Goal: Information Seeking & Learning: Compare options

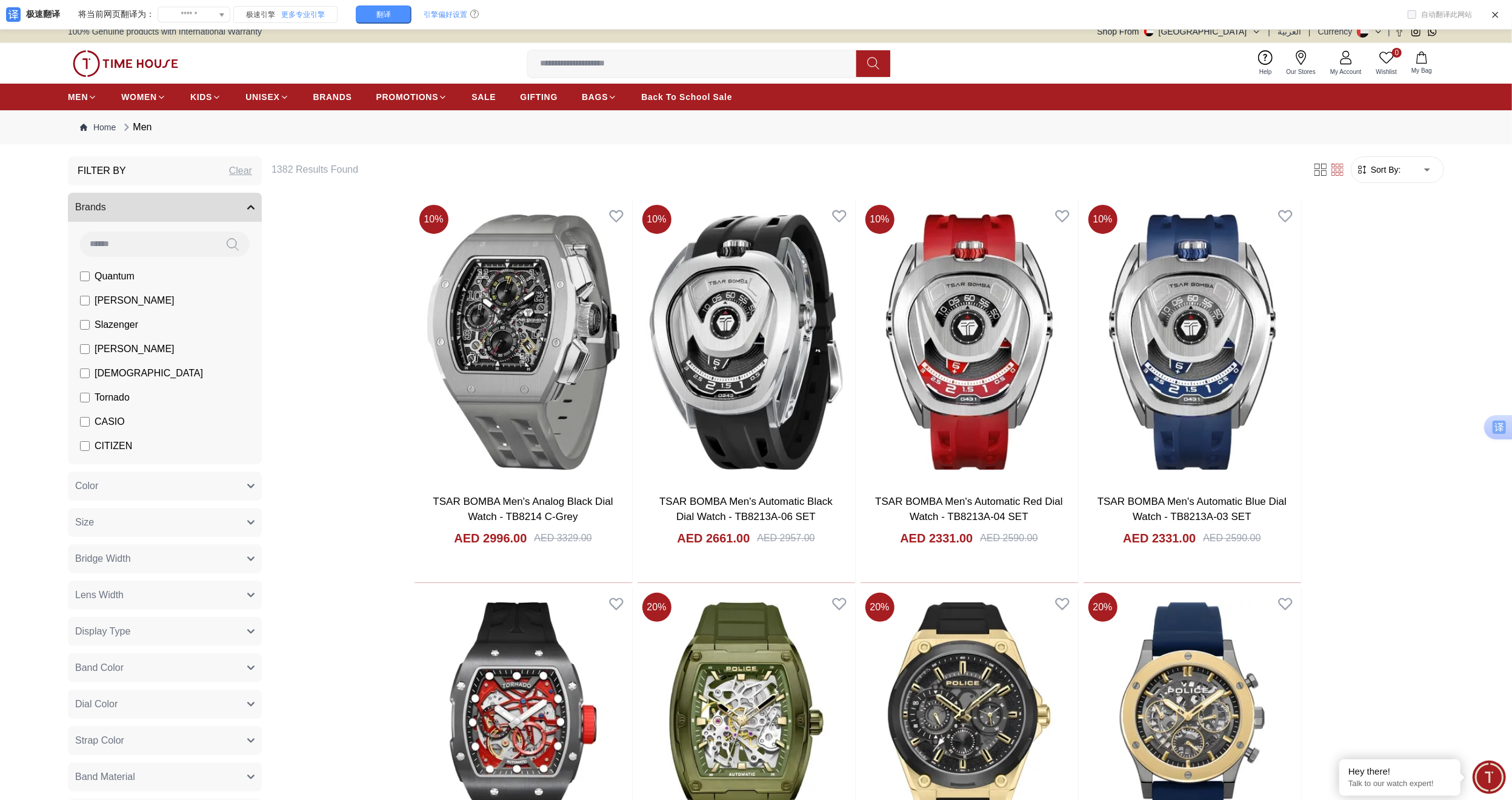
scroll to position [1, 0]
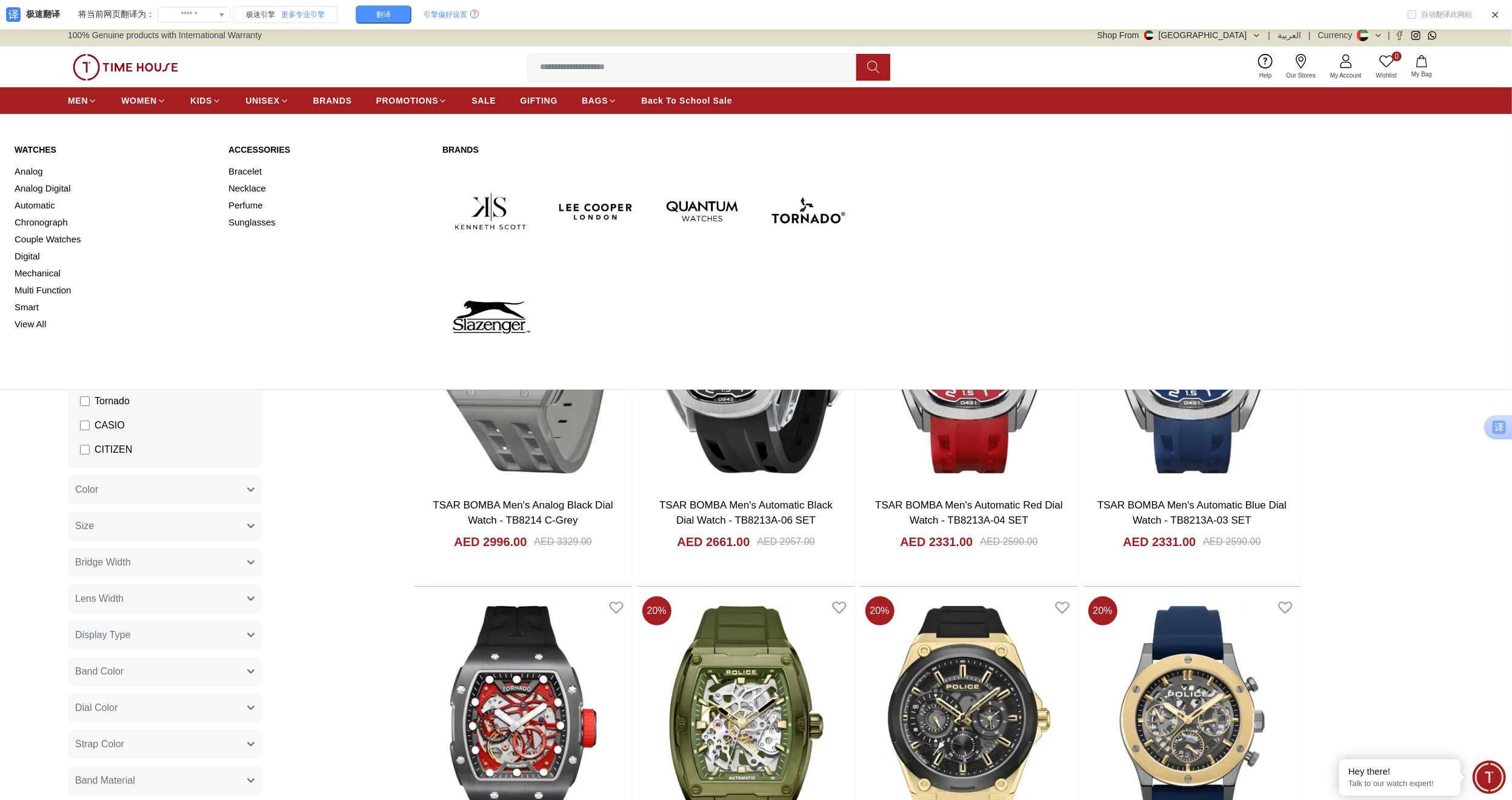
click at [703, 200] on img at bounding box center [702, 211] width 96 height 96
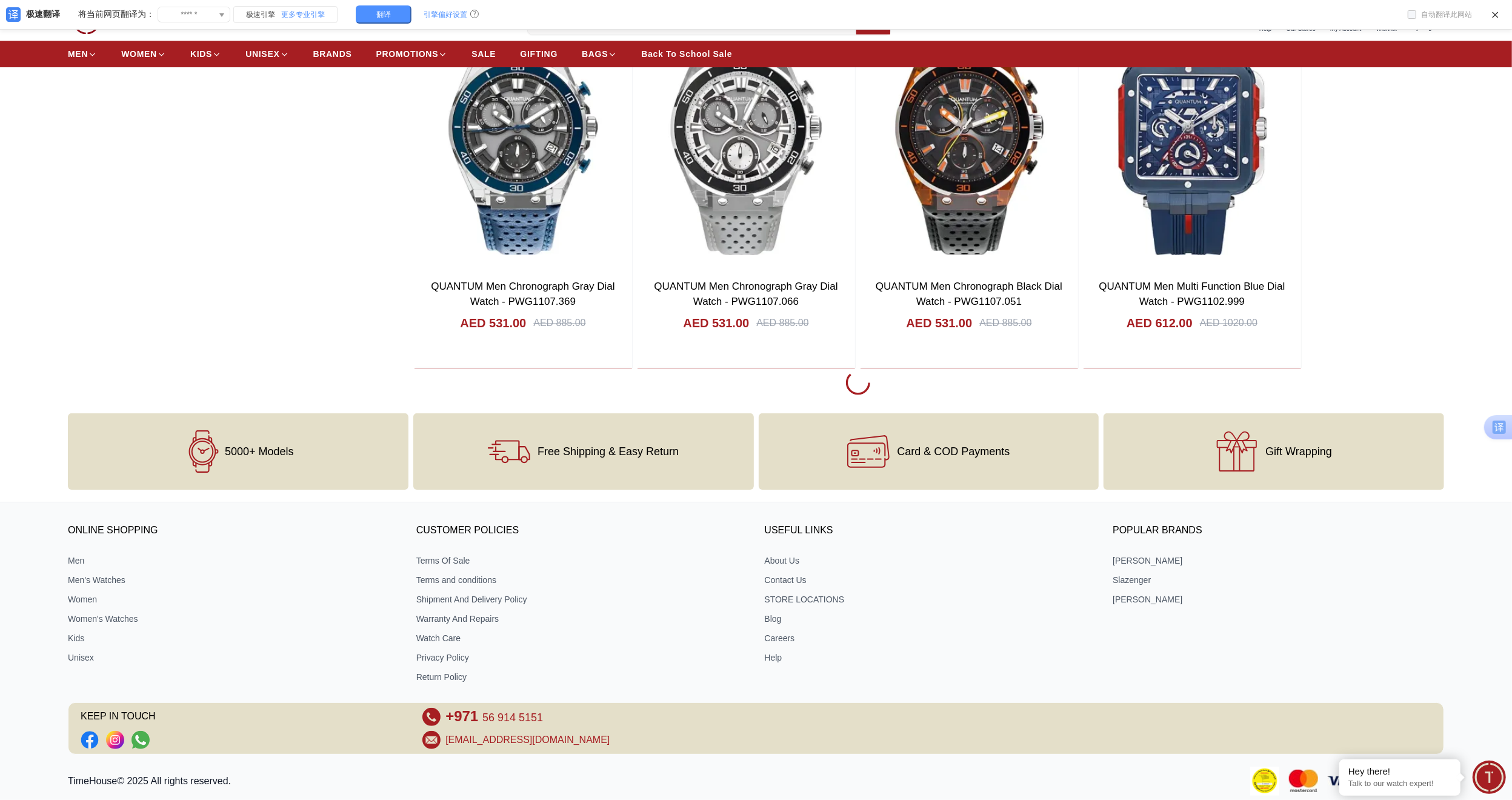
scroll to position [2370, 0]
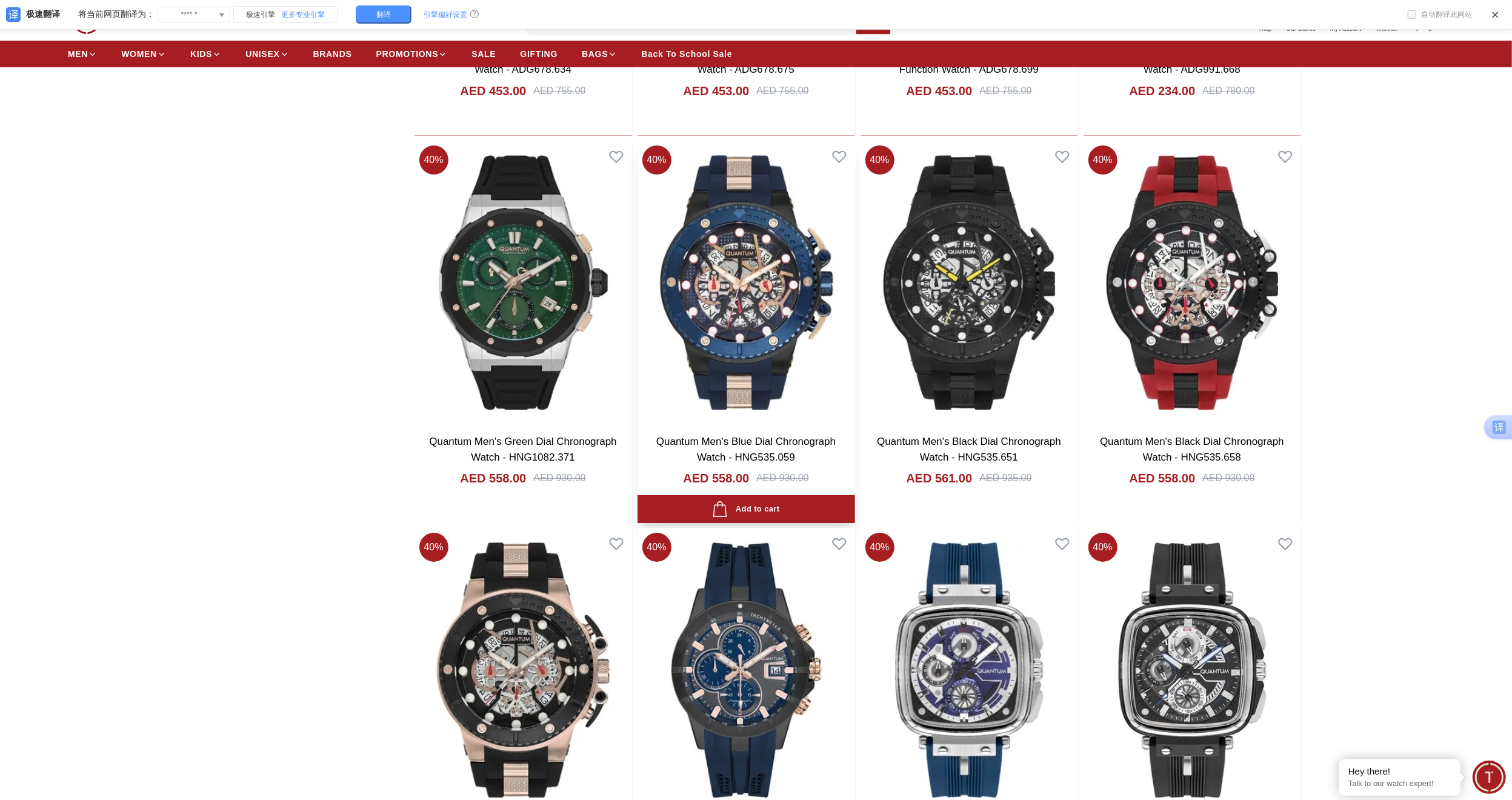
scroll to position [4165, 0]
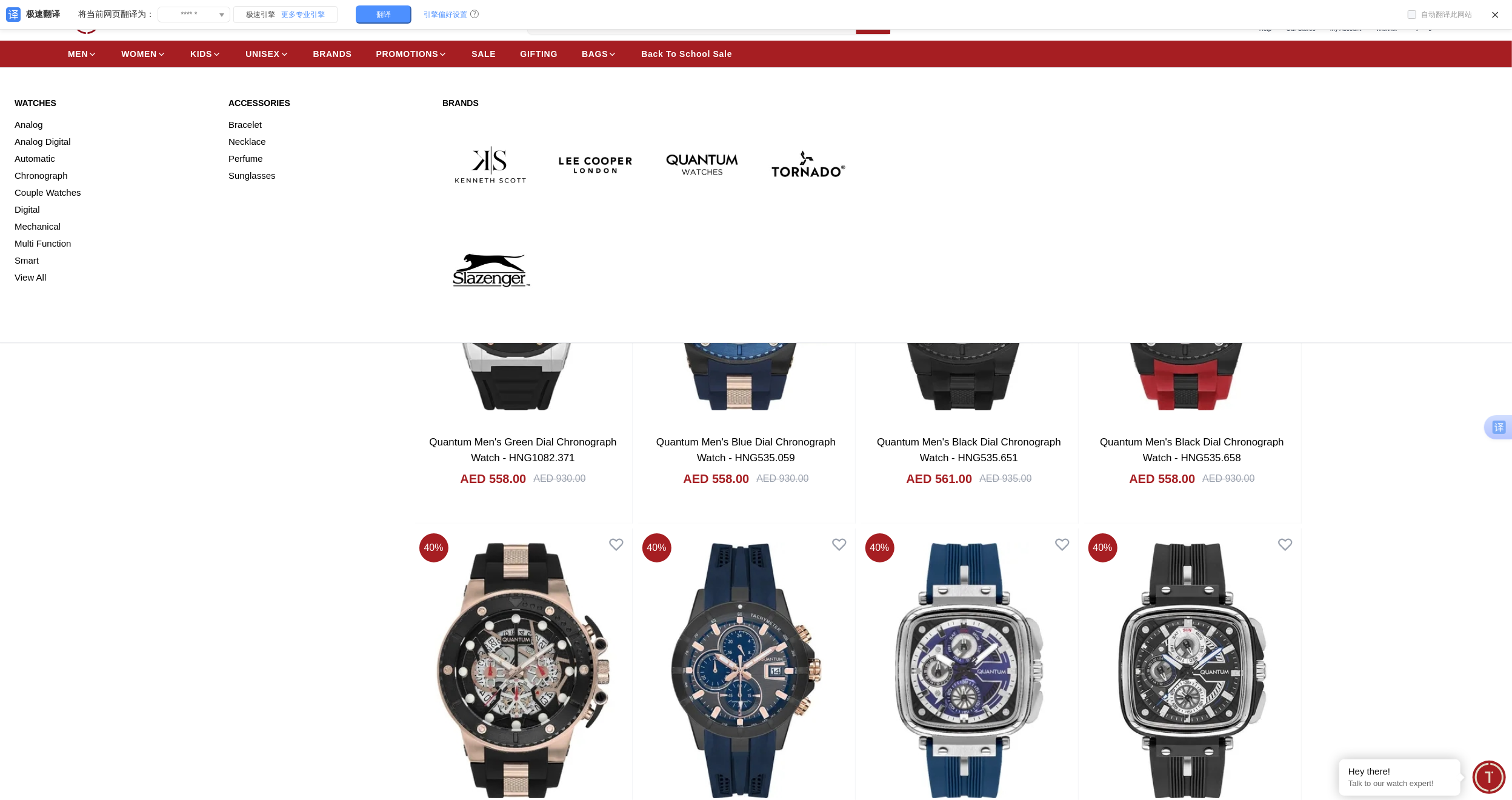
click at [501, 161] on img at bounding box center [491, 165] width 96 height 96
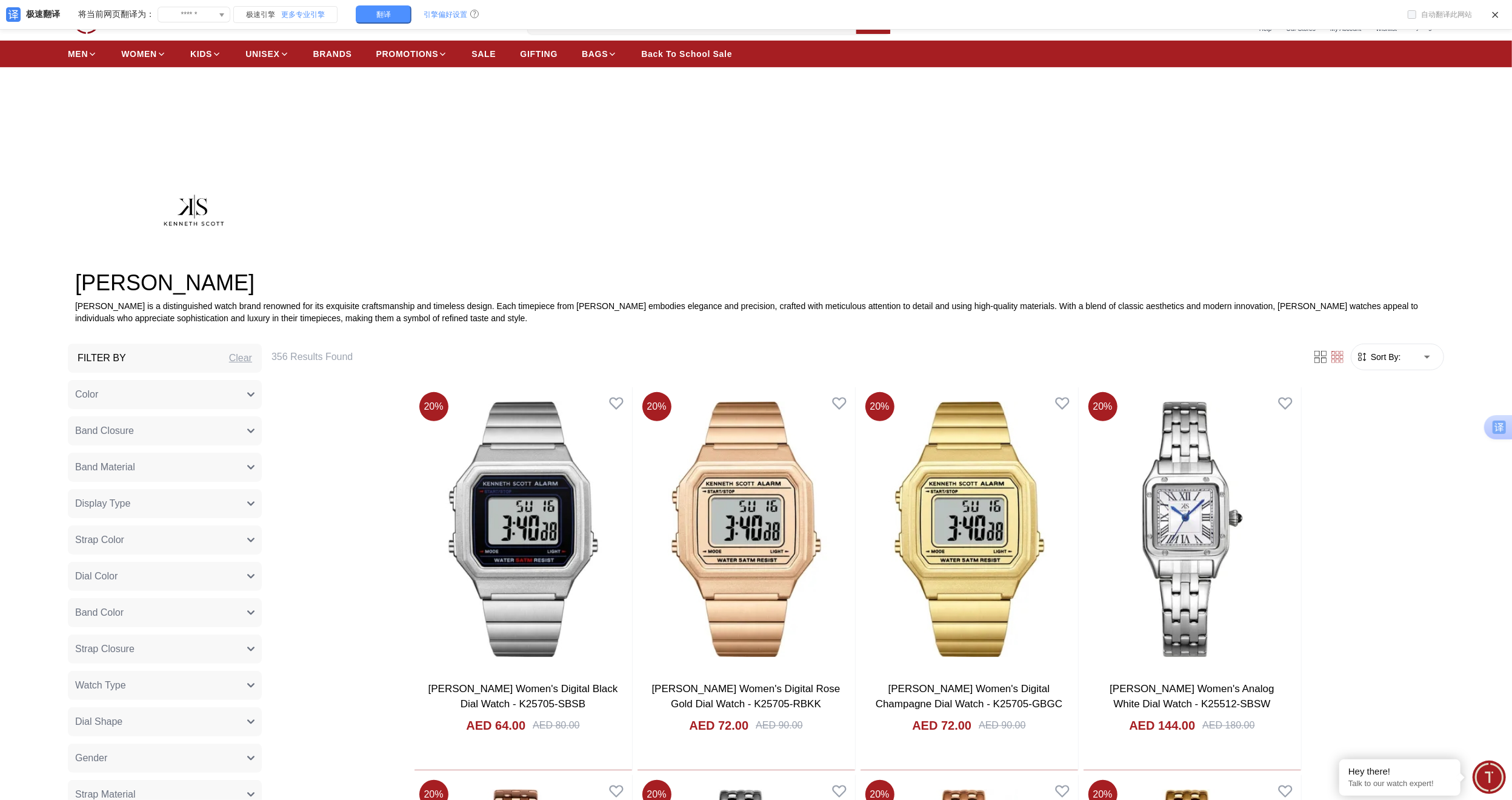
scroll to position [423, 0]
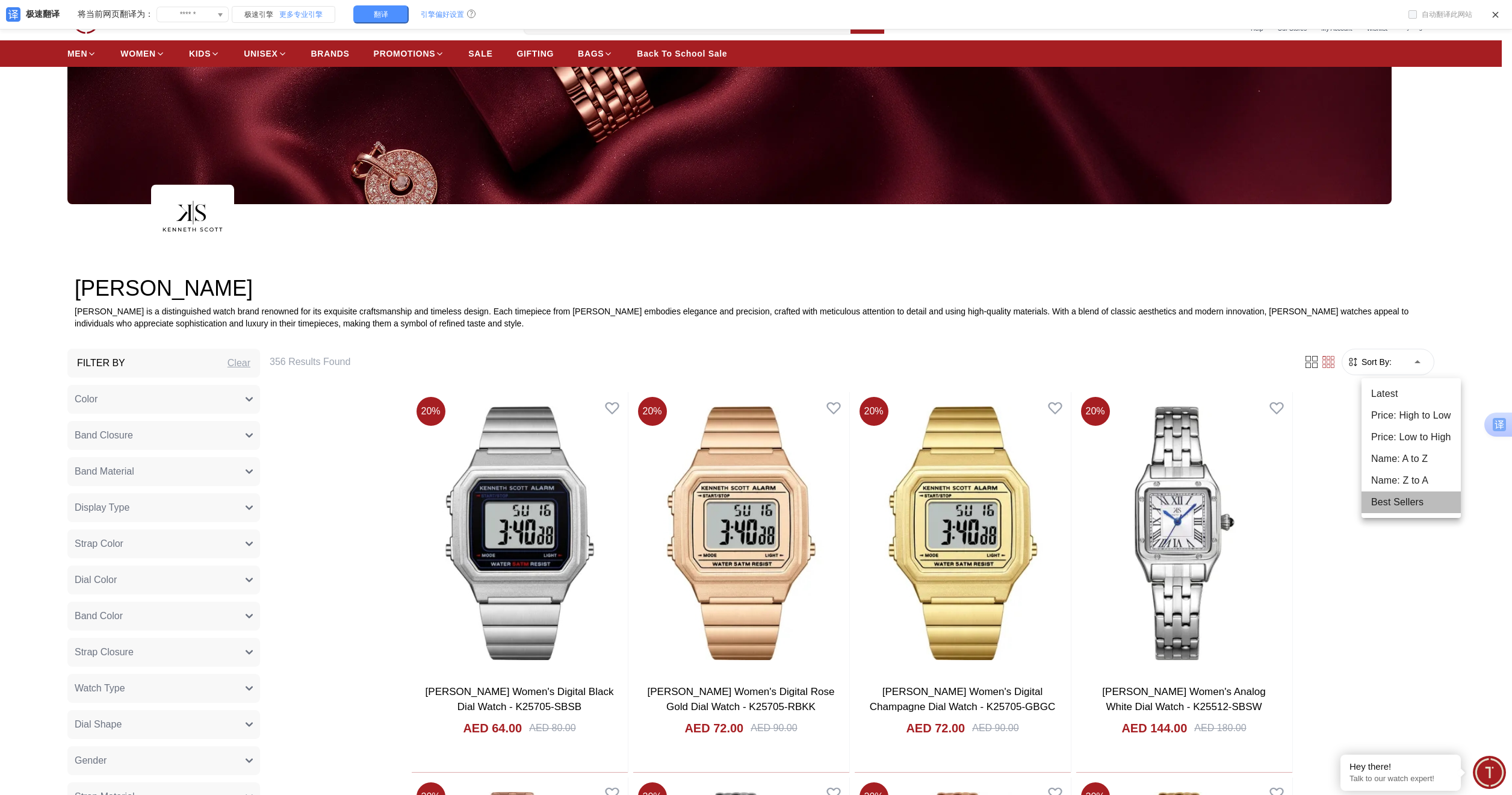
click at [1394, 501] on li "Best Sellers" at bounding box center [1411, 501] width 99 height 22
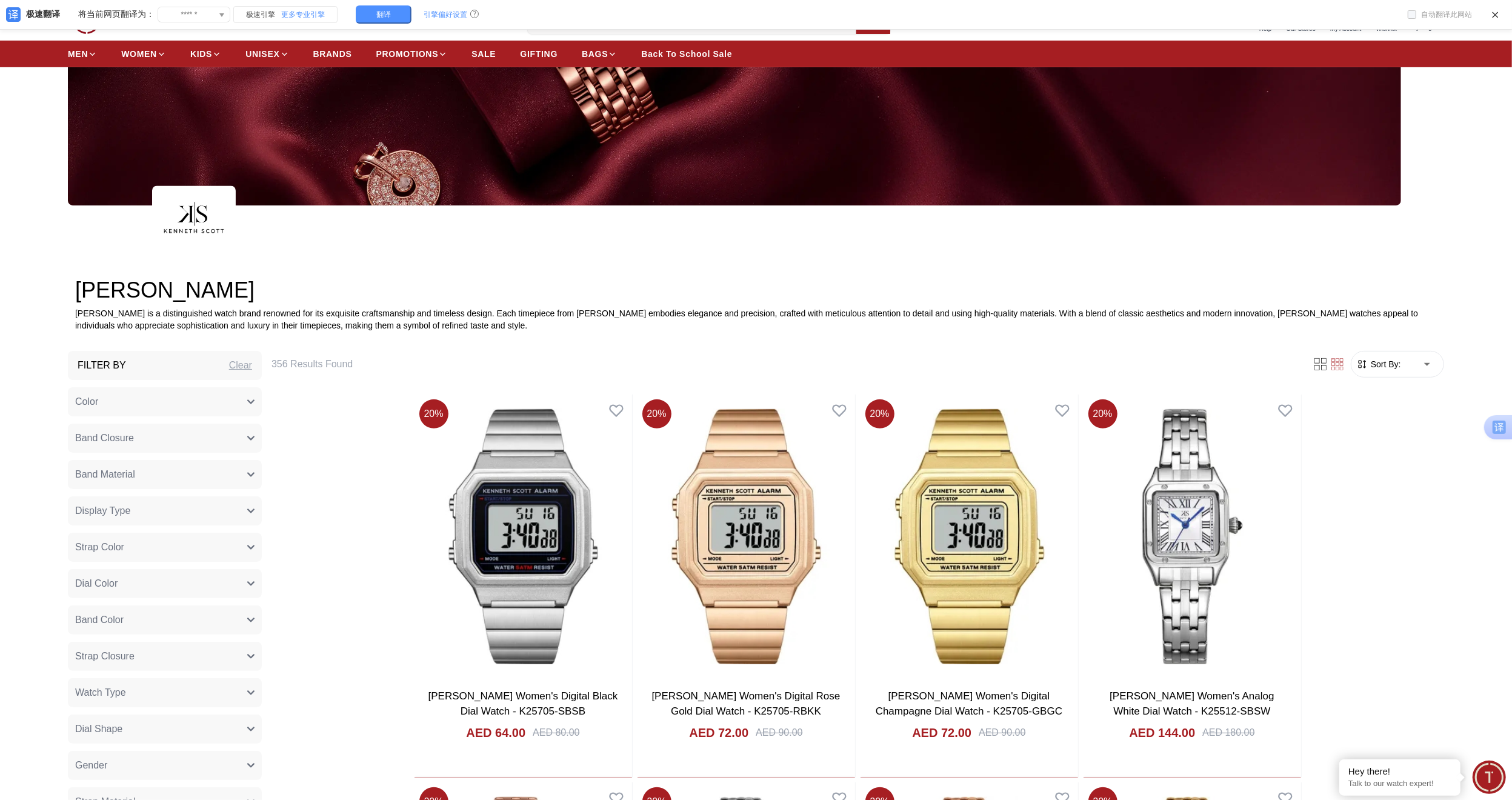
type input "*"
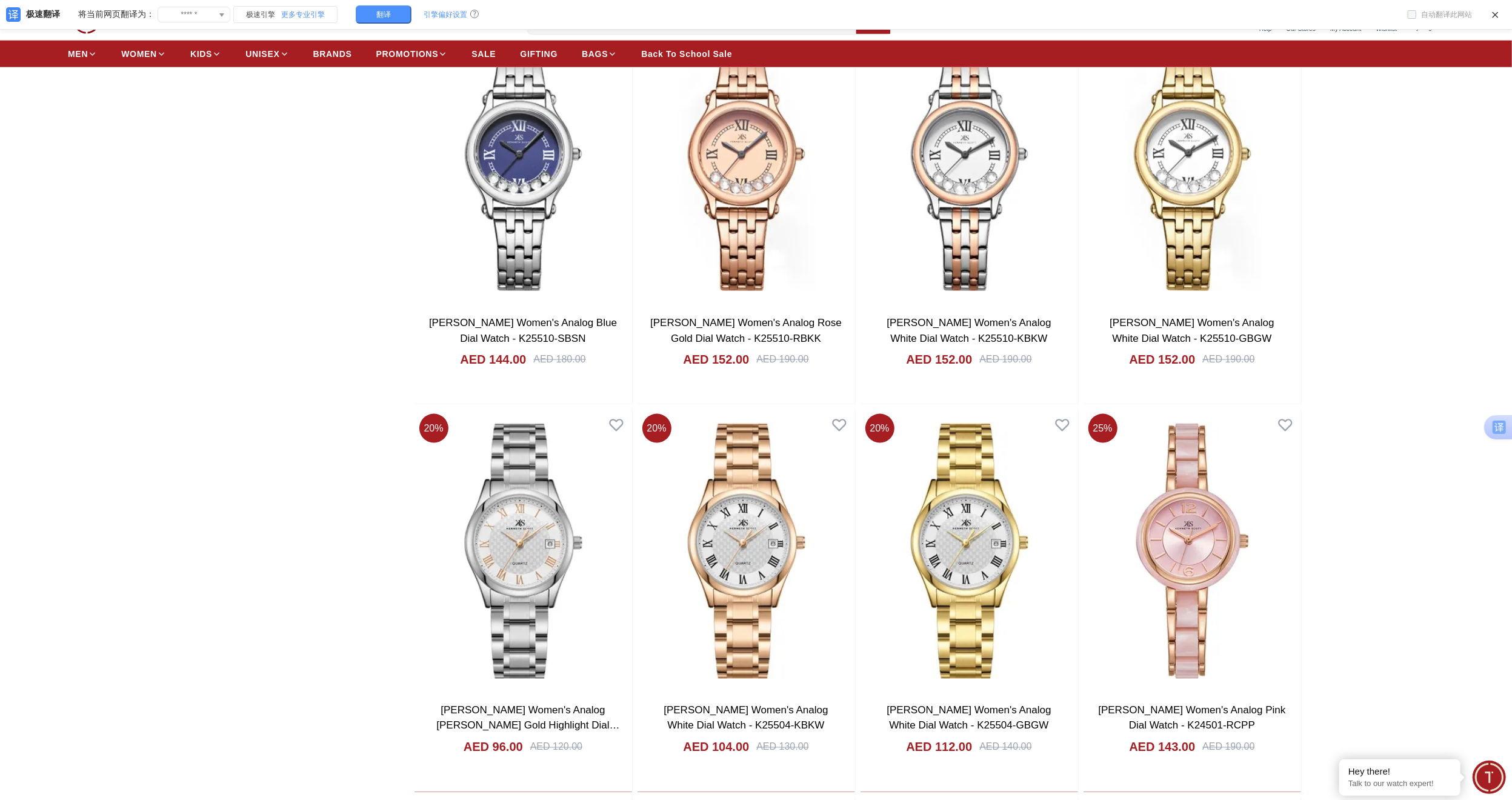
scroll to position [1572, 0]
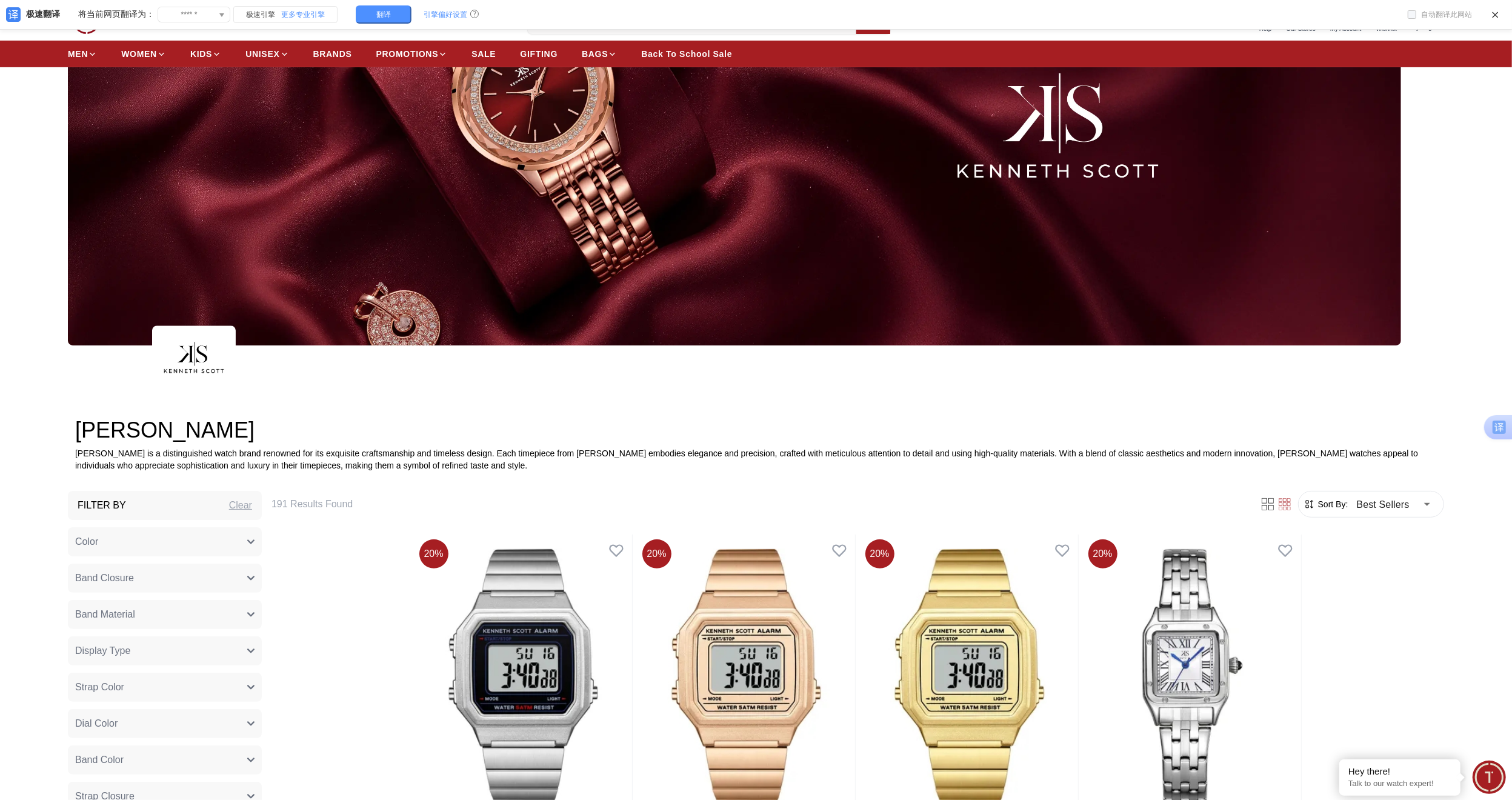
scroll to position [283, 0]
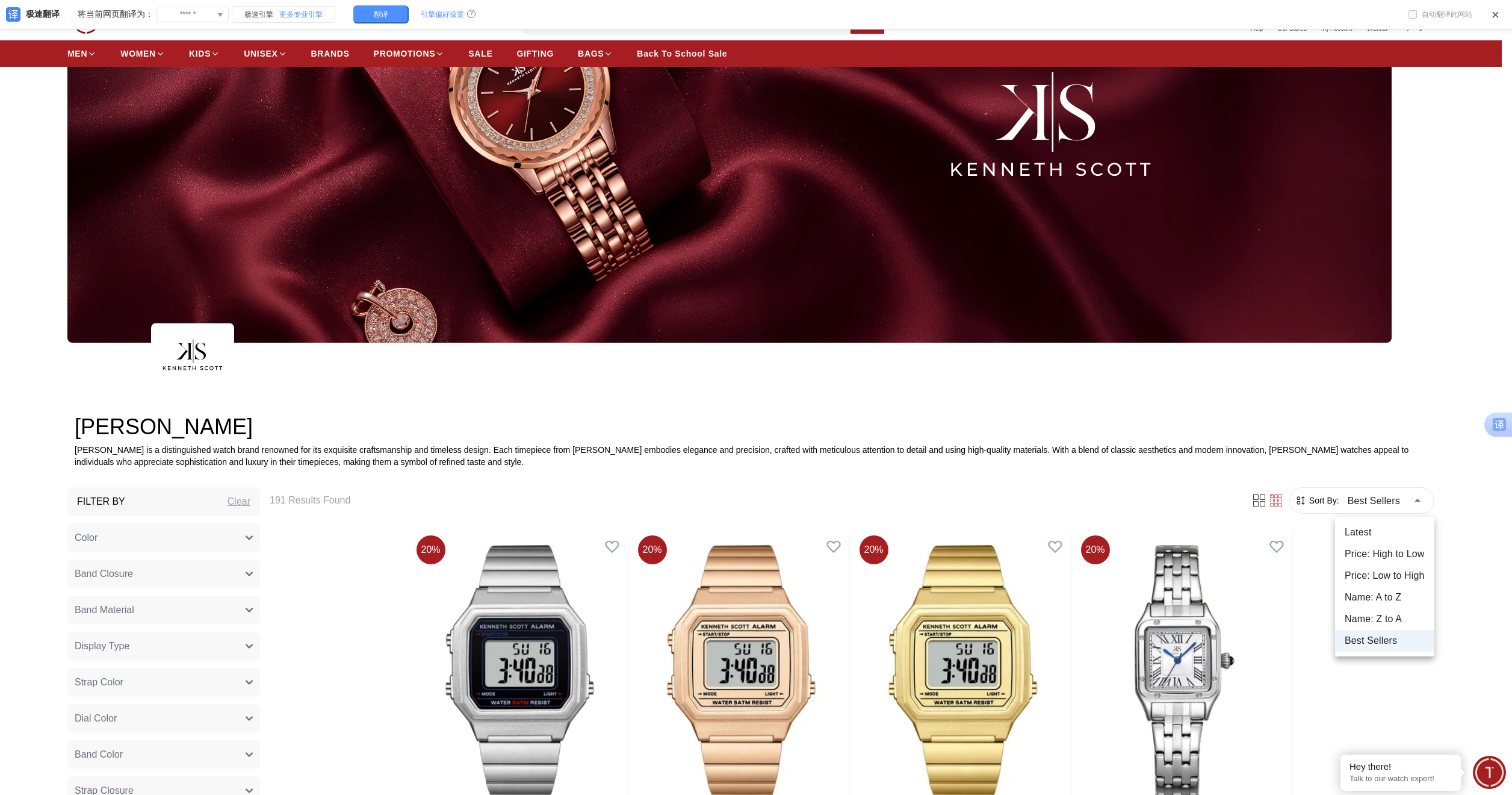
click at [148, 56] on div at bounding box center [756, 398] width 1512 height 795
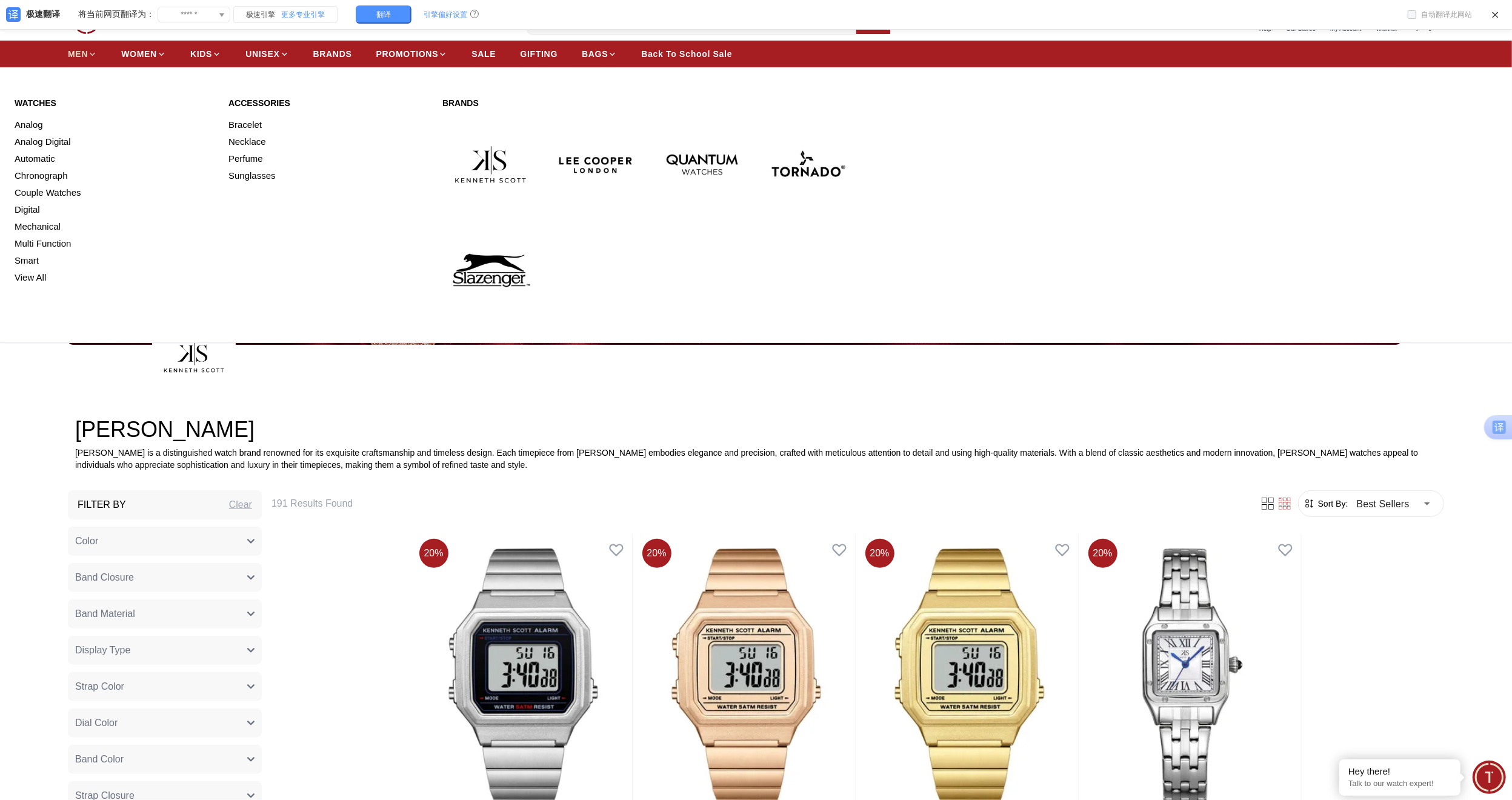
click at [75, 58] on span "MEN" at bounding box center [77, 54] width 20 height 12
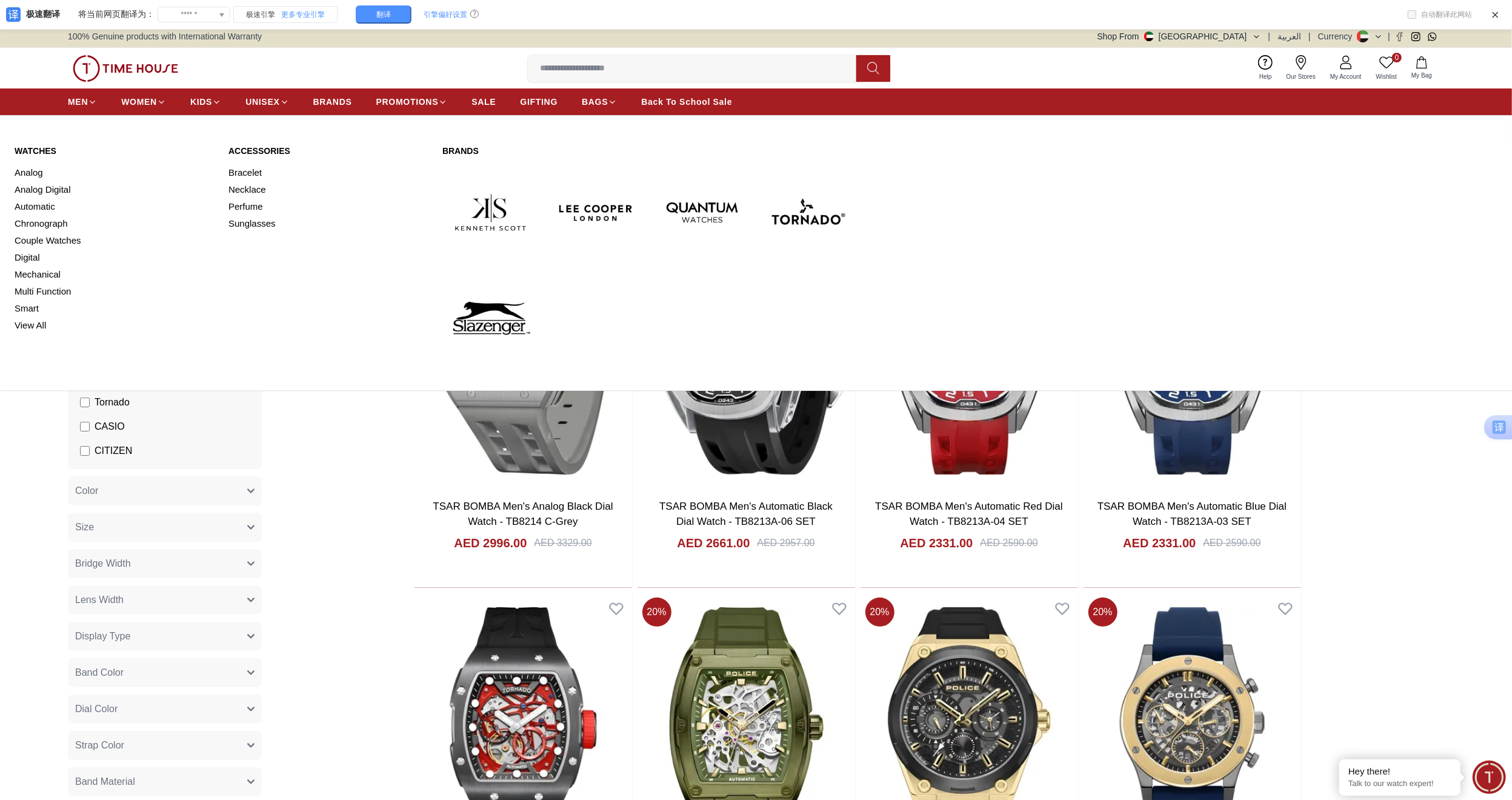
click at [838, 208] on img at bounding box center [808, 212] width 96 height 96
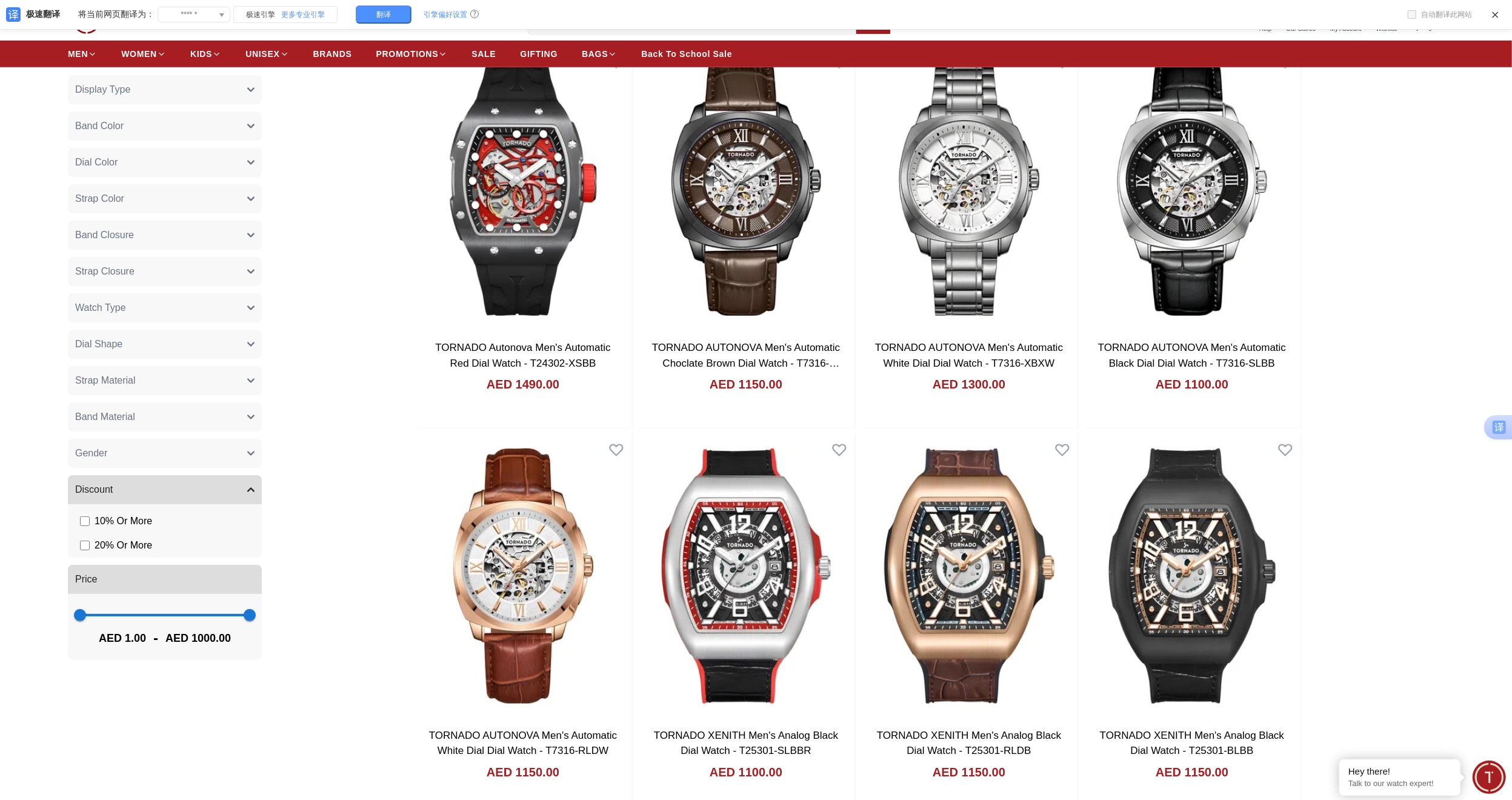
scroll to position [826, 0]
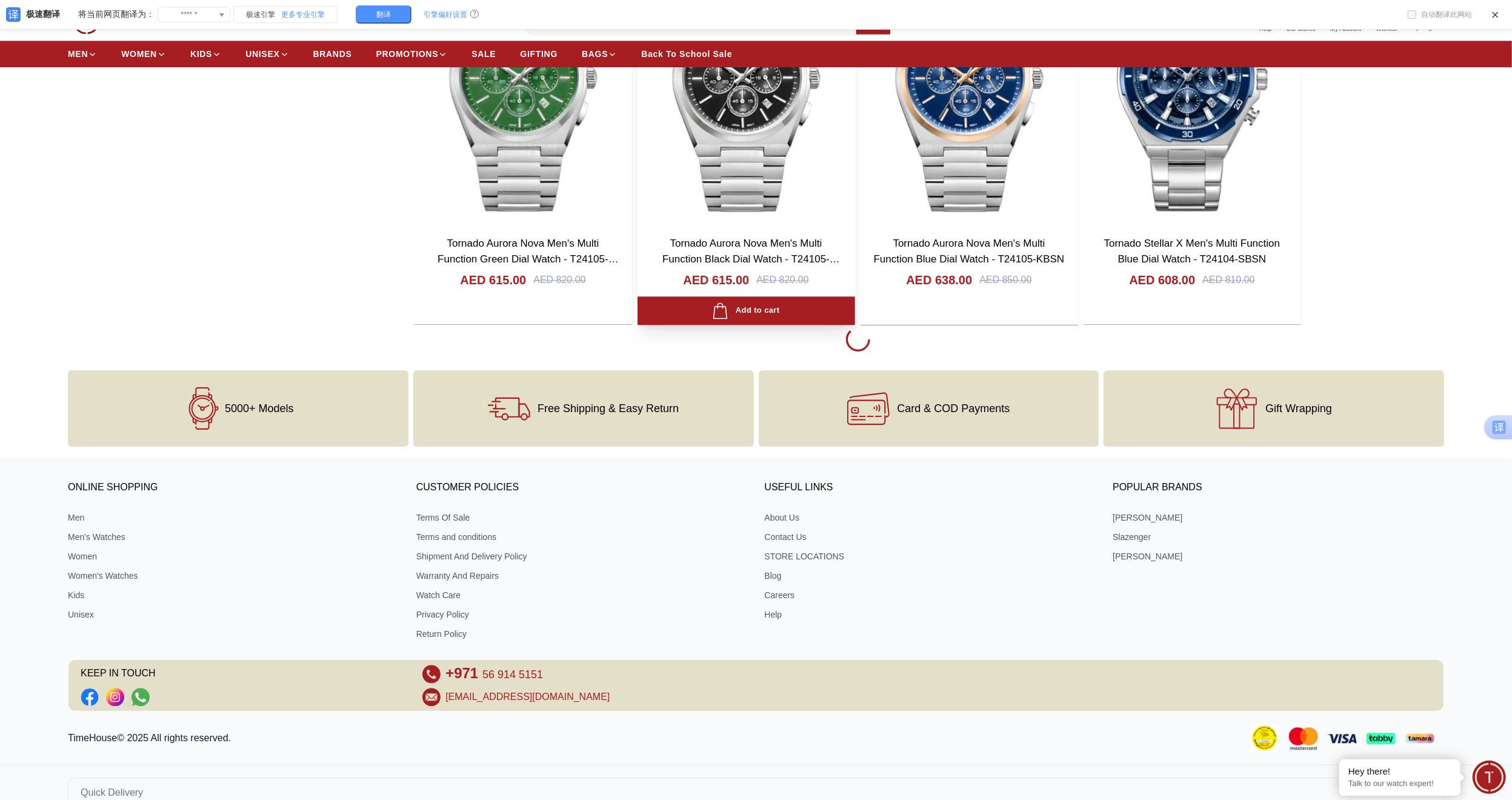
scroll to position [2485, 0]
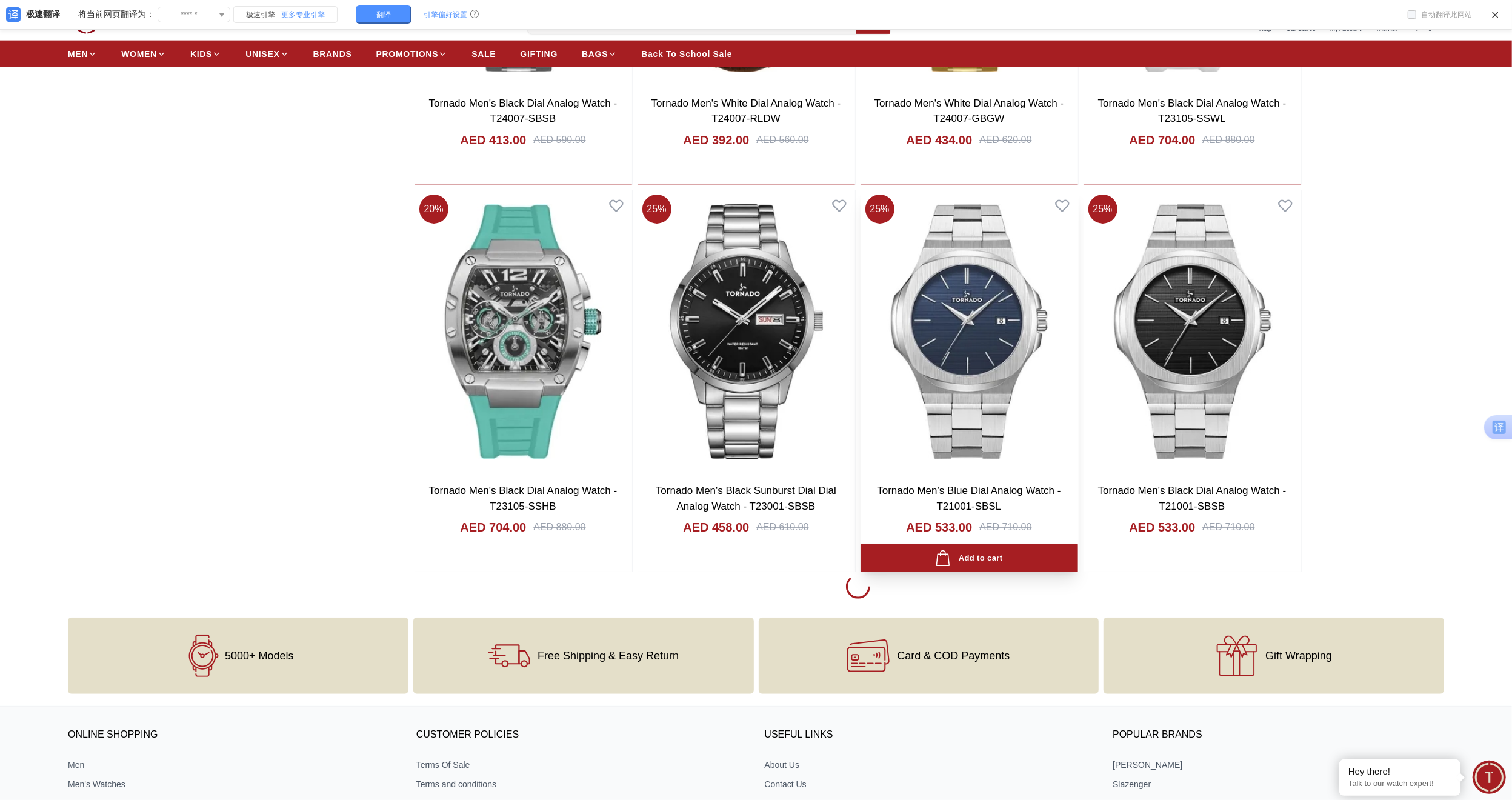
scroll to position [6113, 0]
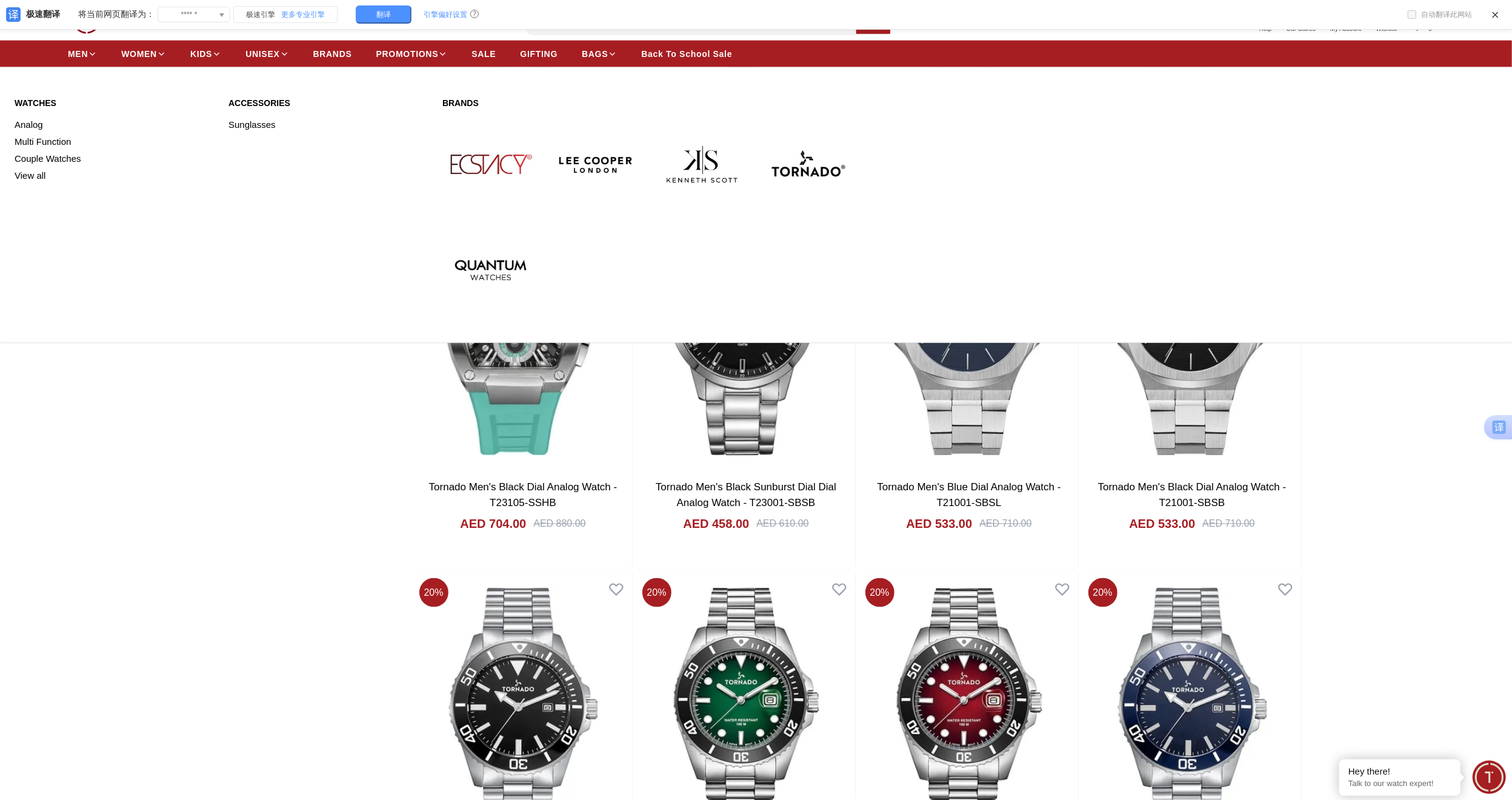
click at [607, 161] on img at bounding box center [597, 165] width 96 height 96
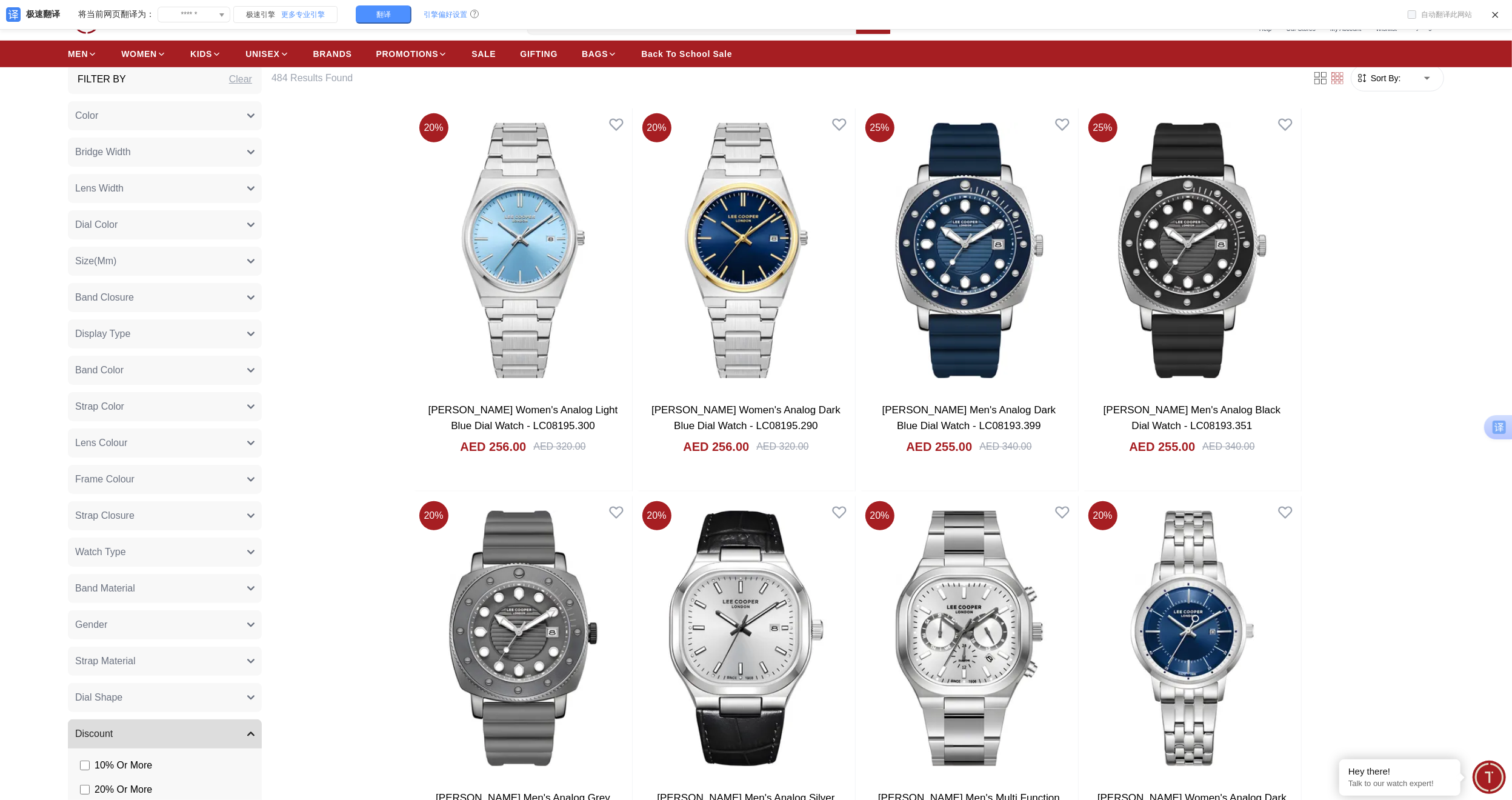
scroll to position [766, 0]
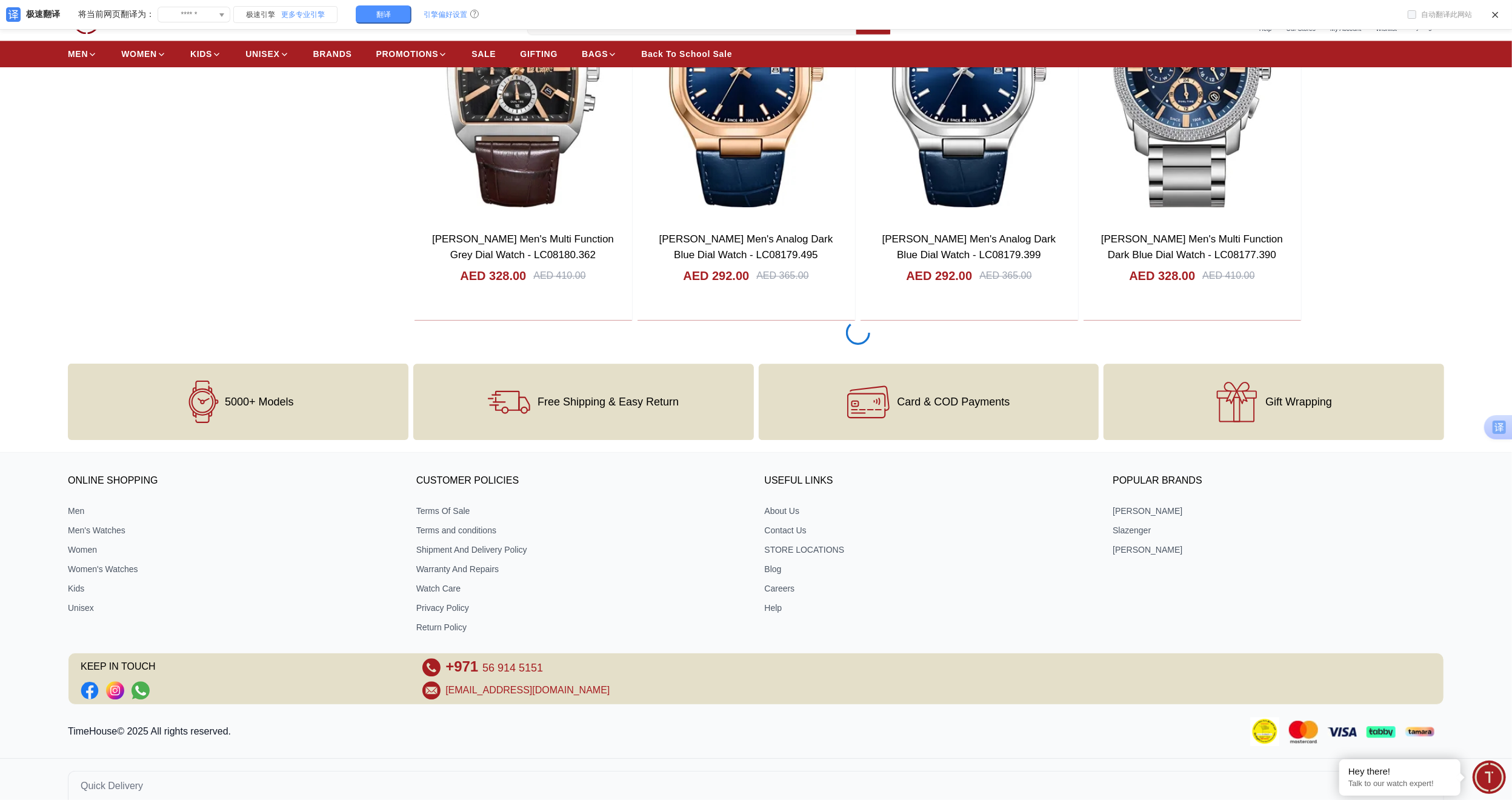
scroll to position [2485, 0]
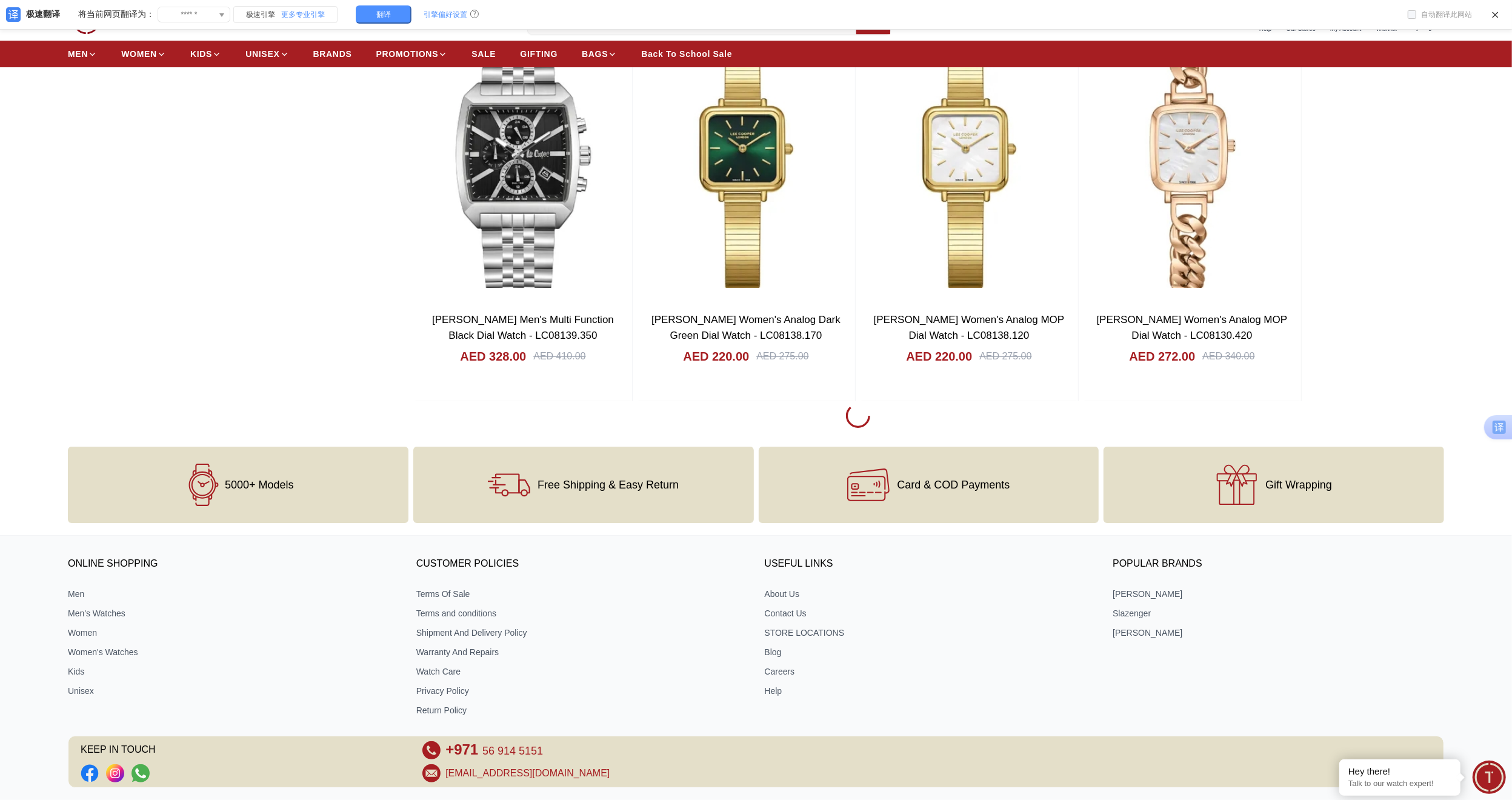
scroll to position [8271, 0]
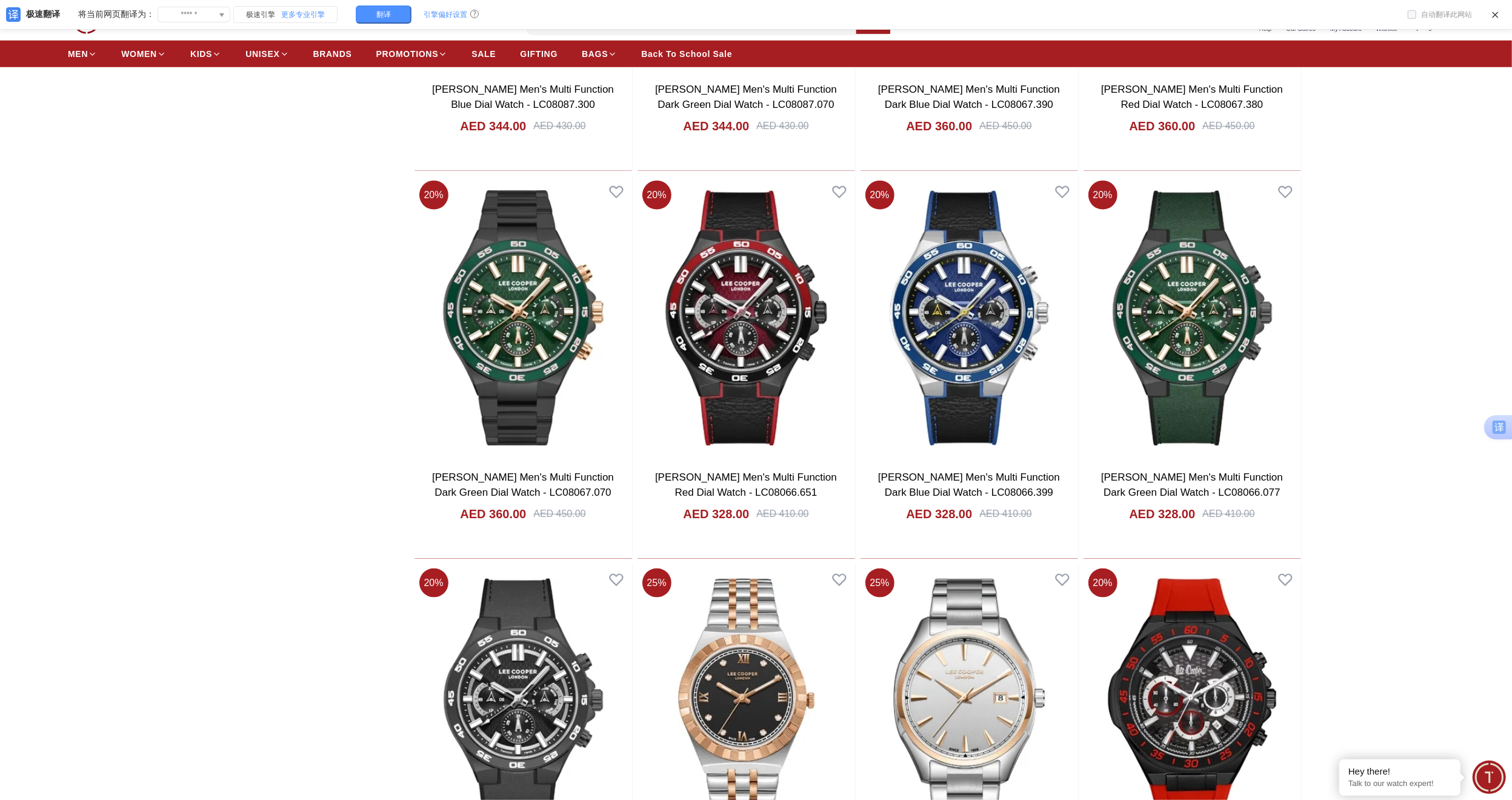
scroll to position [10390, 0]
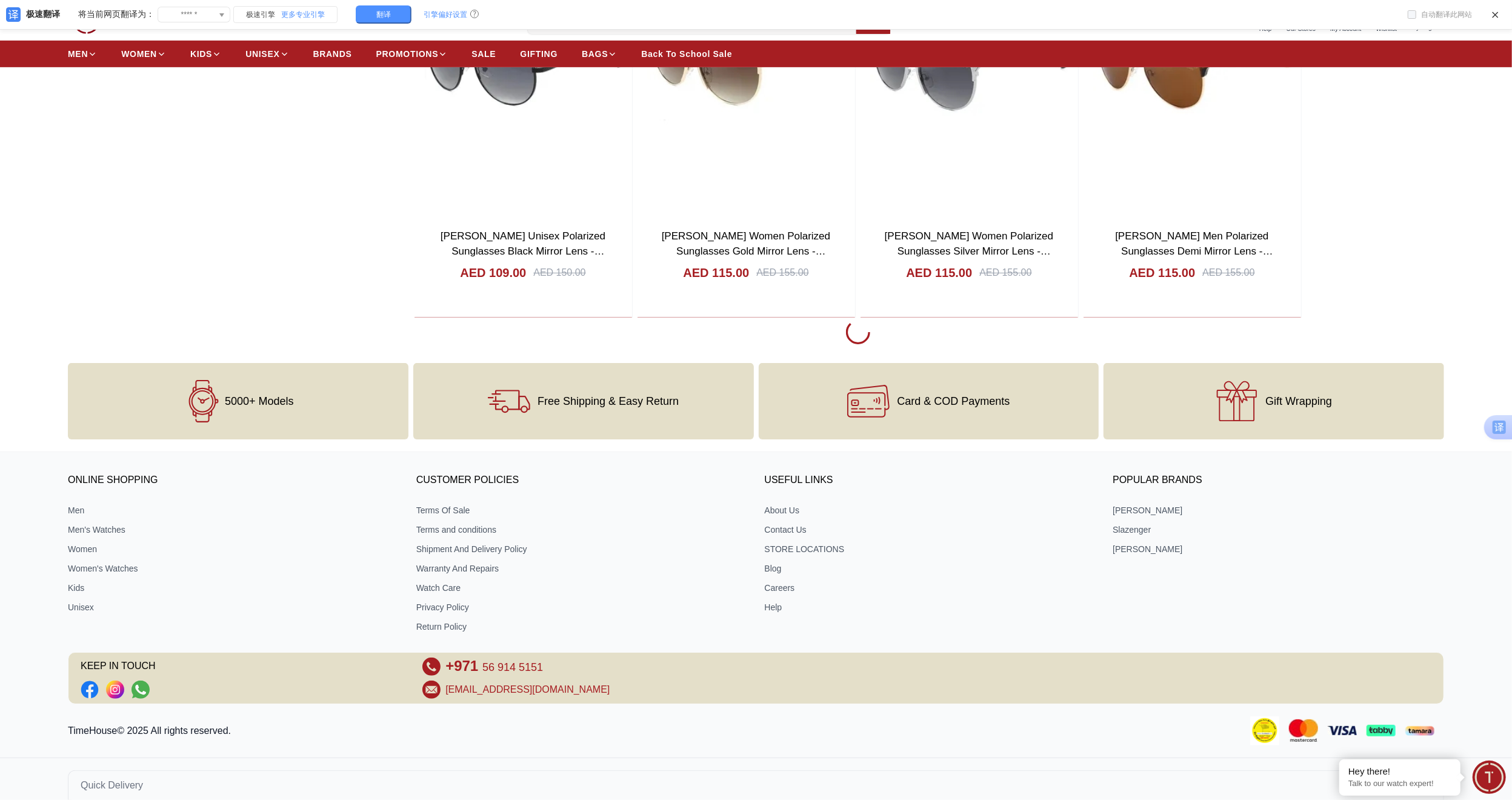
scroll to position [14216, 0]
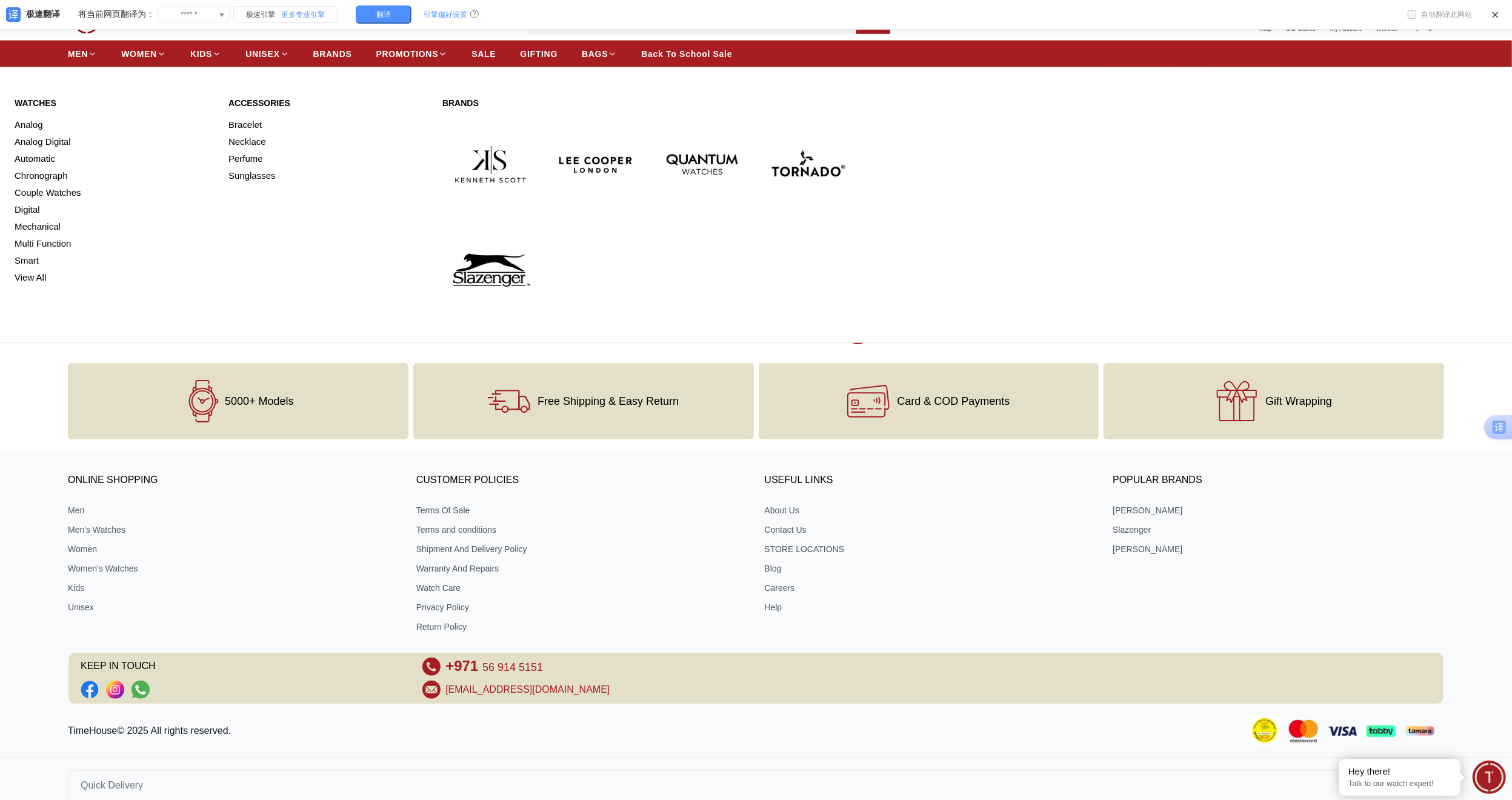
scroll to position [20127, 0]
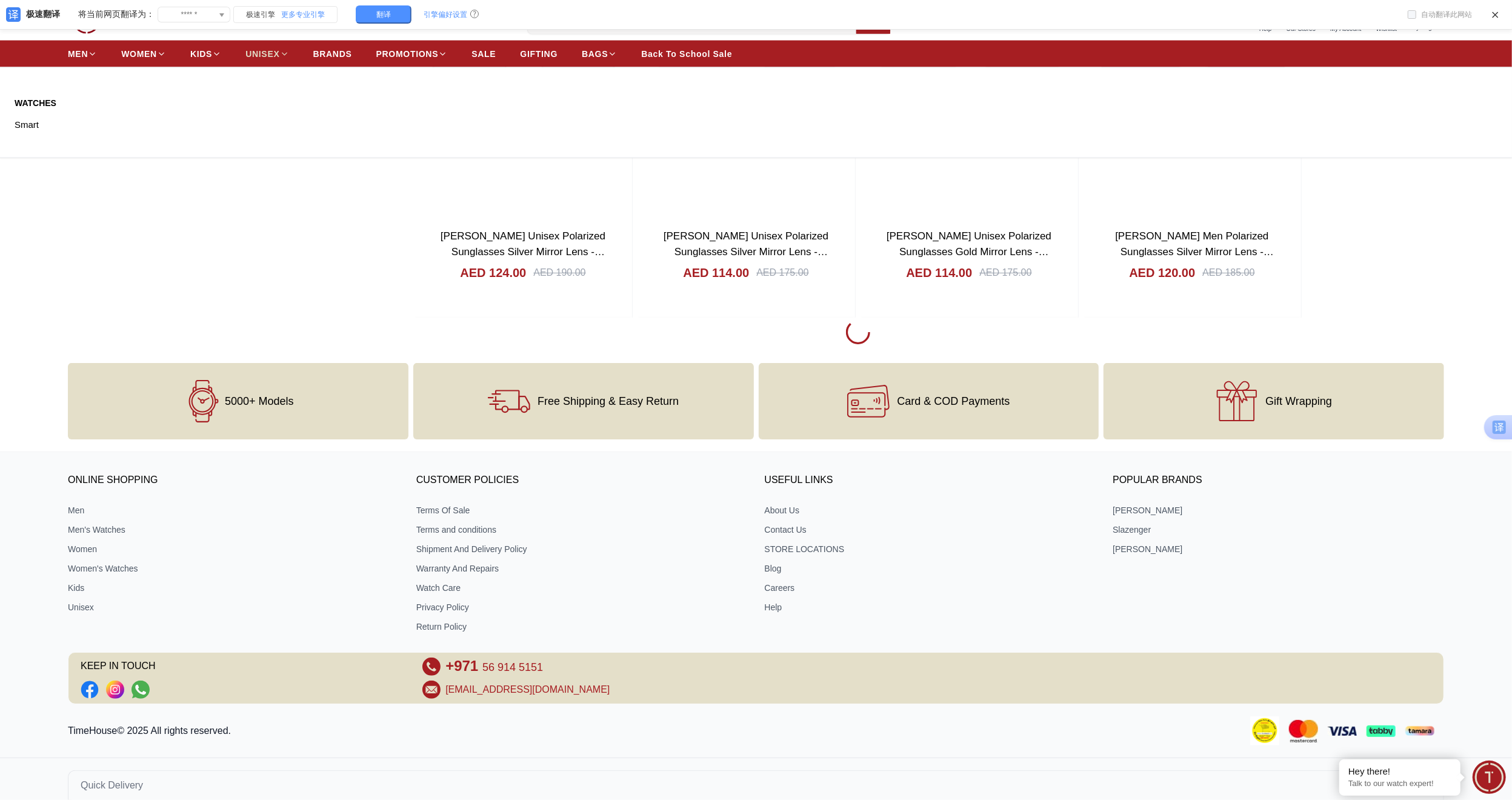
scroll to position [20127, 0]
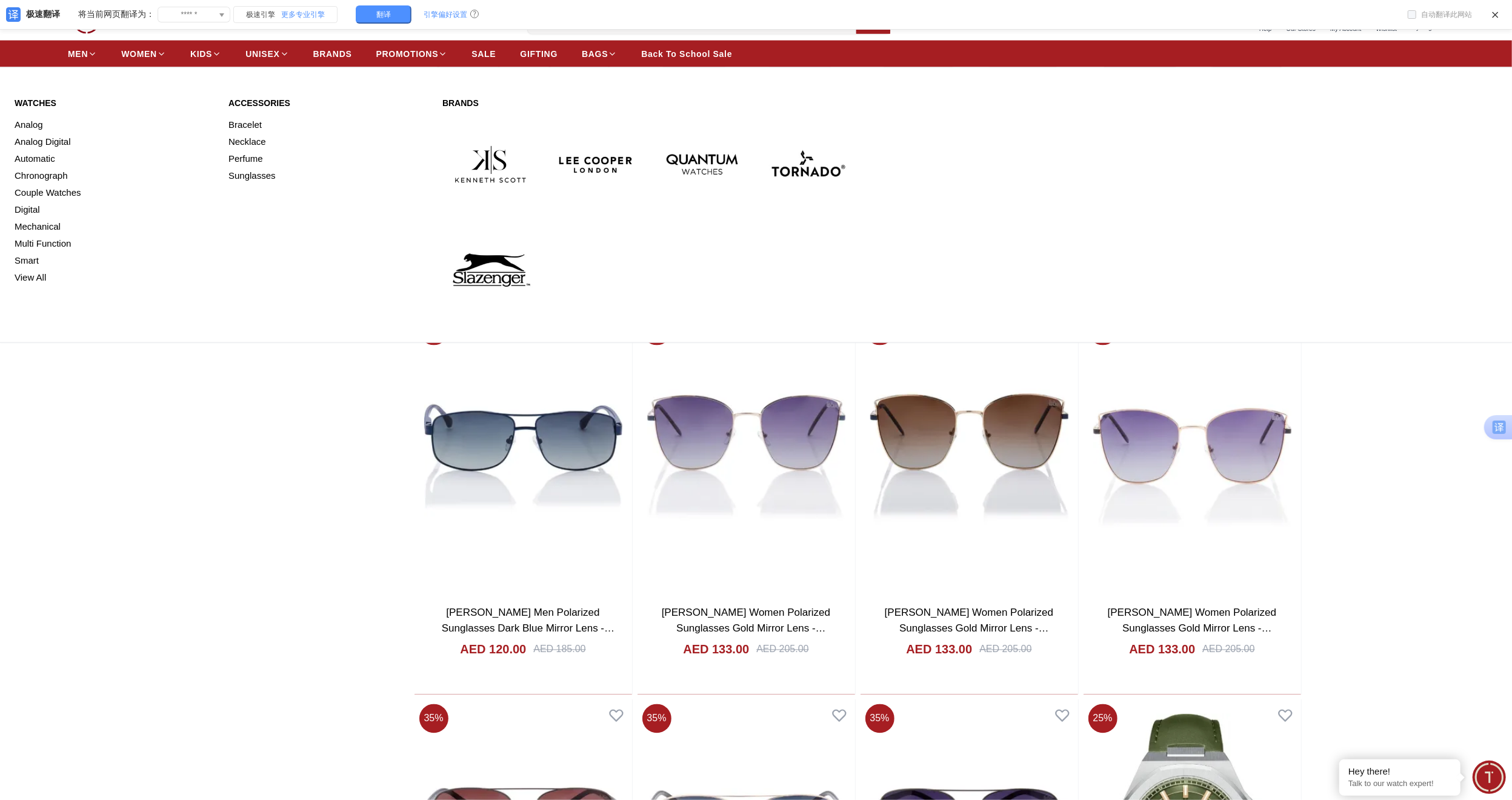
click at [46, 101] on link "Watches" at bounding box center [114, 103] width 200 height 12
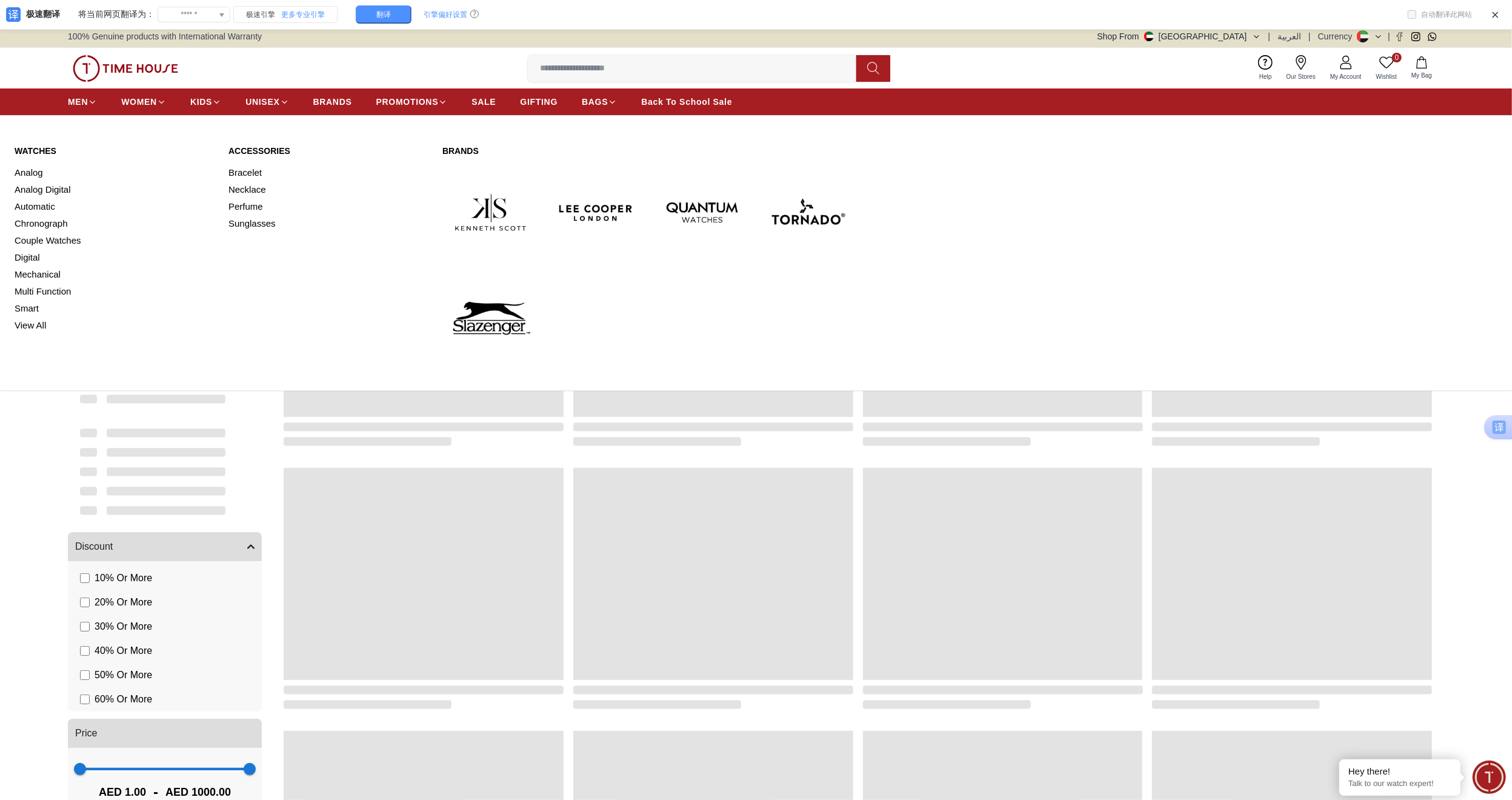
click at [39, 100] on div "MEN WOMEN KIDS UNISEX BRANDS PROMOTIONS SALE GIFTING BAGS Back To School Sale" at bounding box center [756, 102] width 1512 height 26
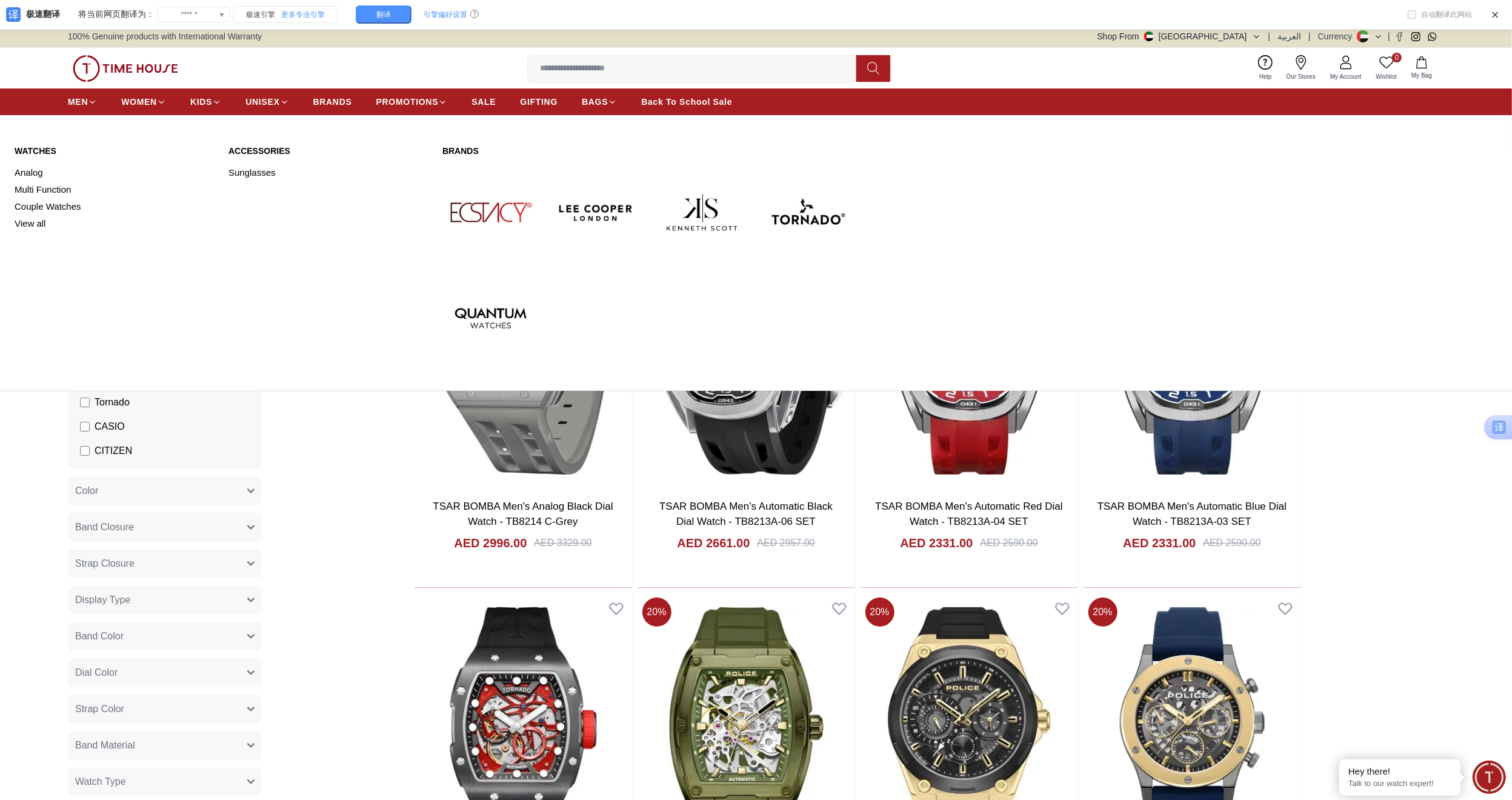
click at [47, 152] on link "Watches" at bounding box center [114, 151] width 200 height 12
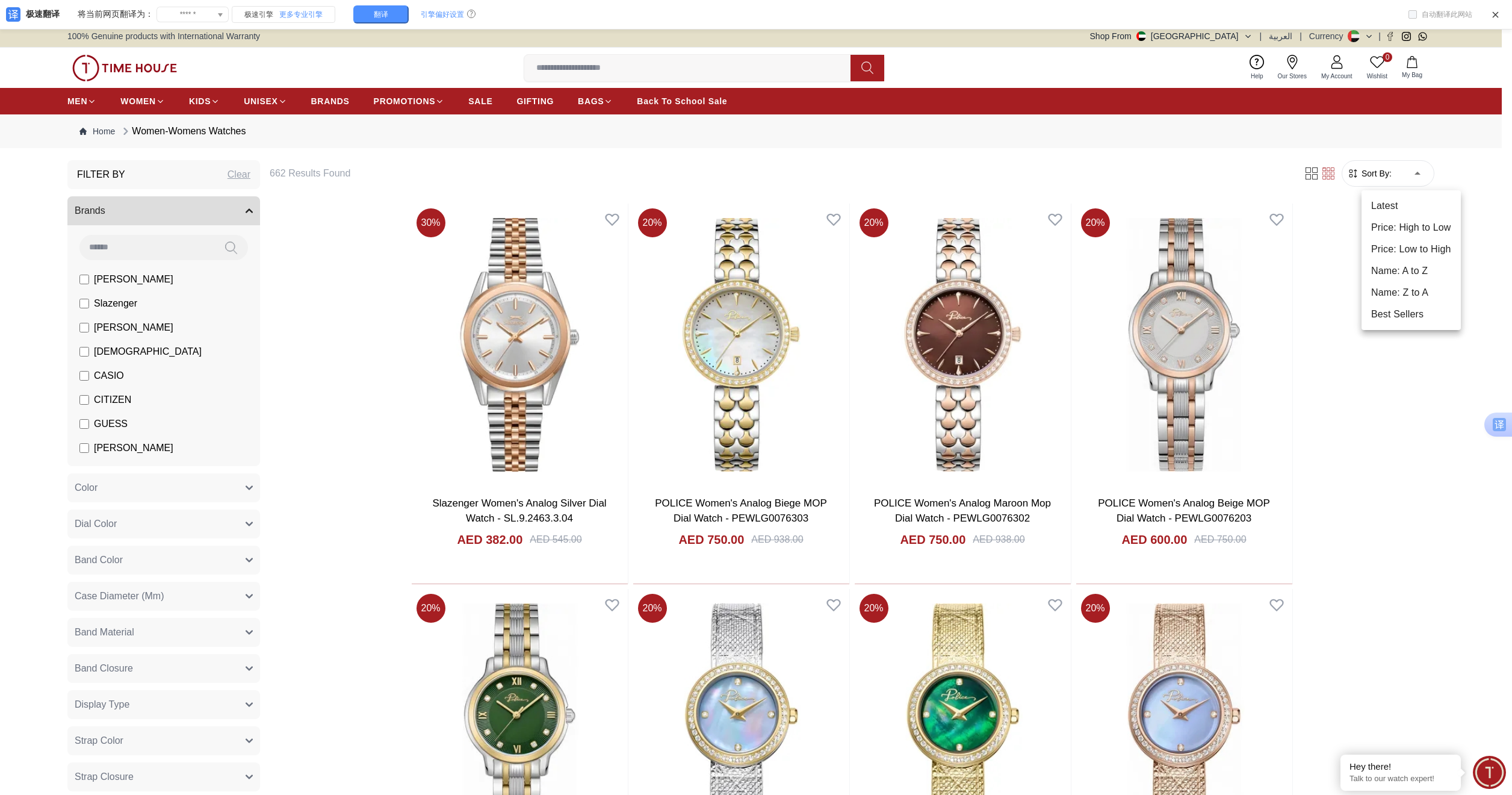
click at [91, 101] on div at bounding box center [756, 398] width 1512 height 795
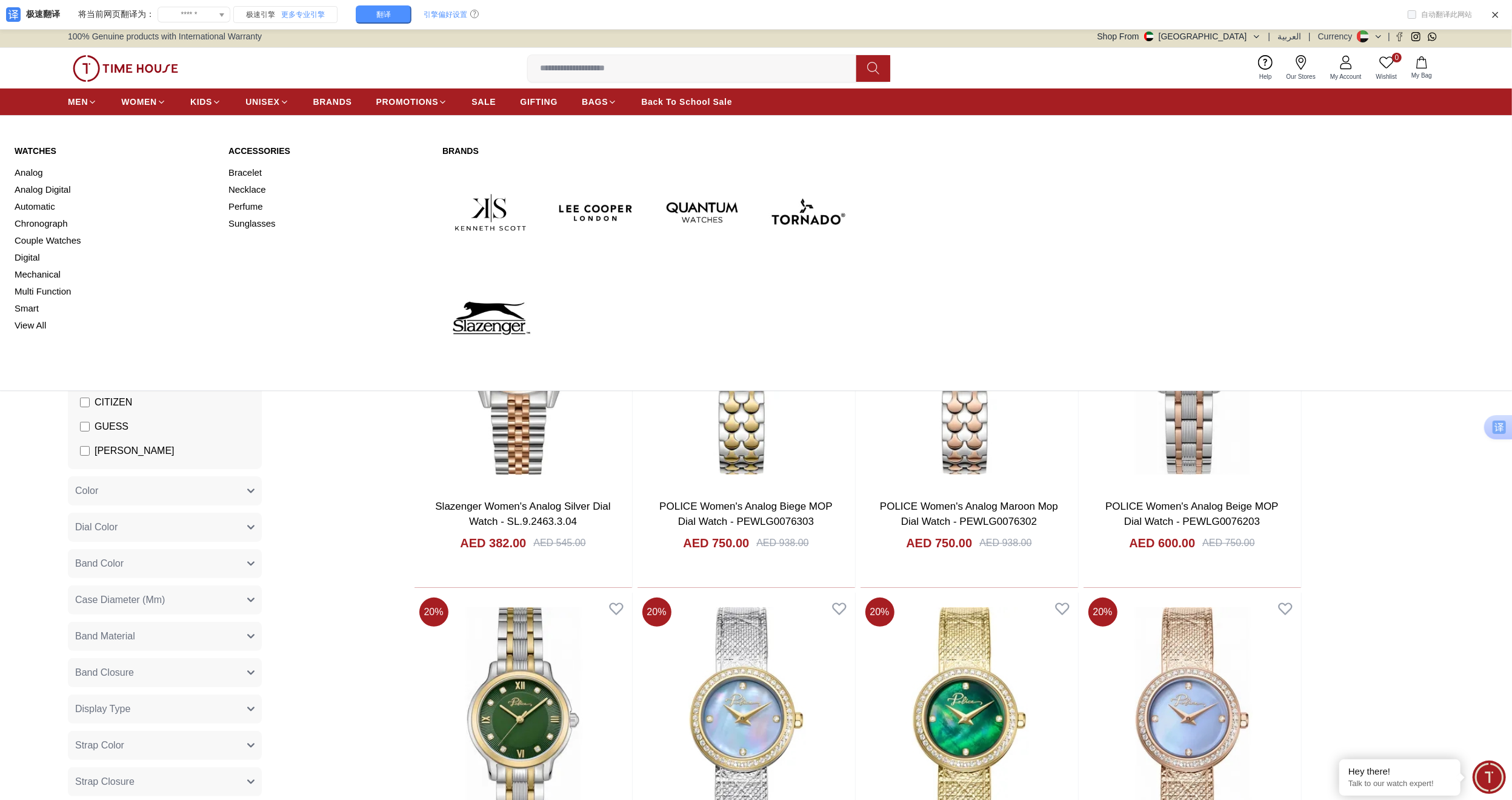
click at [608, 210] on img at bounding box center [597, 212] width 96 height 96
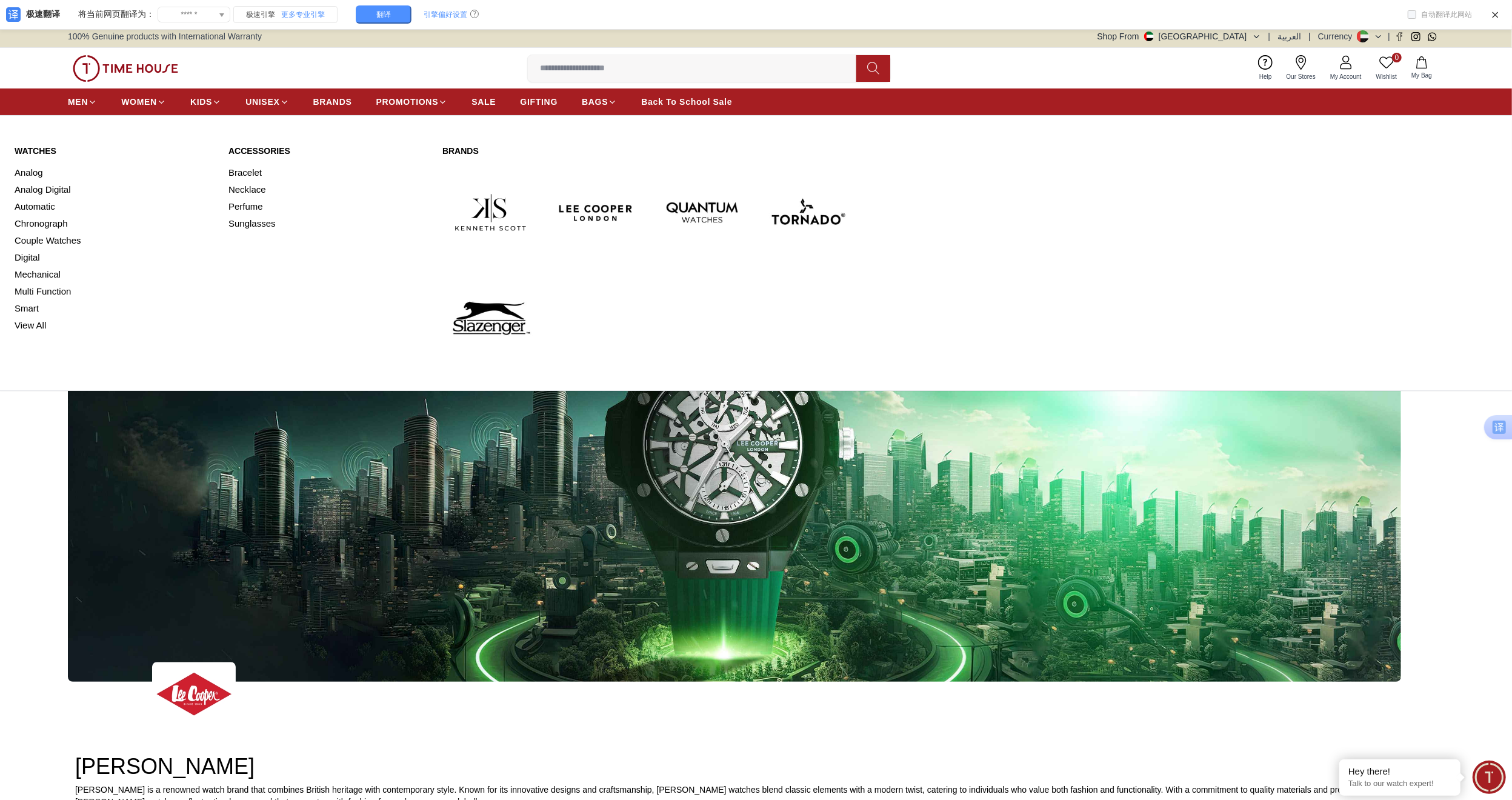
click at [475, 306] on img at bounding box center [491, 318] width 96 height 96
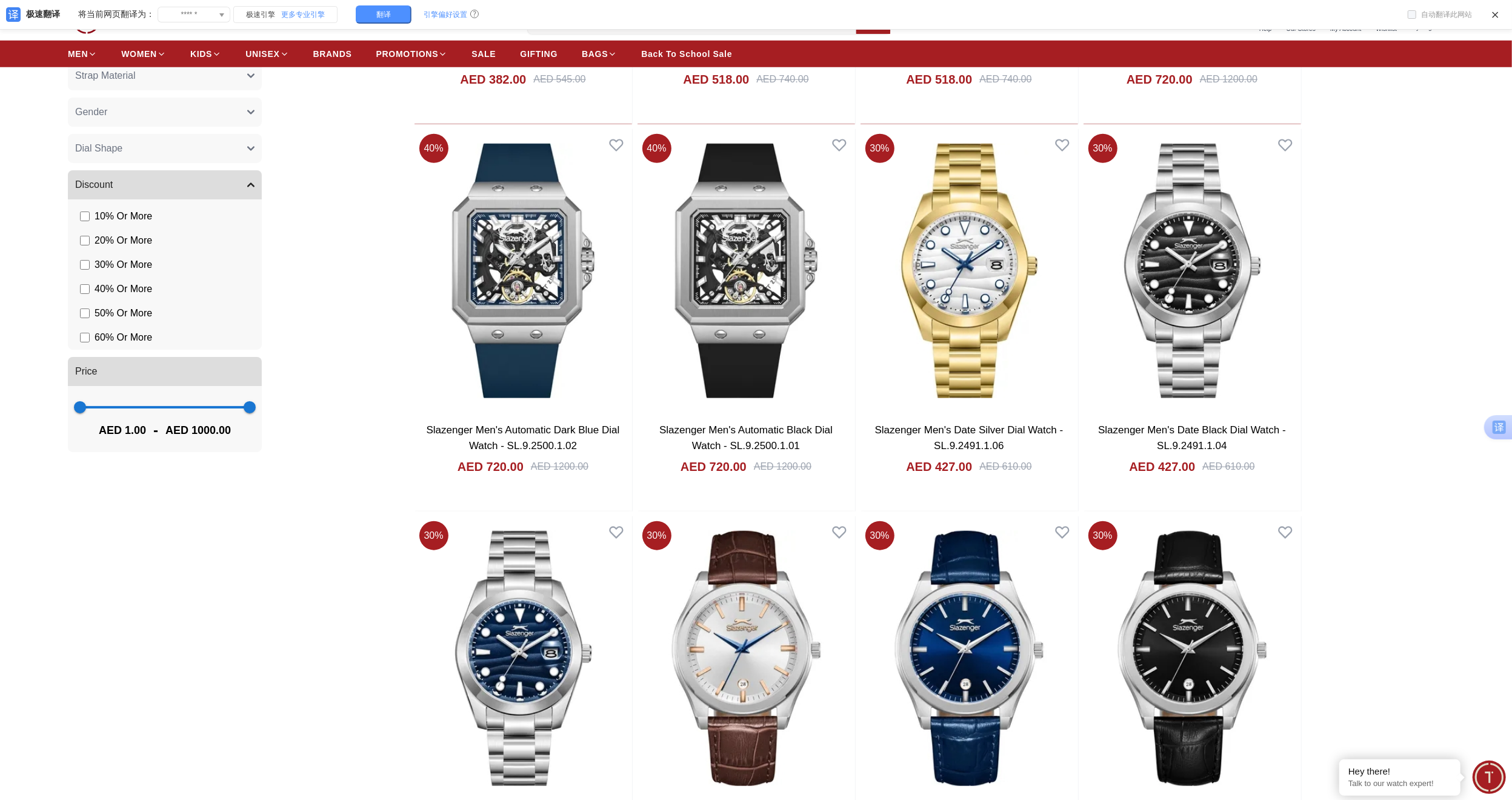
scroll to position [1050, 0]
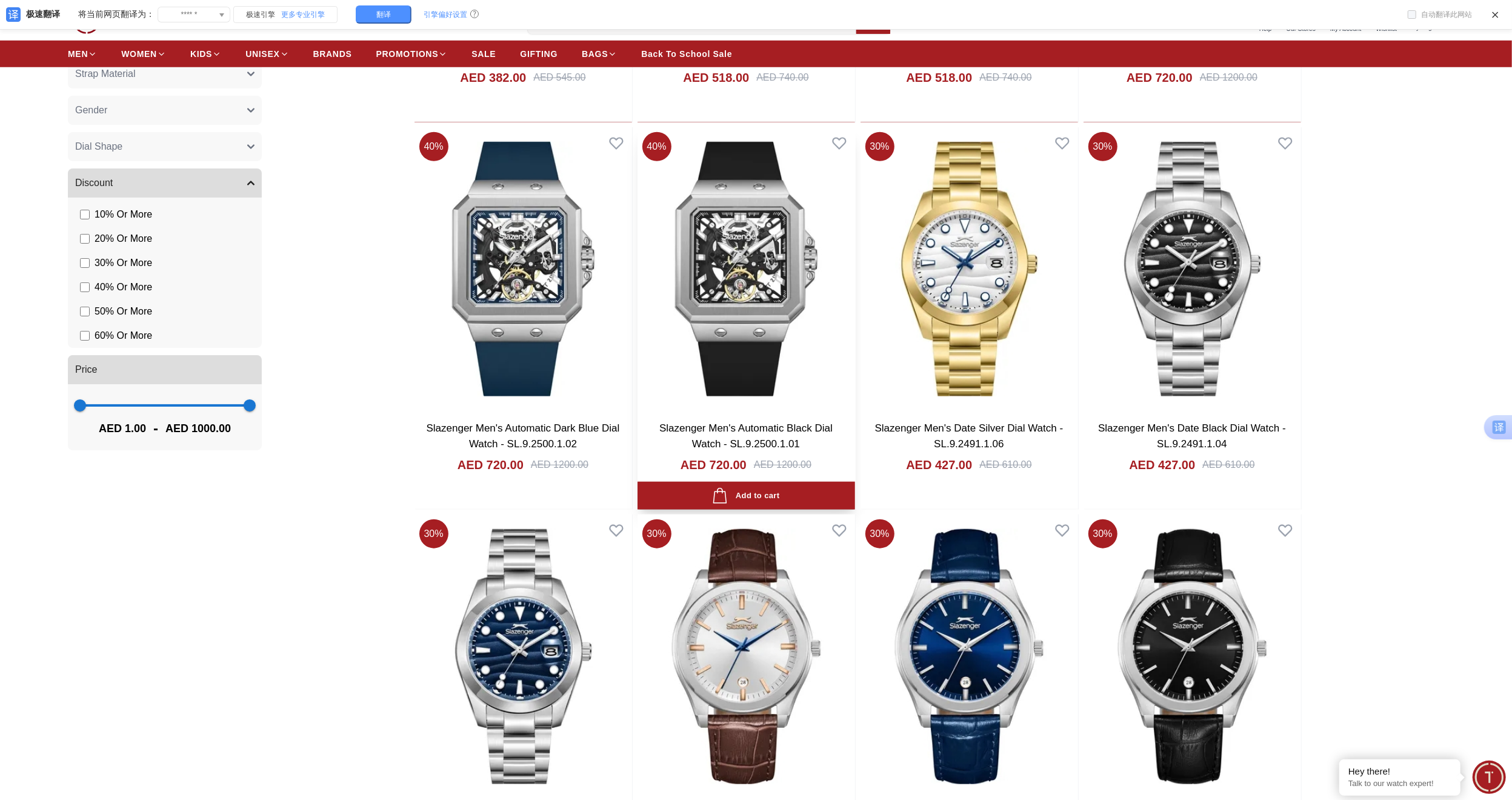
click at [717, 233] on img at bounding box center [746, 269] width 217 height 284
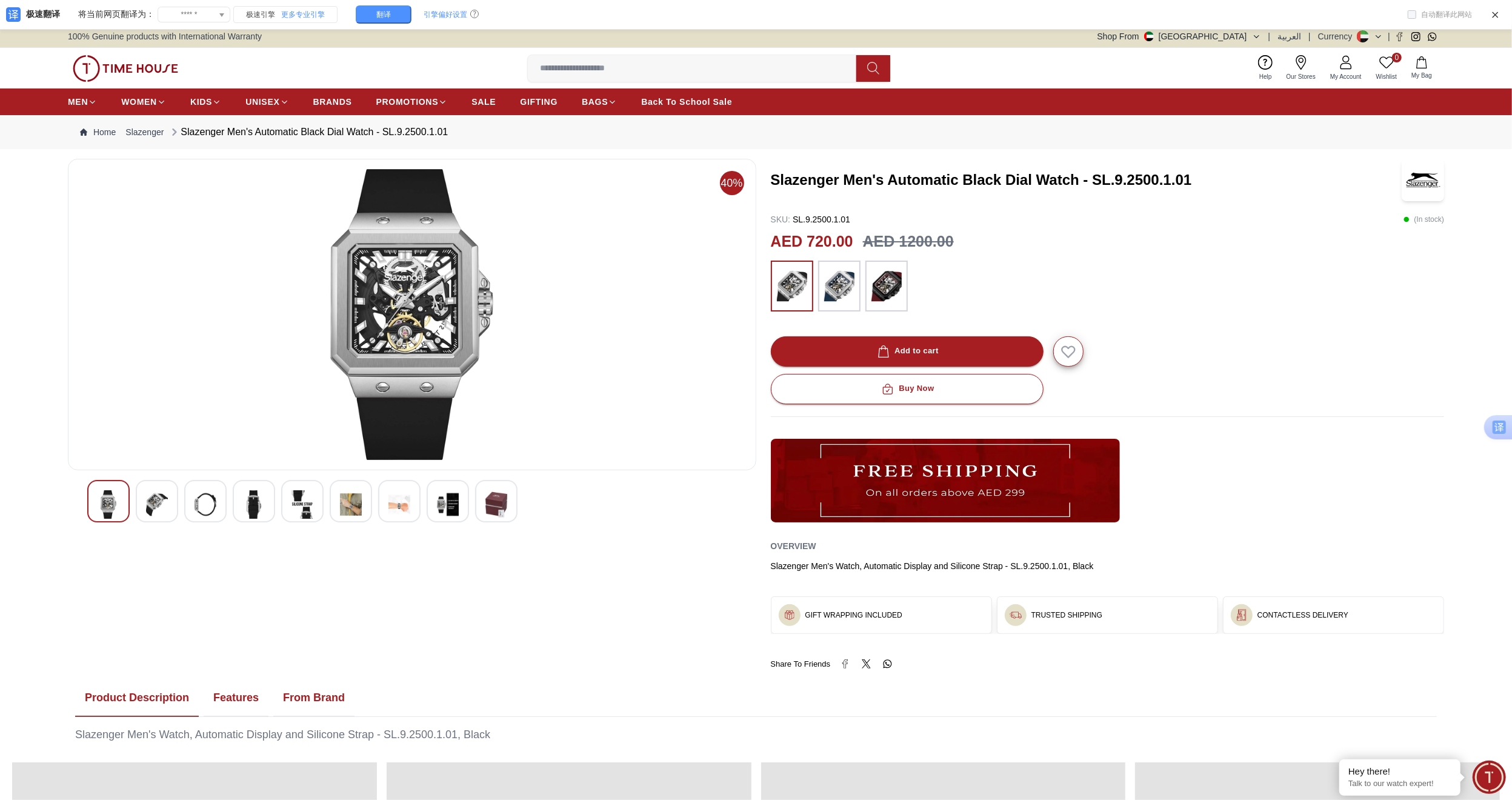
click at [400, 324] on img at bounding box center [412, 314] width 668 height 291
click at [405, 267] on img at bounding box center [412, 314] width 668 height 291
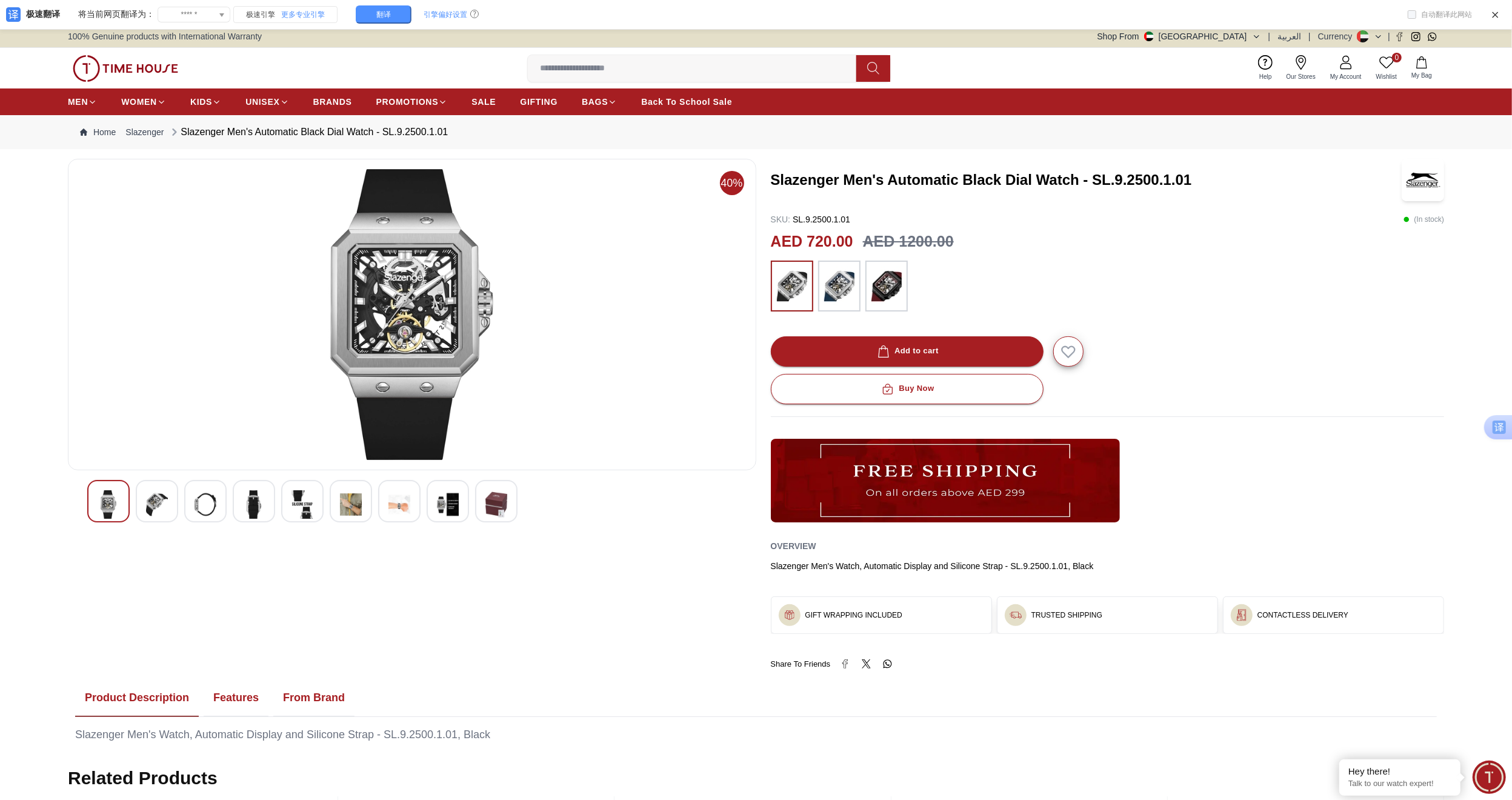
click at [168, 500] on div at bounding box center [156, 501] width 42 height 42
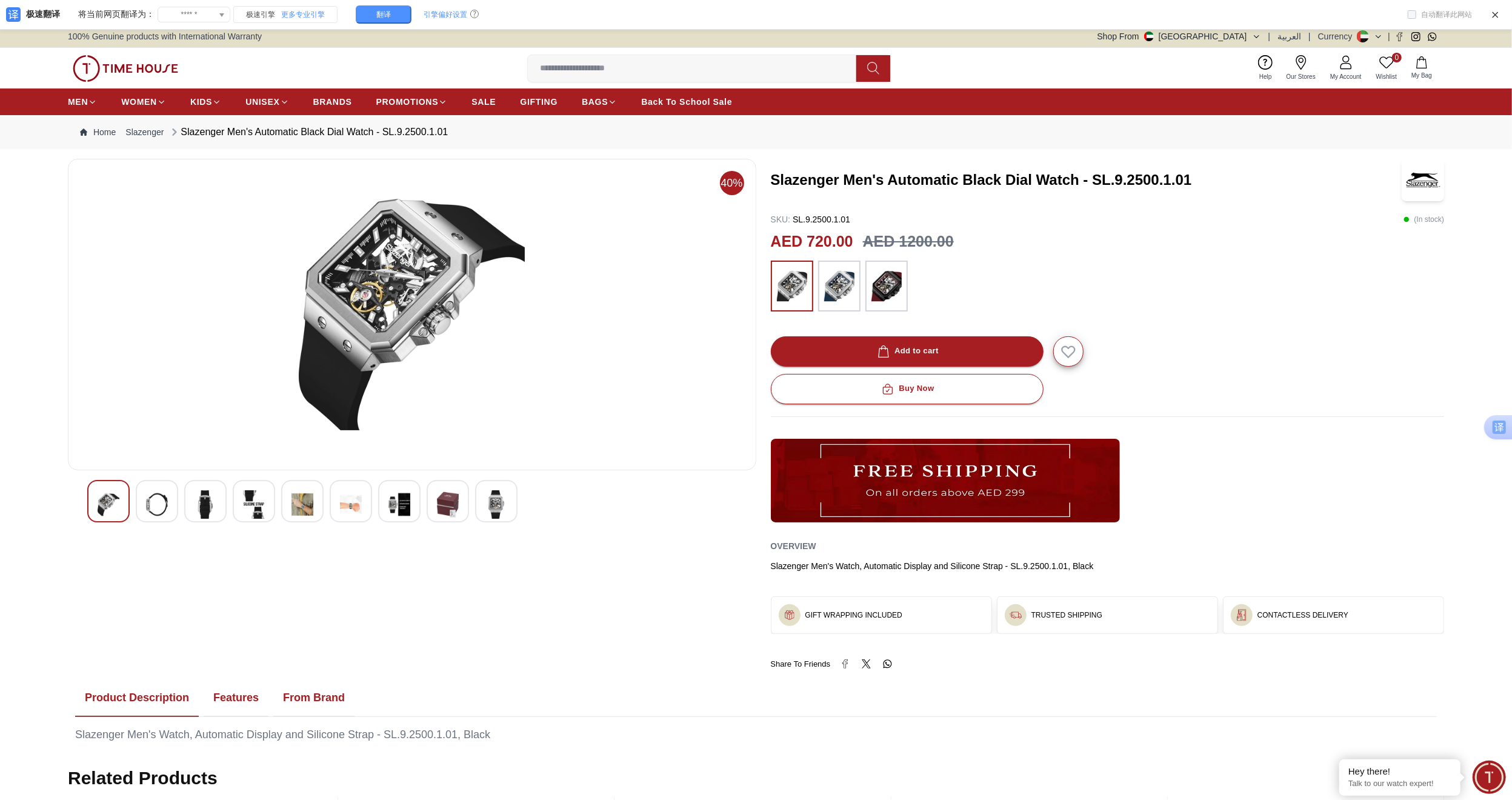
click at [109, 501] on img at bounding box center [108, 504] width 22 height 28
click at [442, 296] on img at bounding box center [412, 314] width 668 height 291
click at [830, 276] on img at bounding box center [840, 285] width 30 height 39
click at [424, 282] on img at bounding box center [412, 314] width 668 height 291
click at [418, 282] on img at bounding box center [412, 314] width 668 height 291
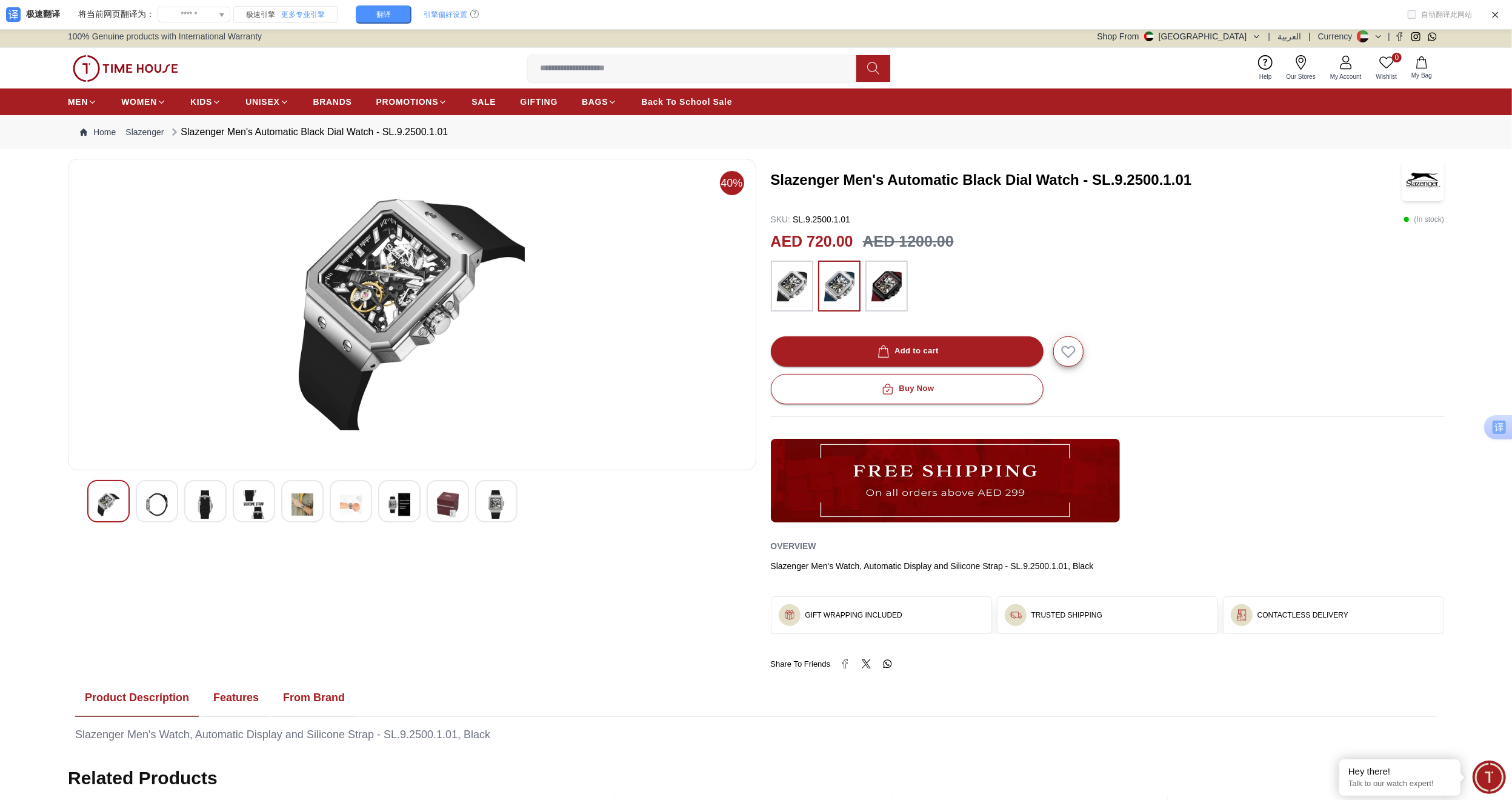
click at [418, 282] on img at bounding box center [412, 314] width 668 height 291
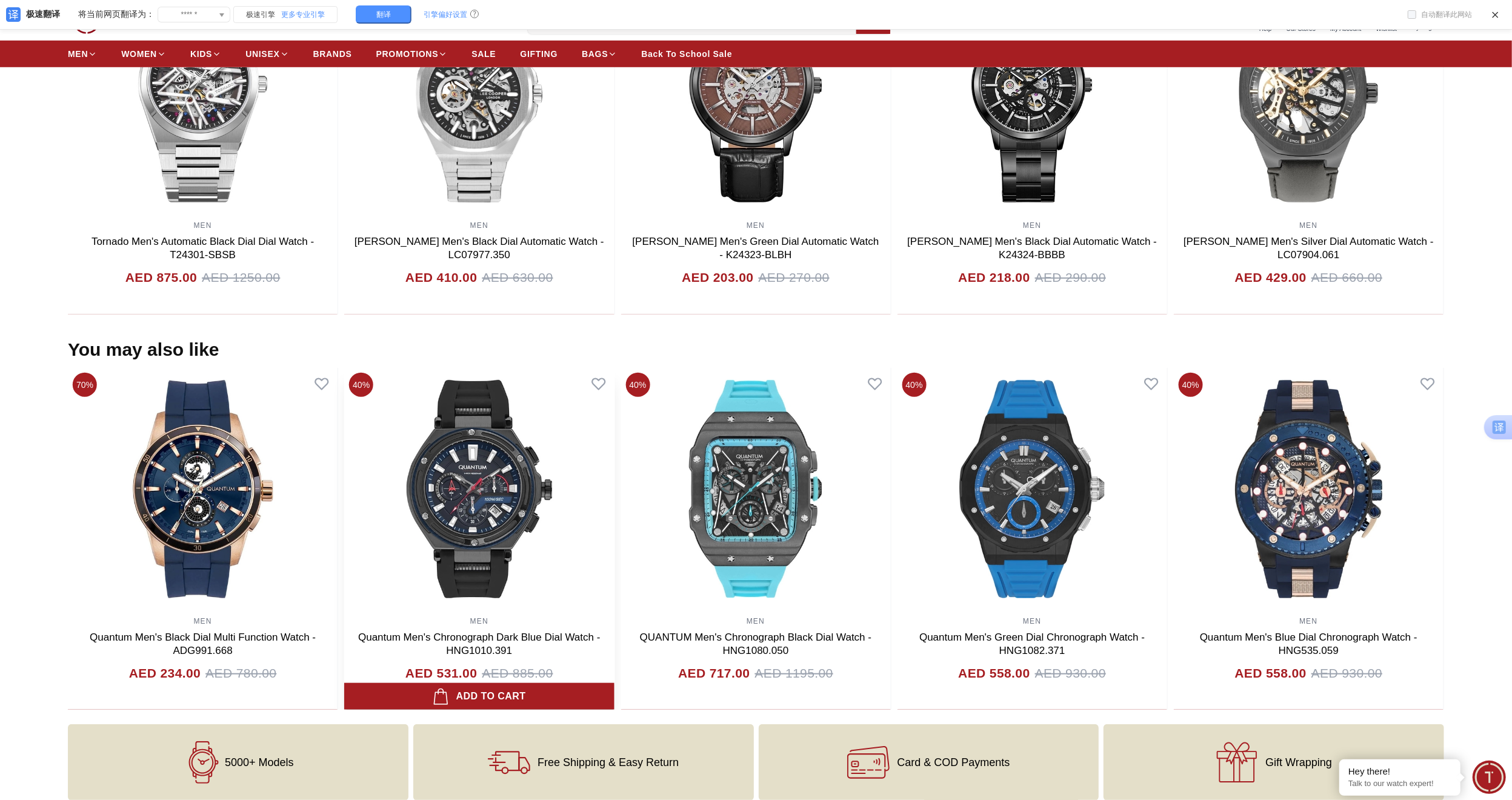
scroll to position [818, 0]
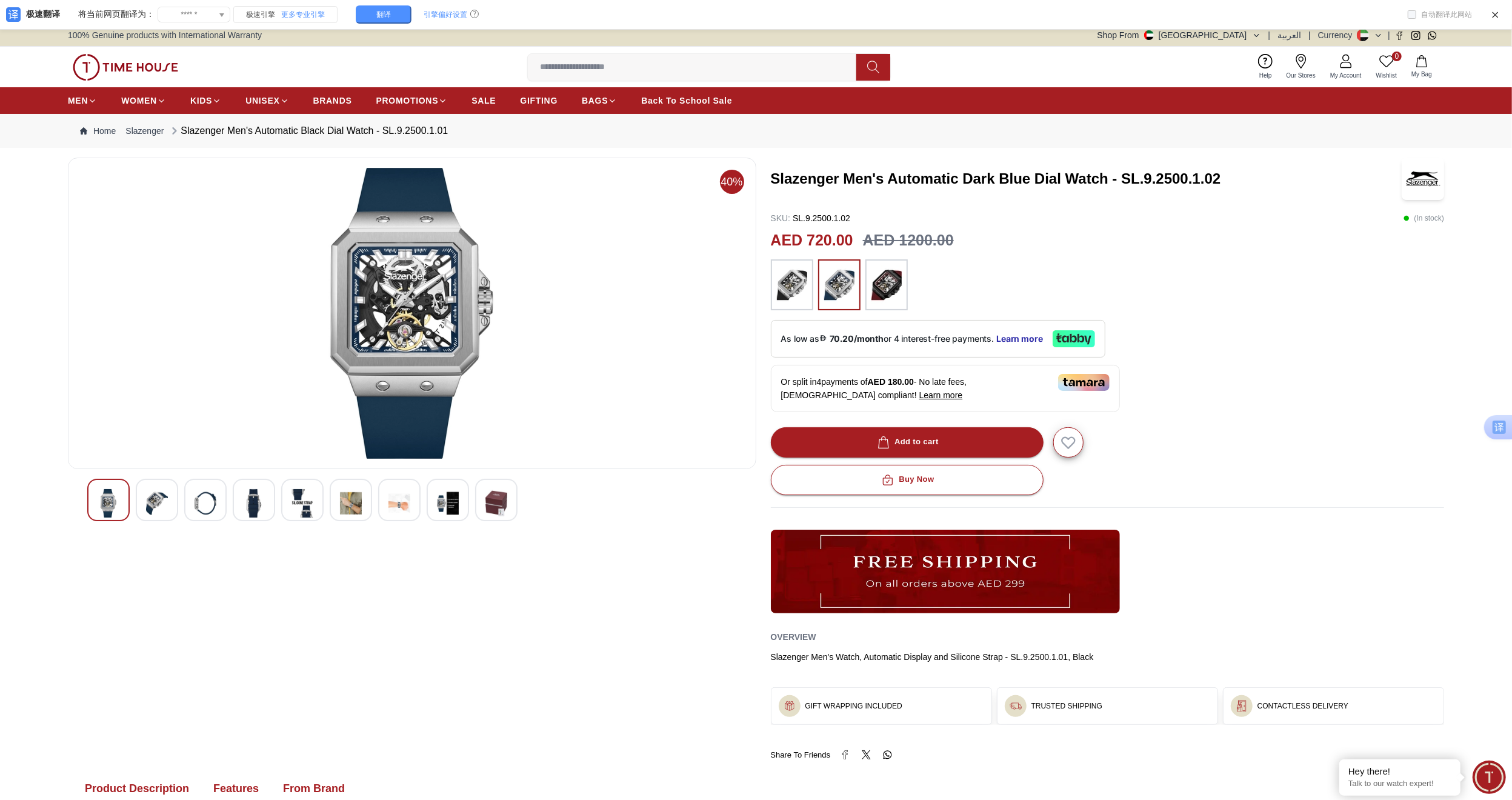
scroll to position [1, 0]
click at [408, 302] on img at bounding box center [412, 313] width 668 height 291
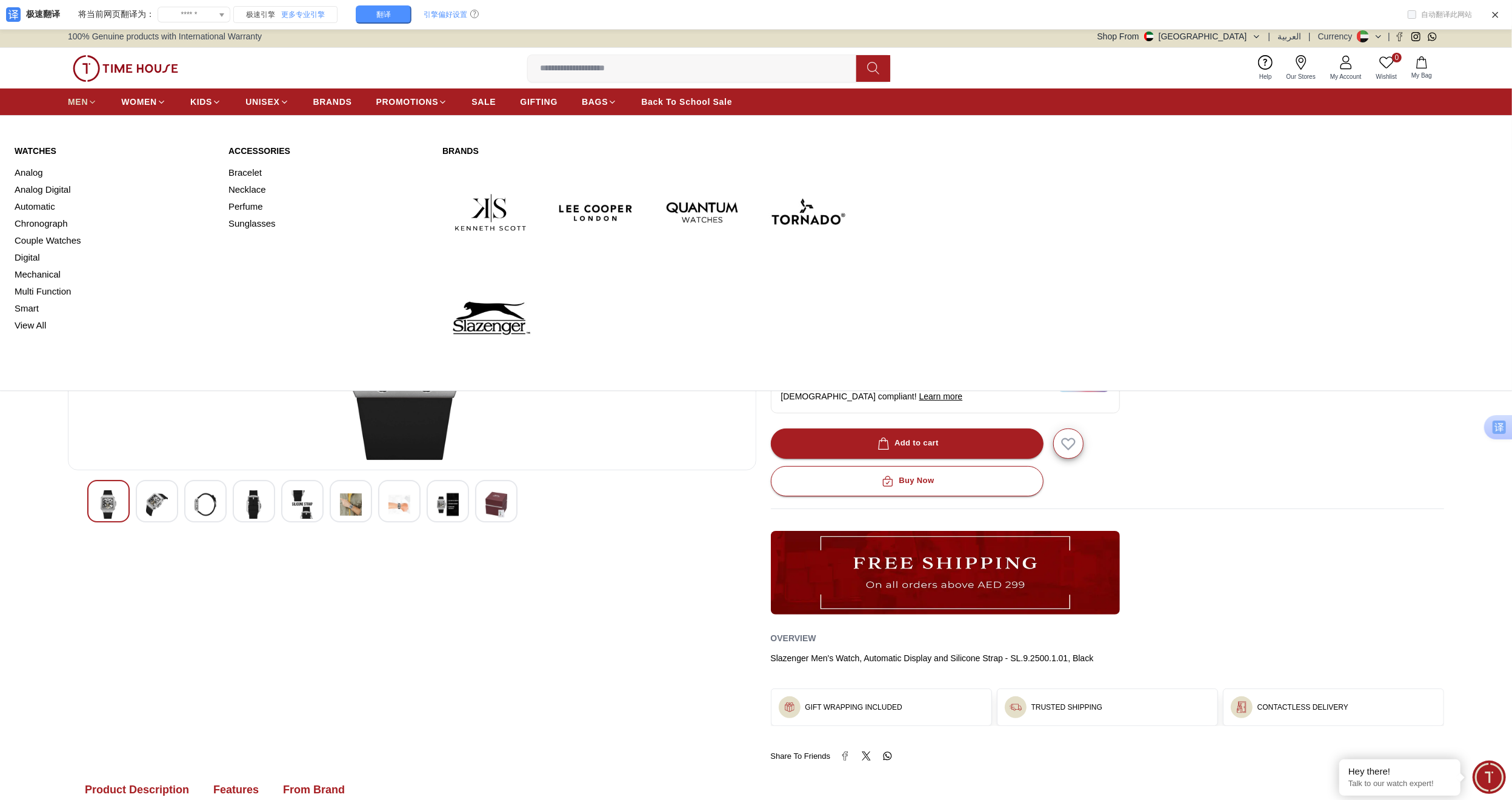
click at [81, 107] on link "MEN" at bounding box center [82, 102] width 29 height 22
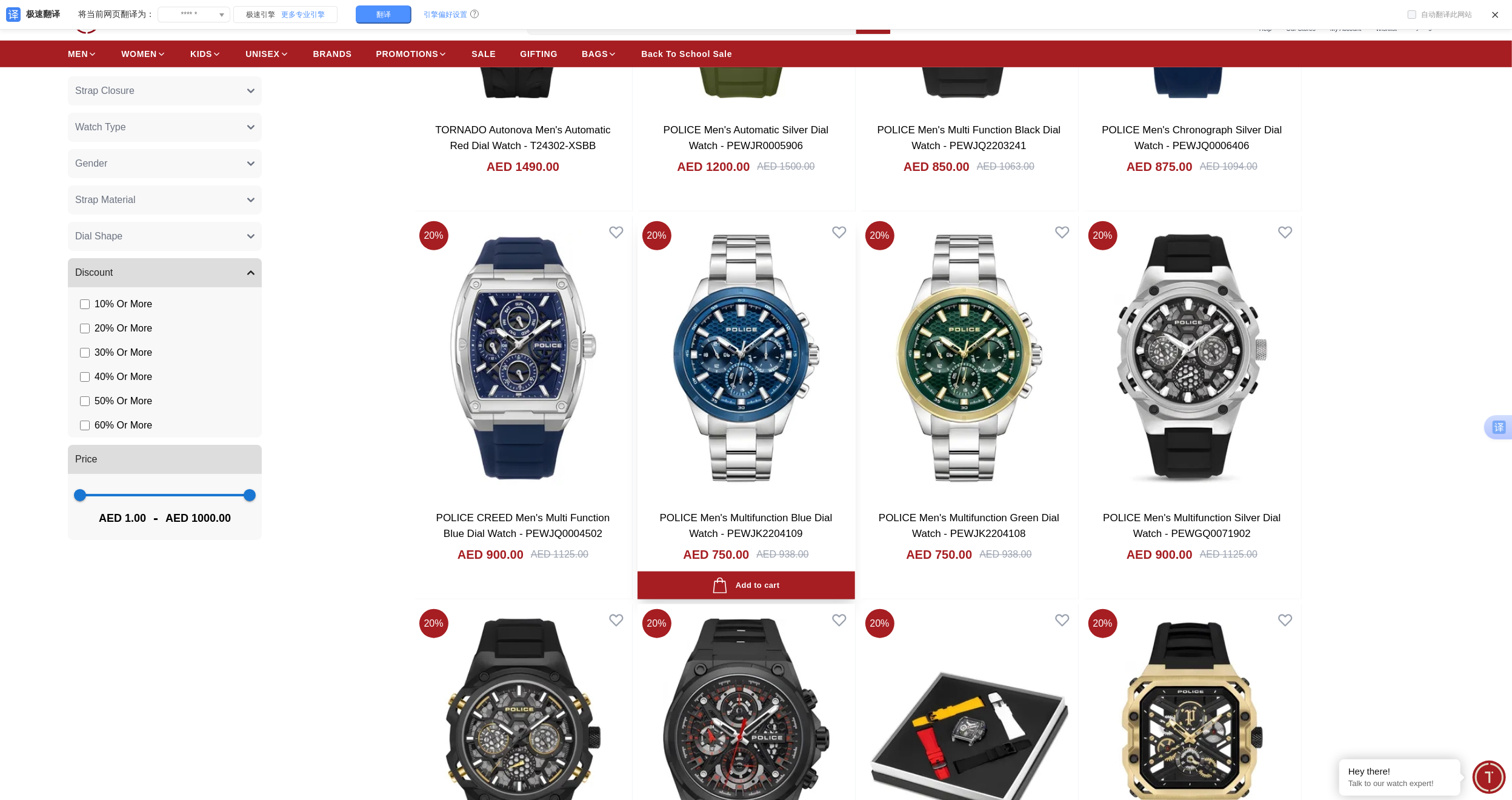
scroll to position [767, 0]
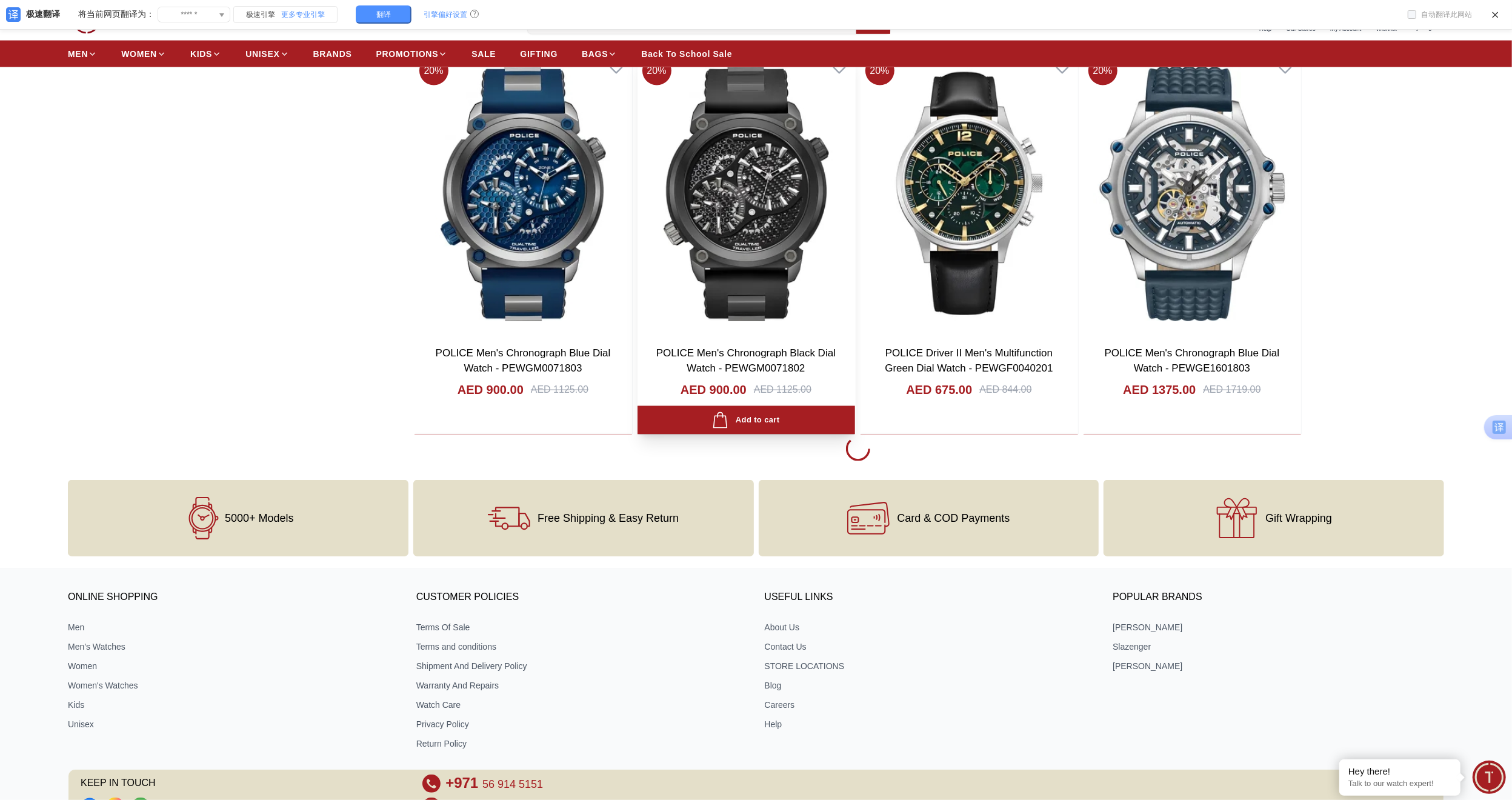
scroll to position [1698, 0]
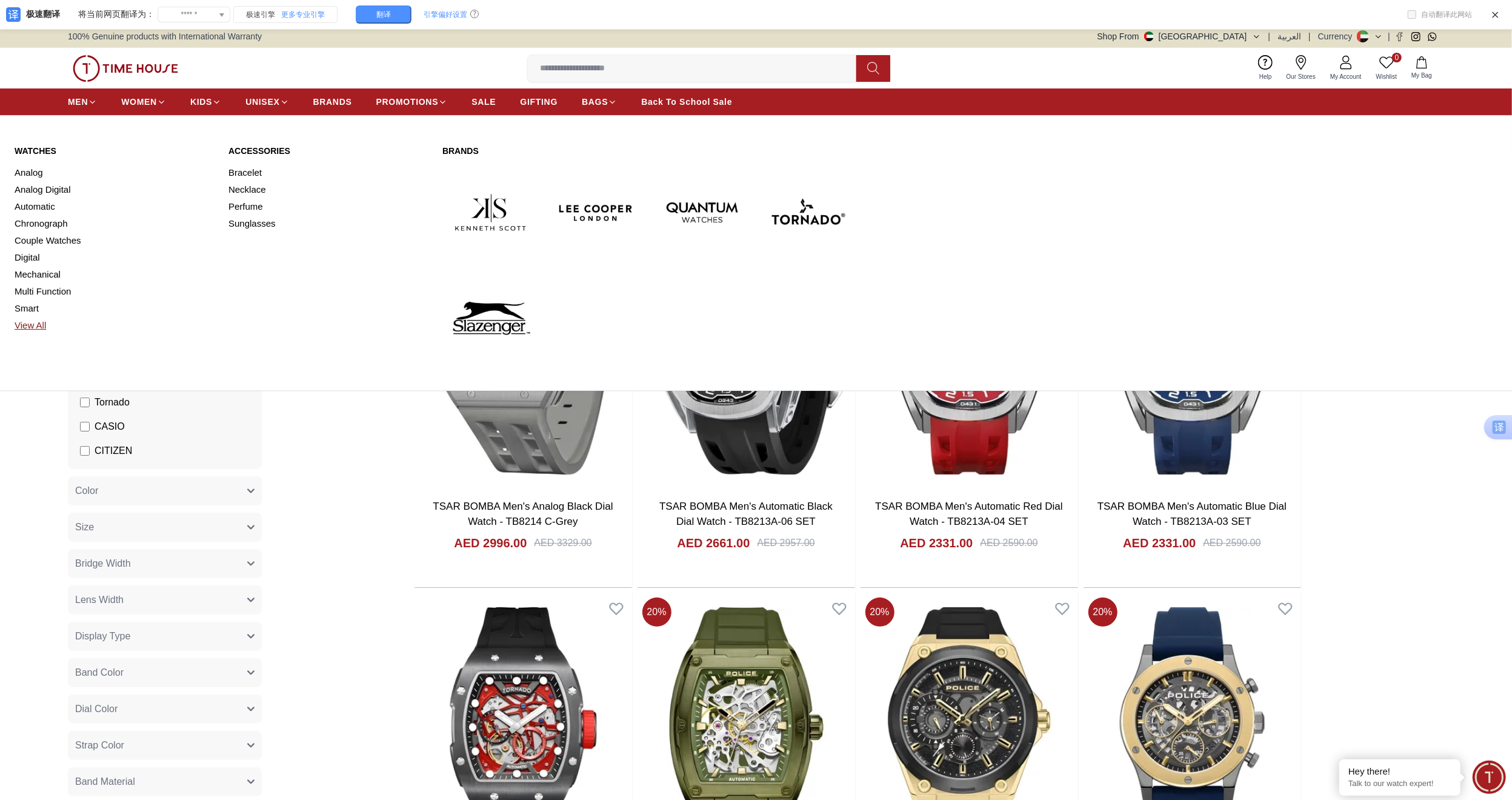
click at [42, 328] on link "View All" at bounding box center [114, 326] width 200 height 17
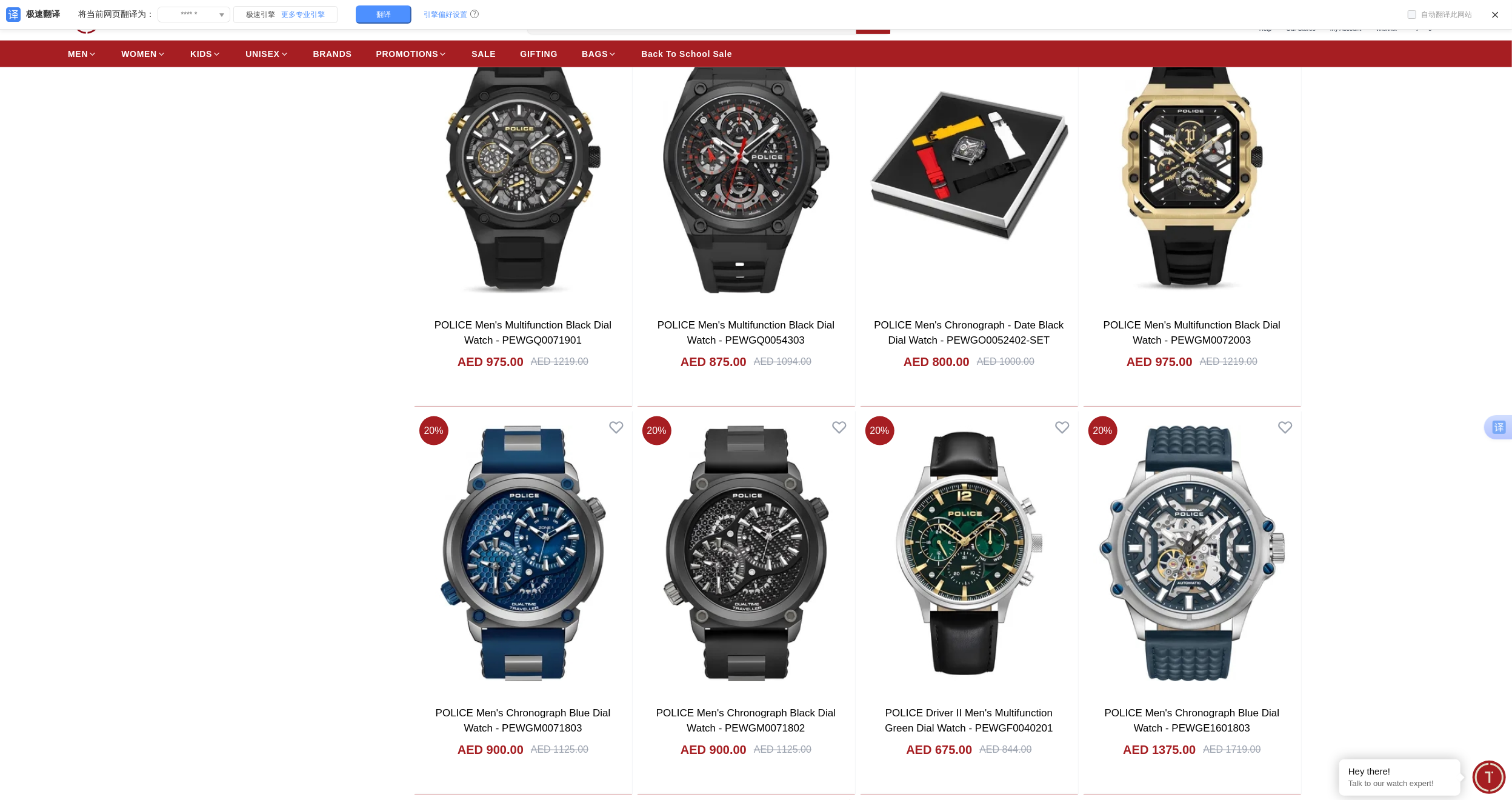
scroll to position [1412, 0]
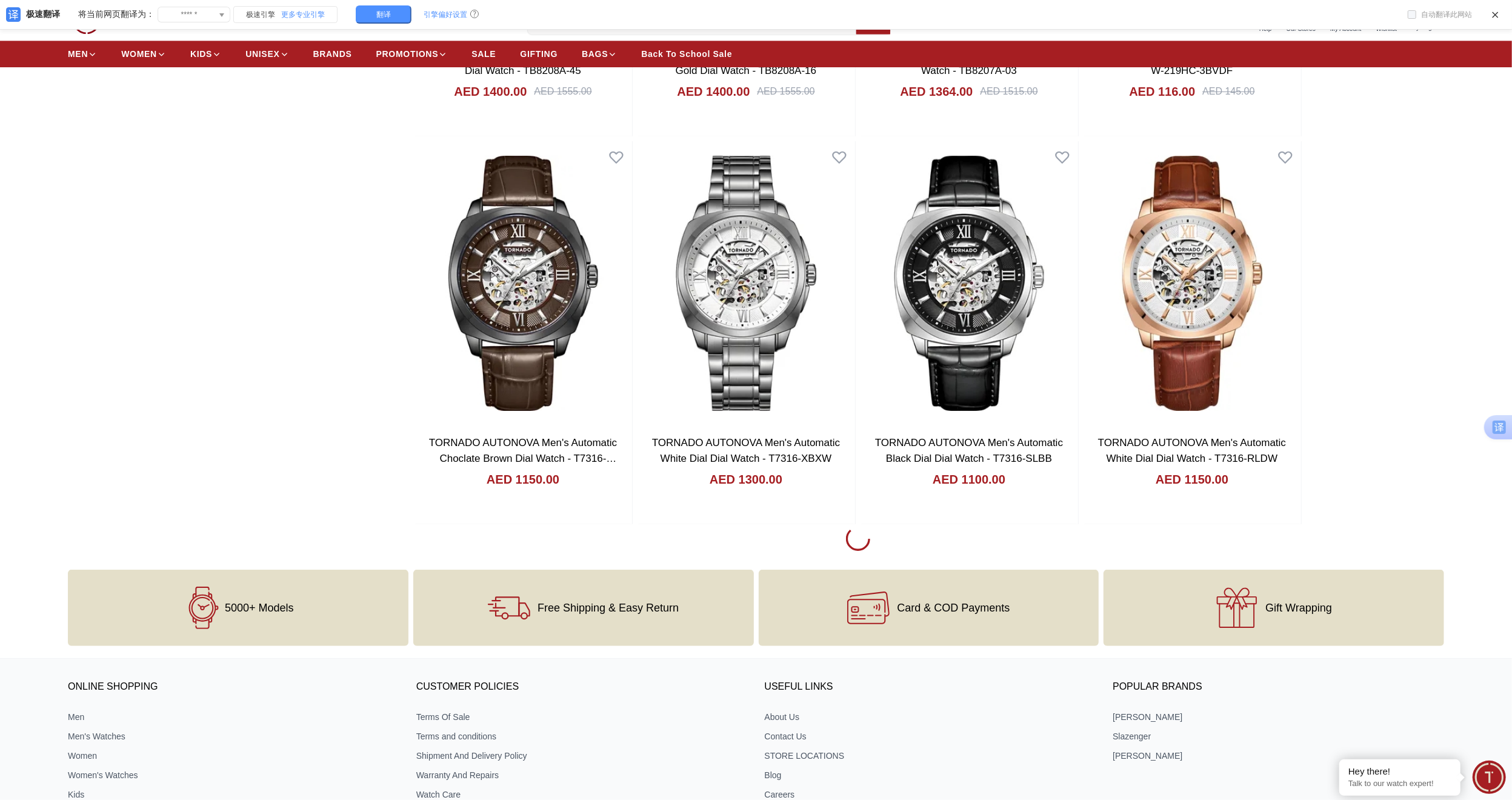
scroll to position [7414, 0]
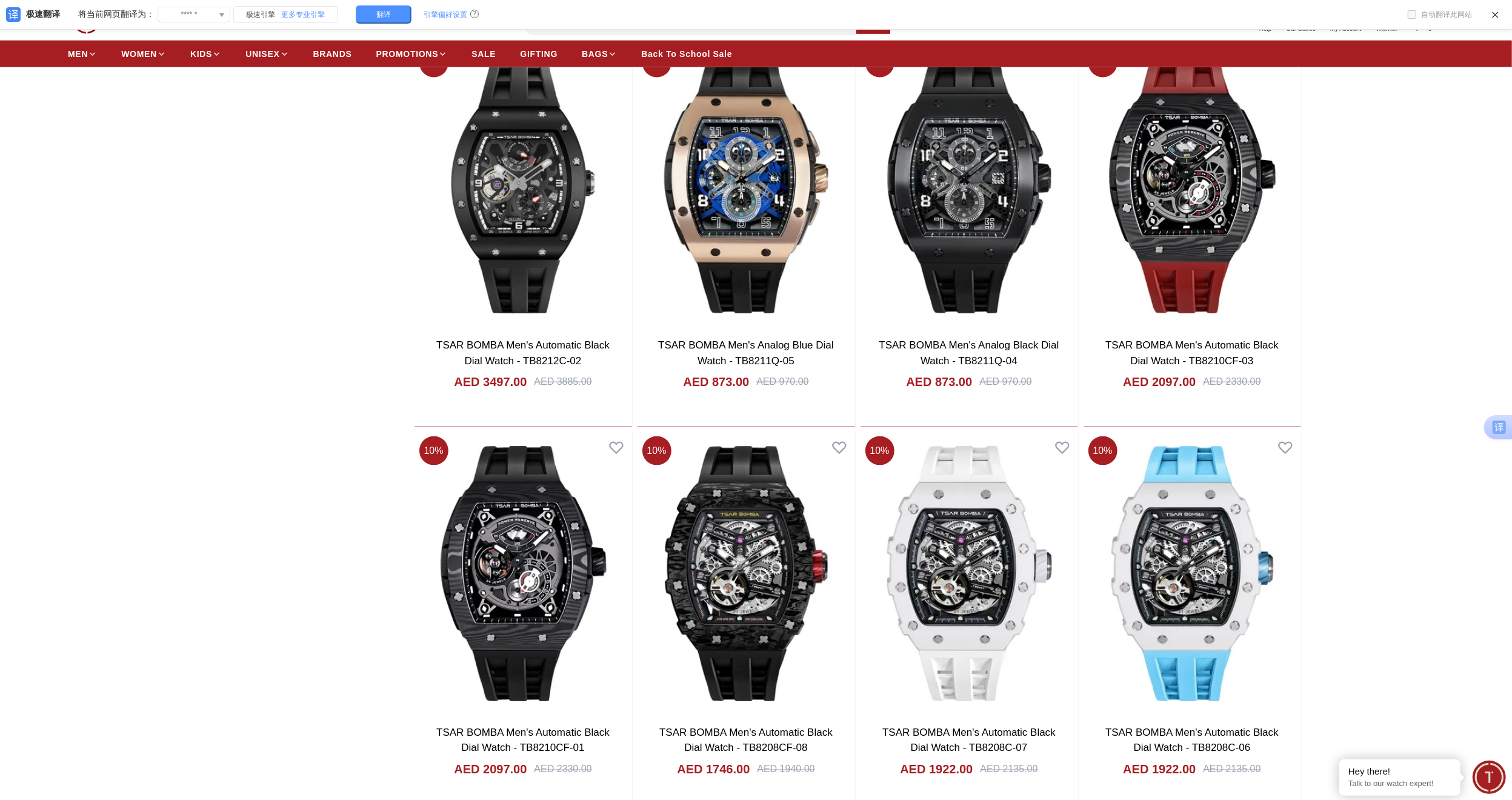
scroll to position [10622, 0]
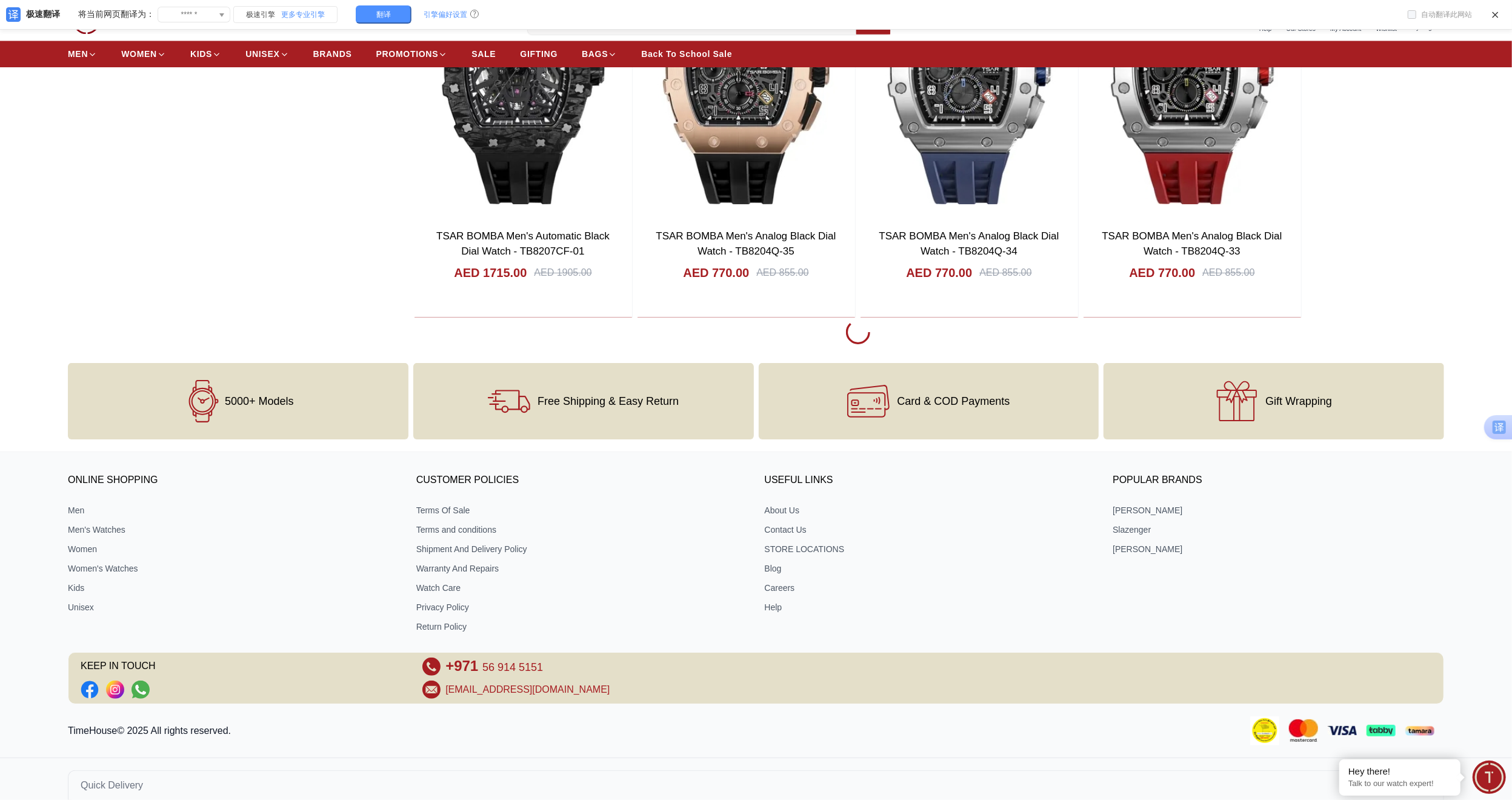
scroll to position [11516, 0]
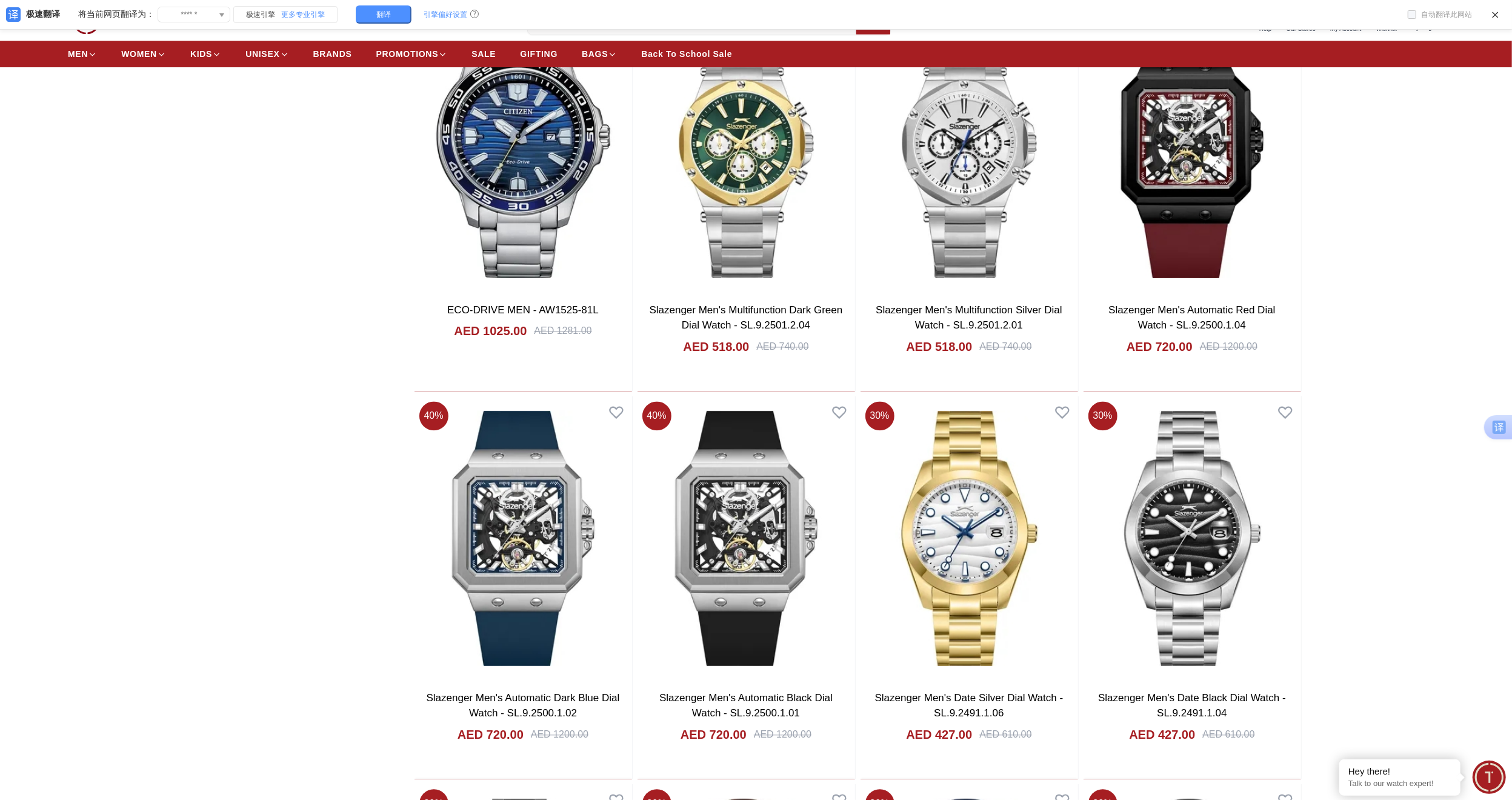
scroll to position [16032, 0]
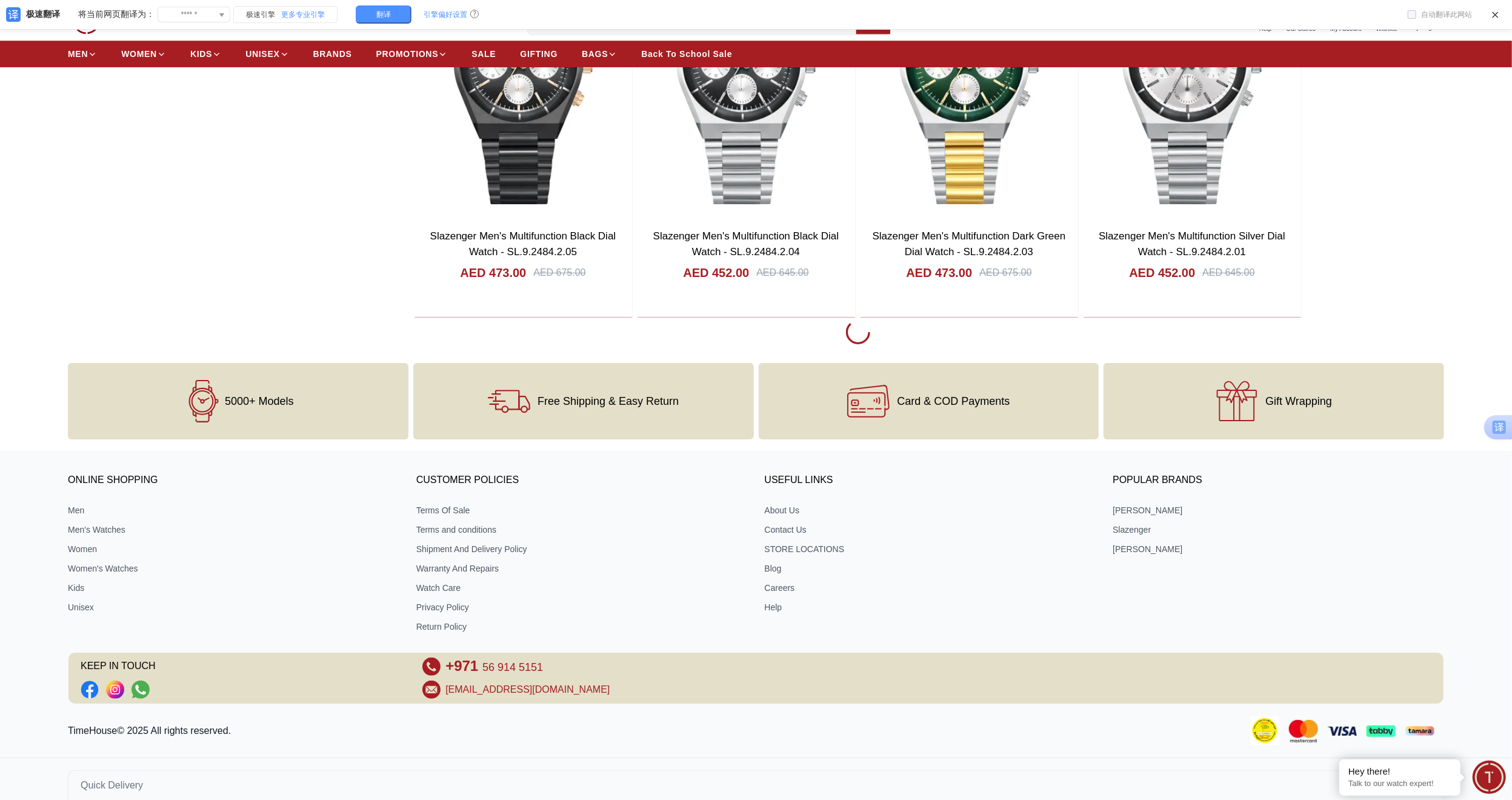
scroll to position [17304, 0]
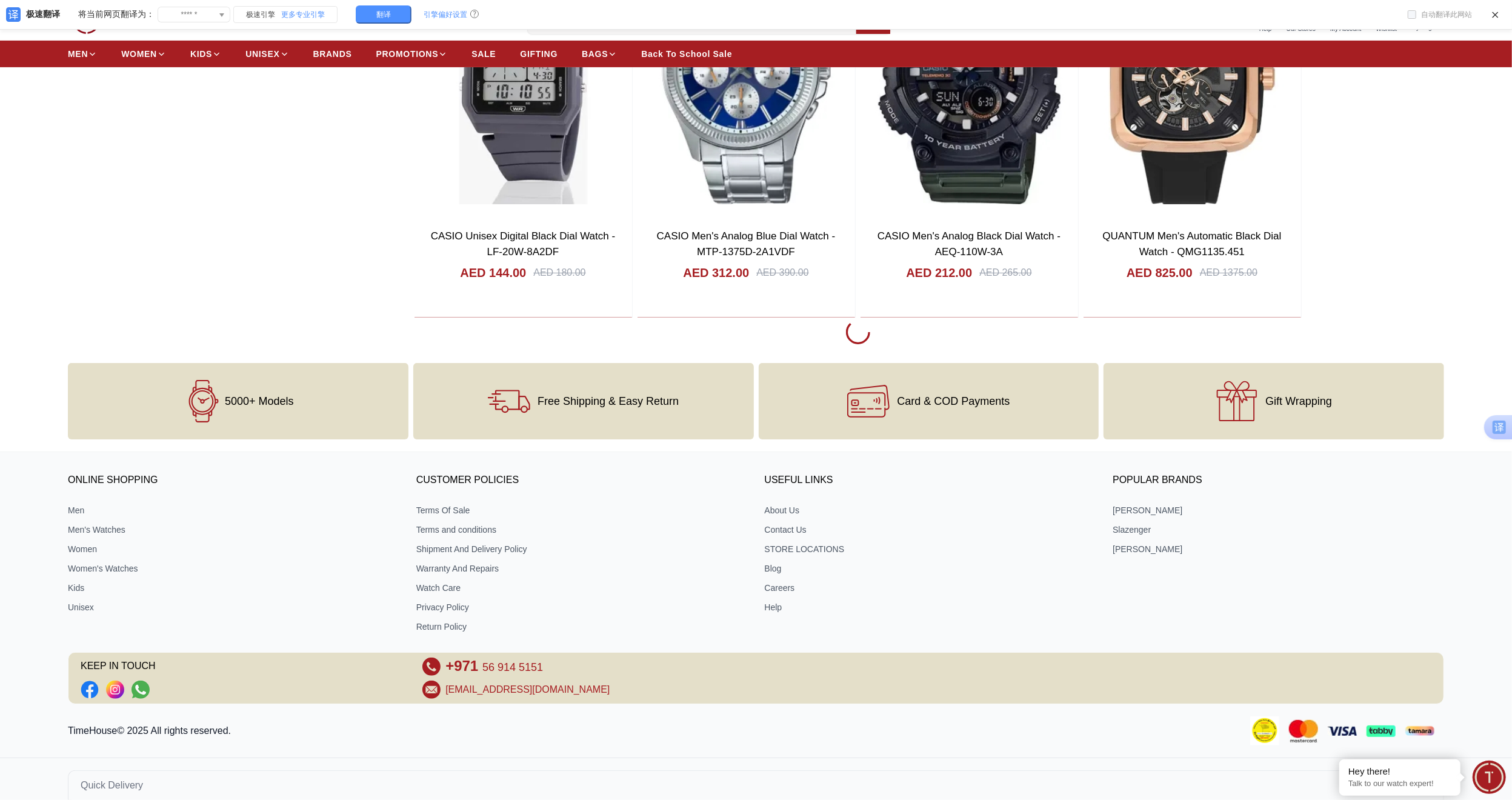
scroll to position [23122, 0]
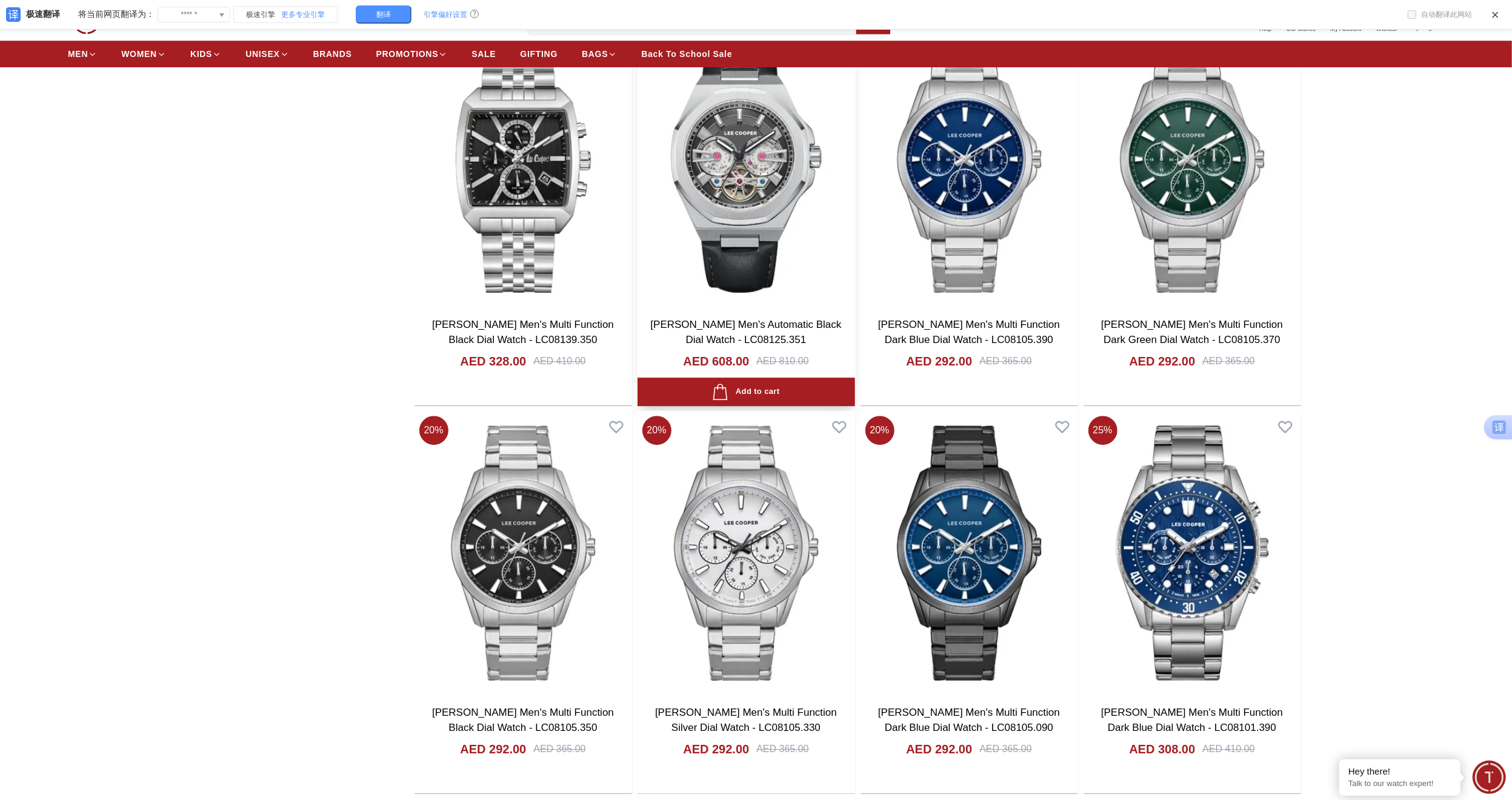
scroll to position [26105, 0]
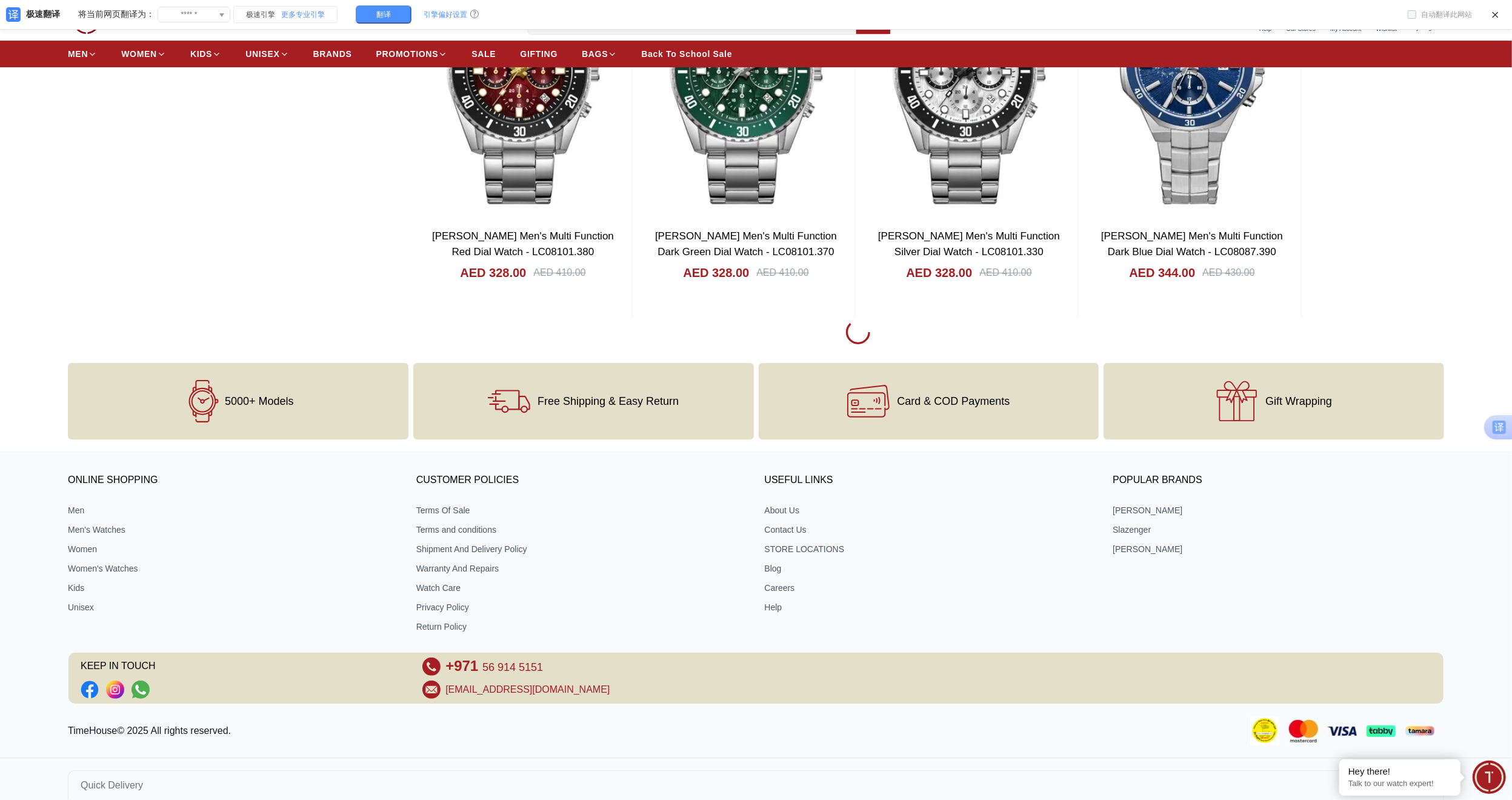
scroll to position [27003, 0]
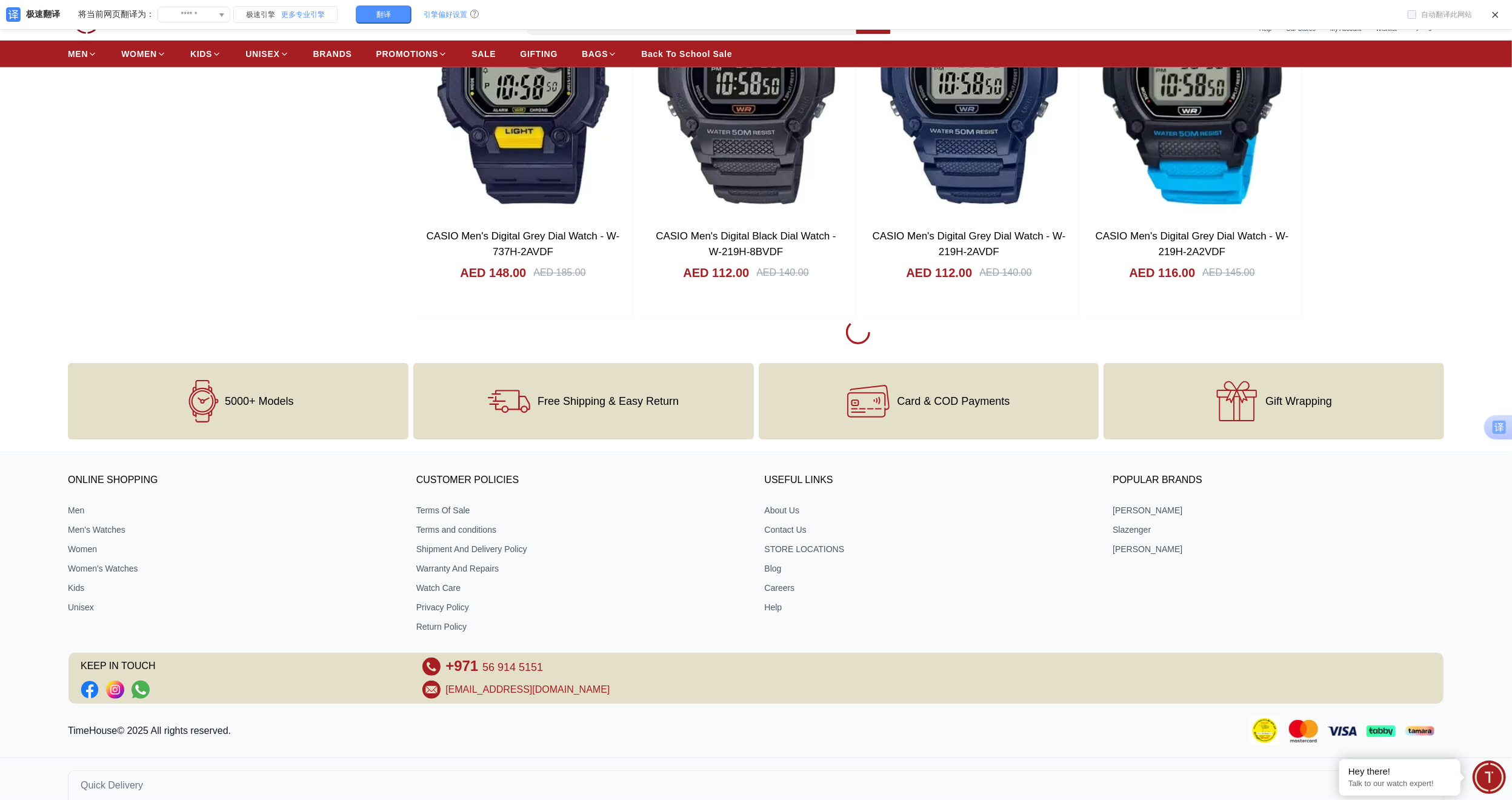
scroll to position [32820, 0]
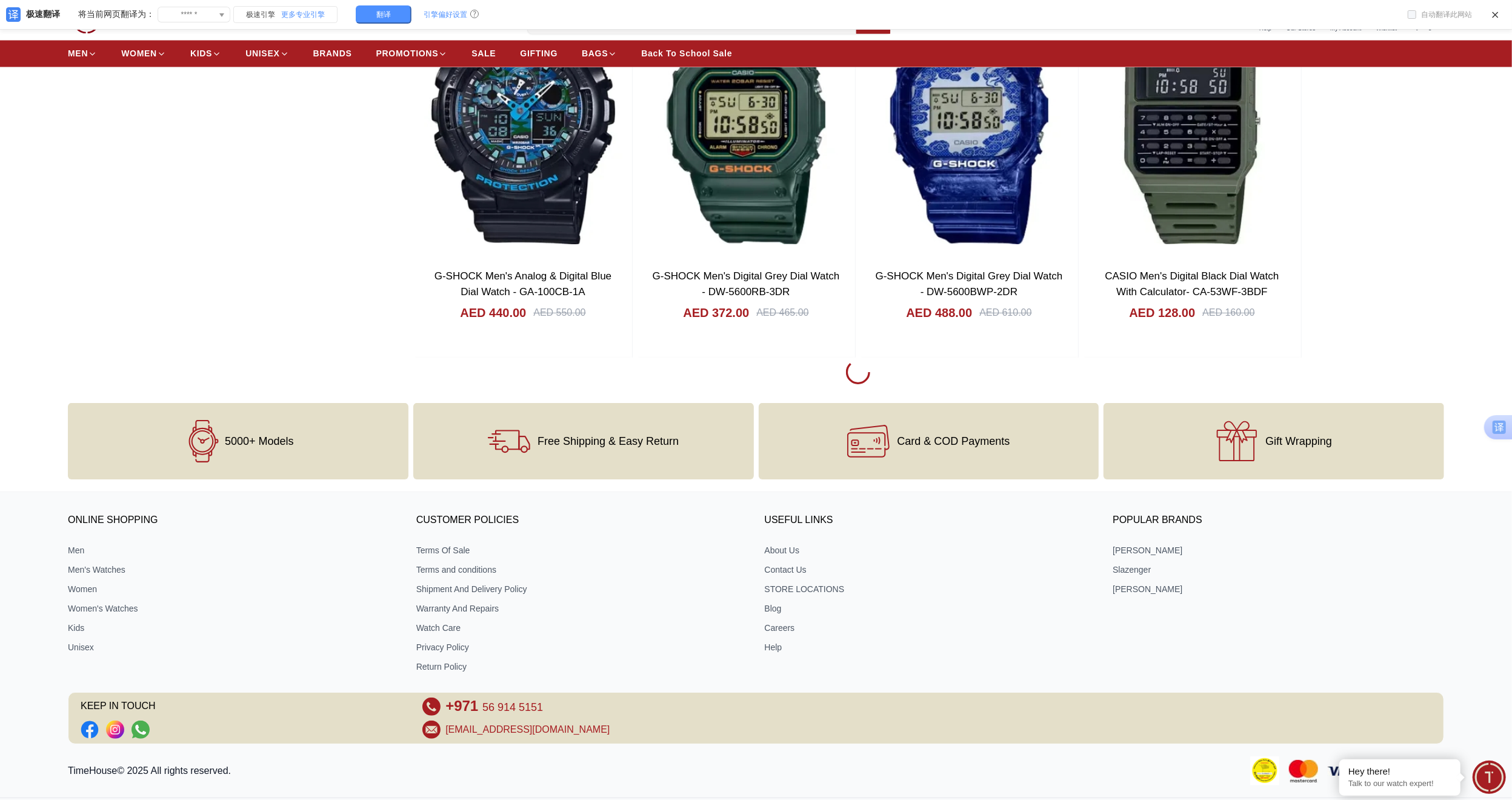
scroll to position [38547, 0]
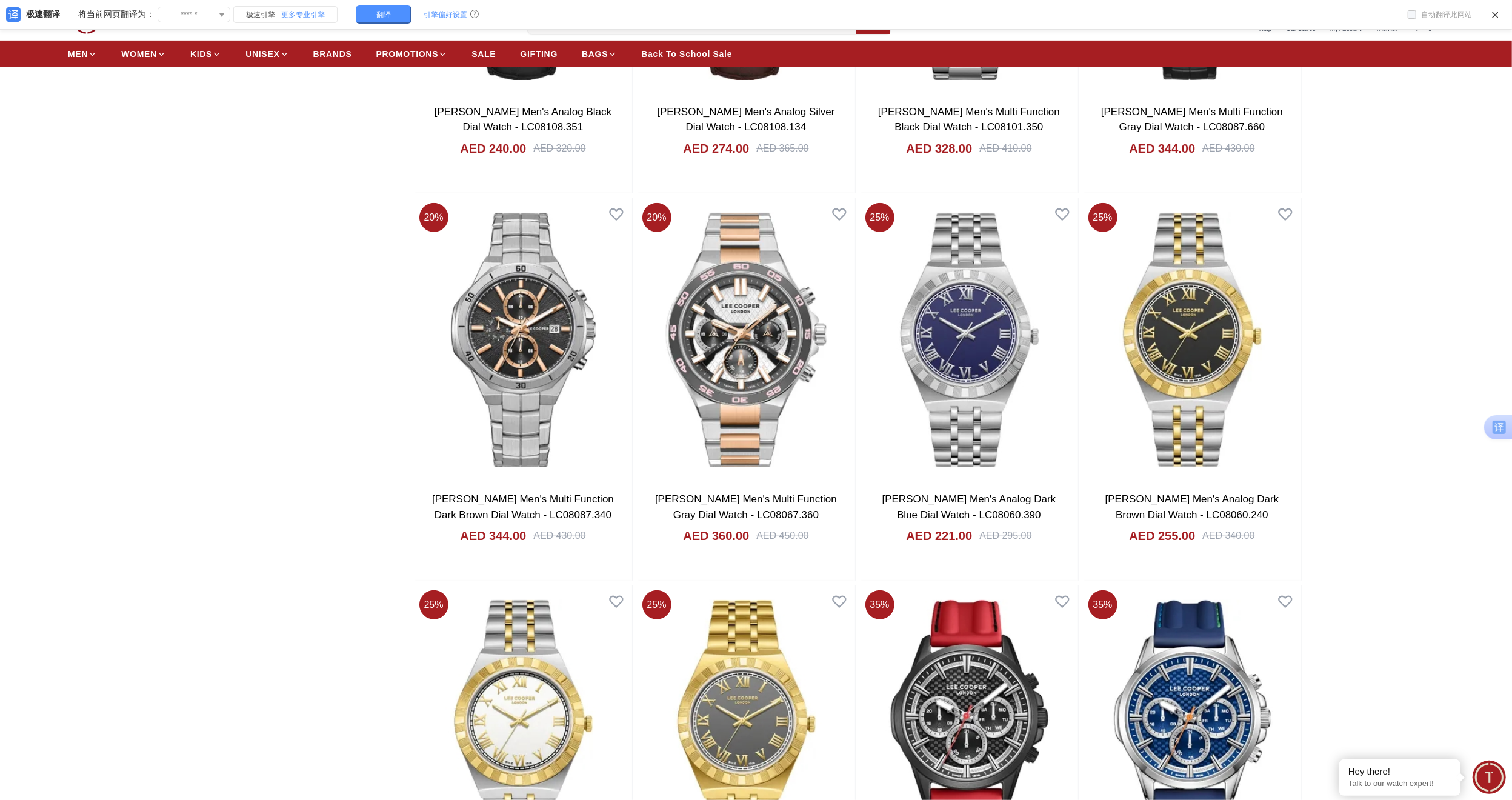
scroll to position [41450, 0]
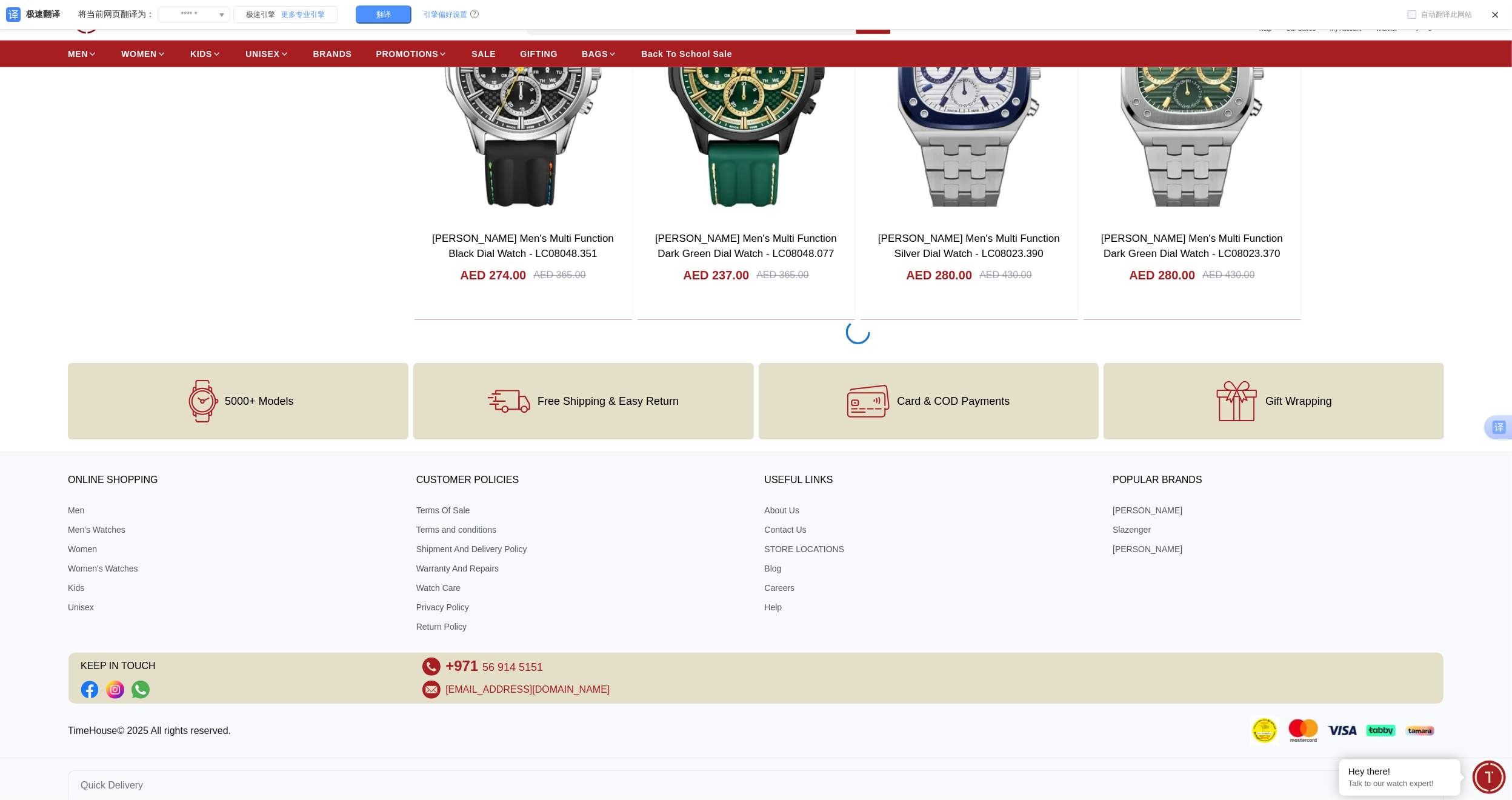
scroll to position [42520, 0]
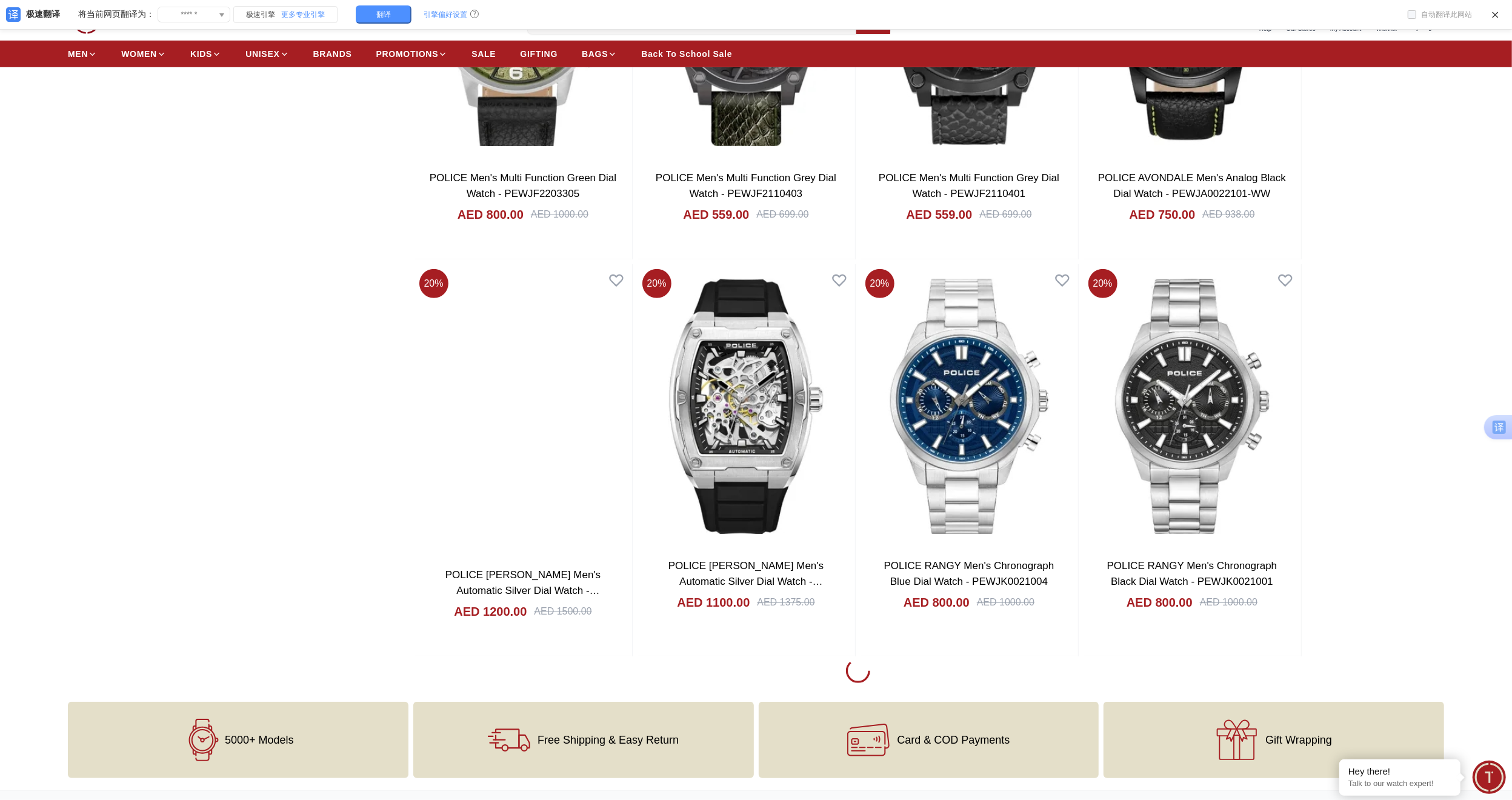
scroll to position [46010, 0]
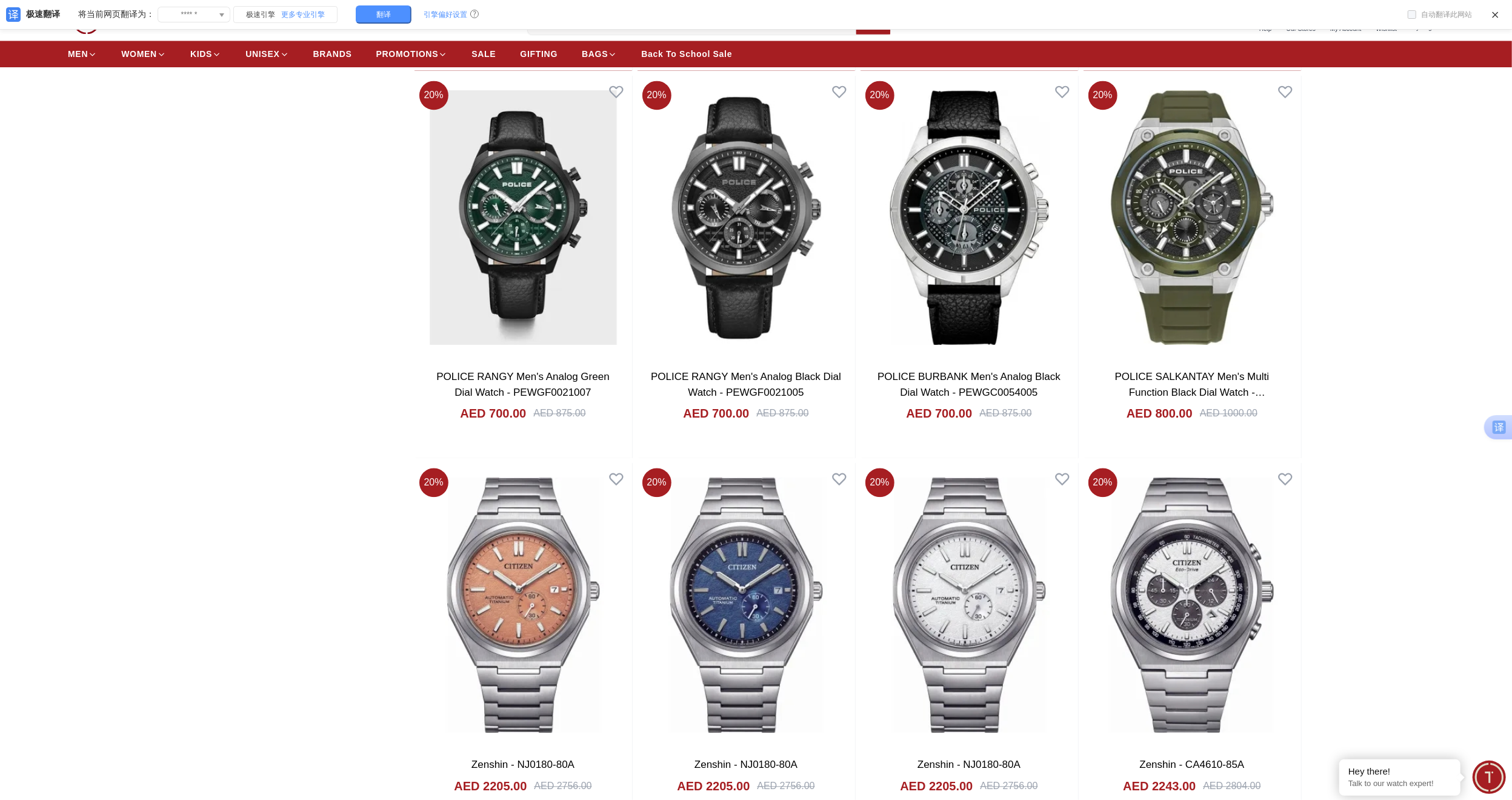
scroll to position [47766, 0]
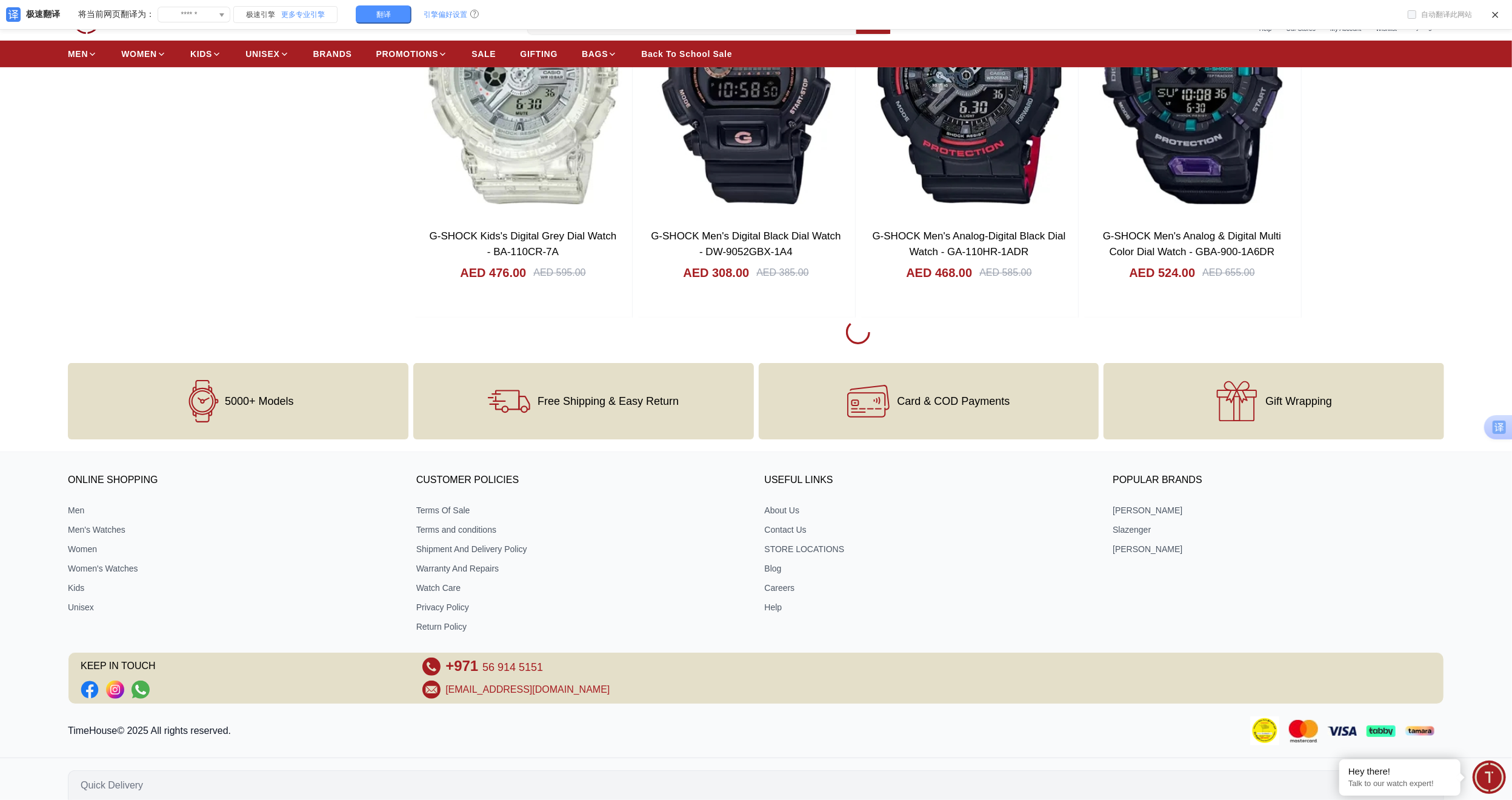
scroll to position [50274, 0]
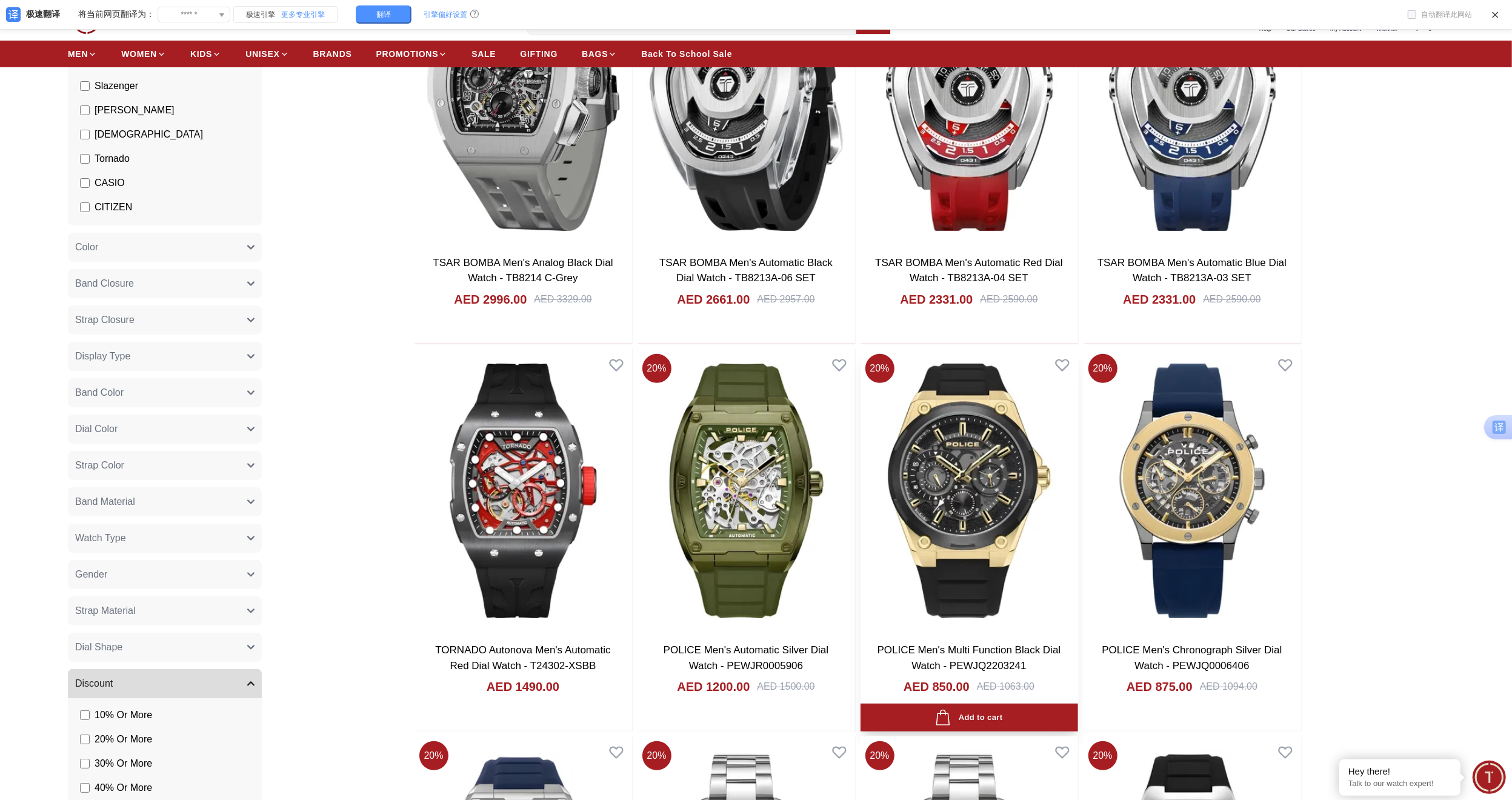
scroll to position [243, 0]
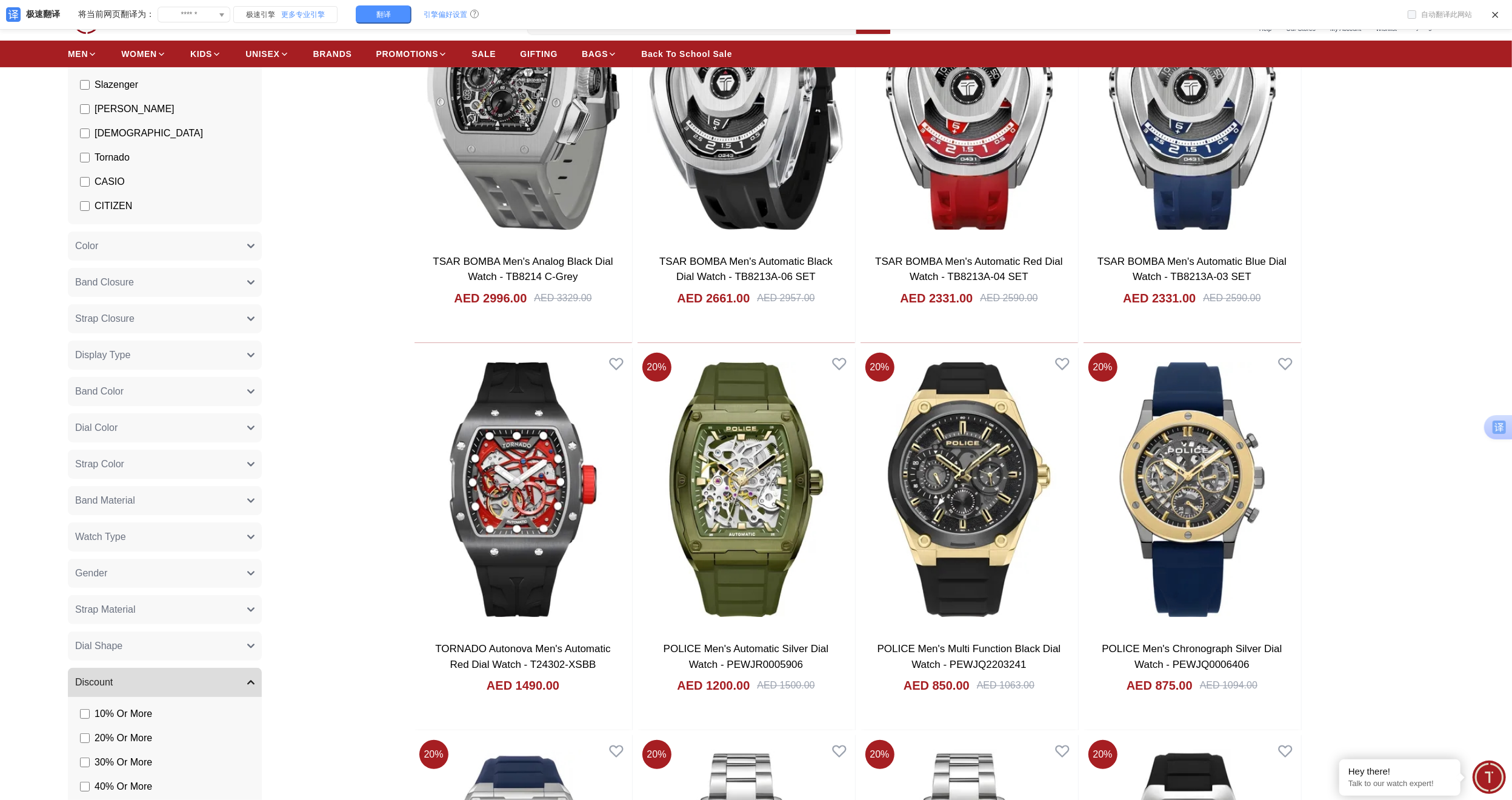
scroll to position [50274, 0]
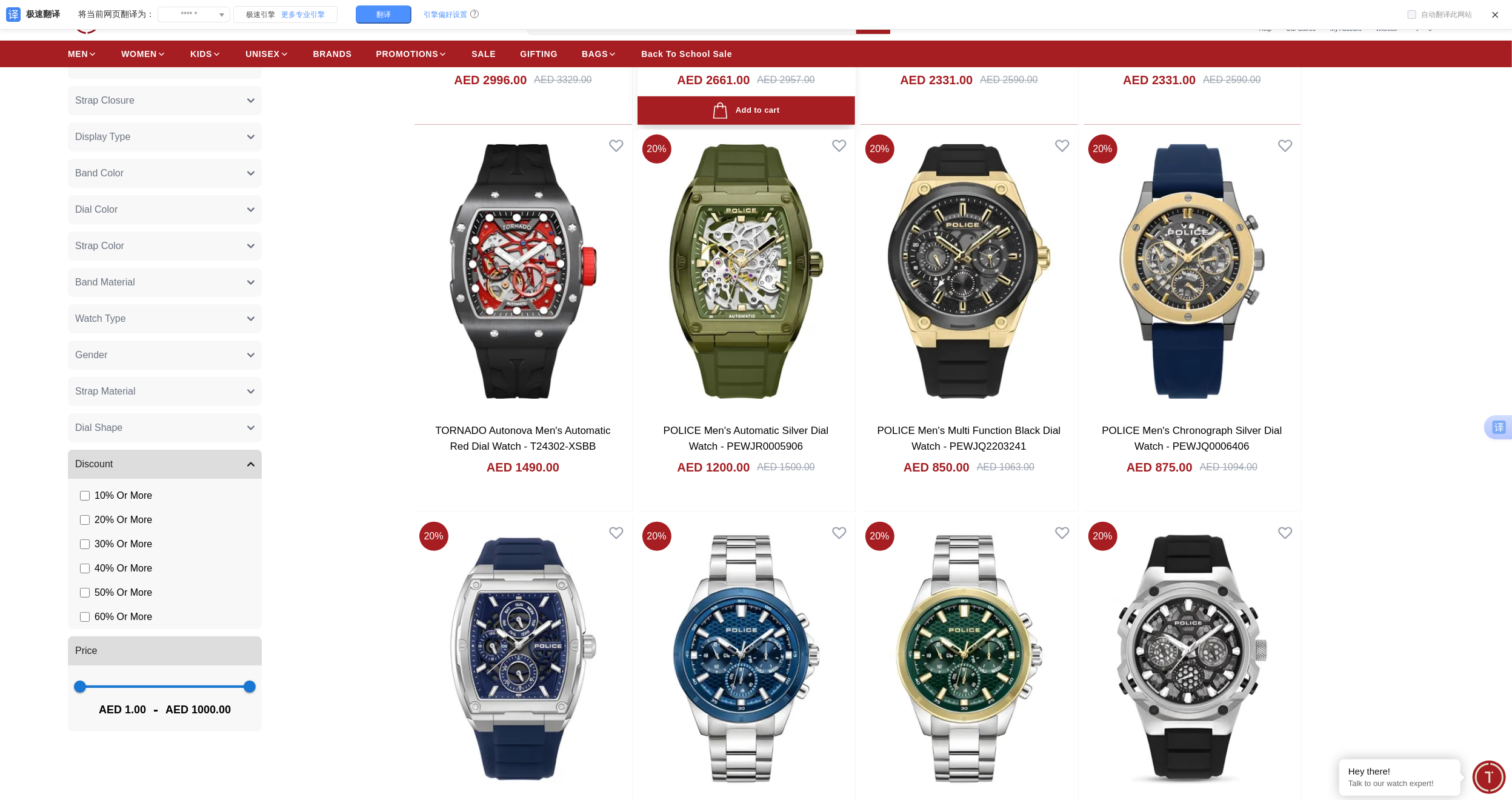
scroll to position [464, 0]
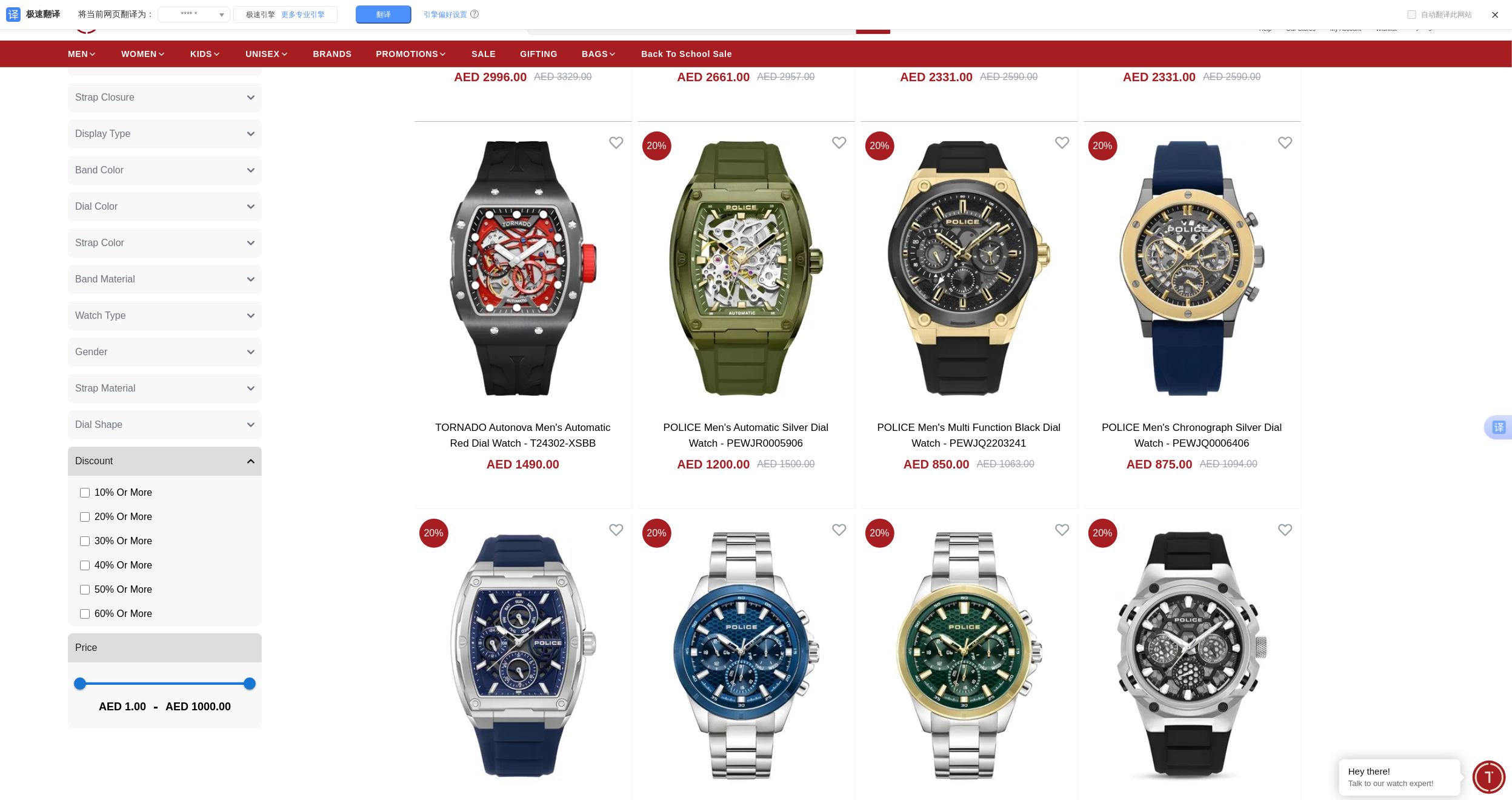
scroll to position [50274, 0]
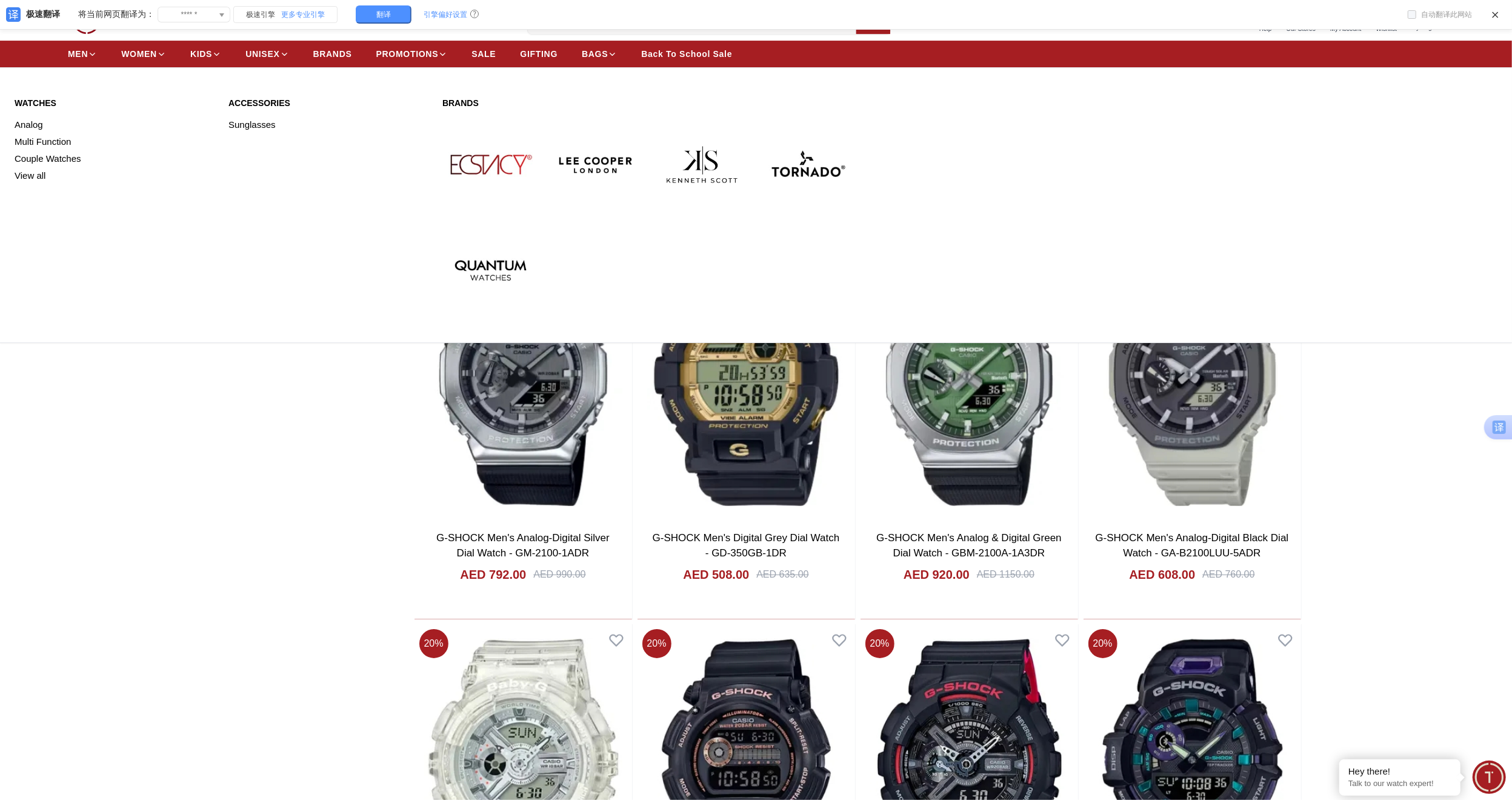
scroll to position [49464, 0]
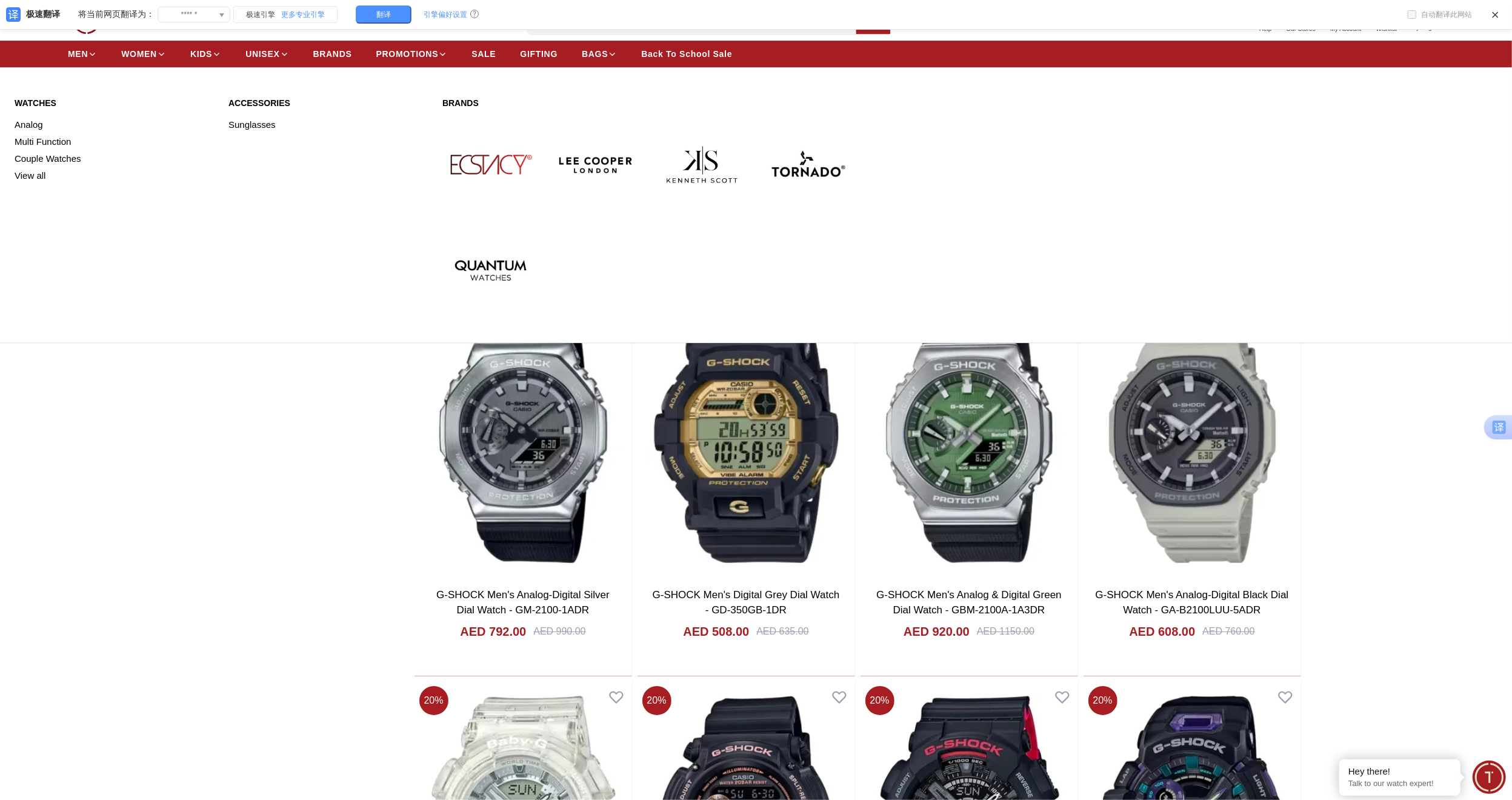
click at [54, 105] on link "Watches" at bounding box center [114, 103] width 200 height 12
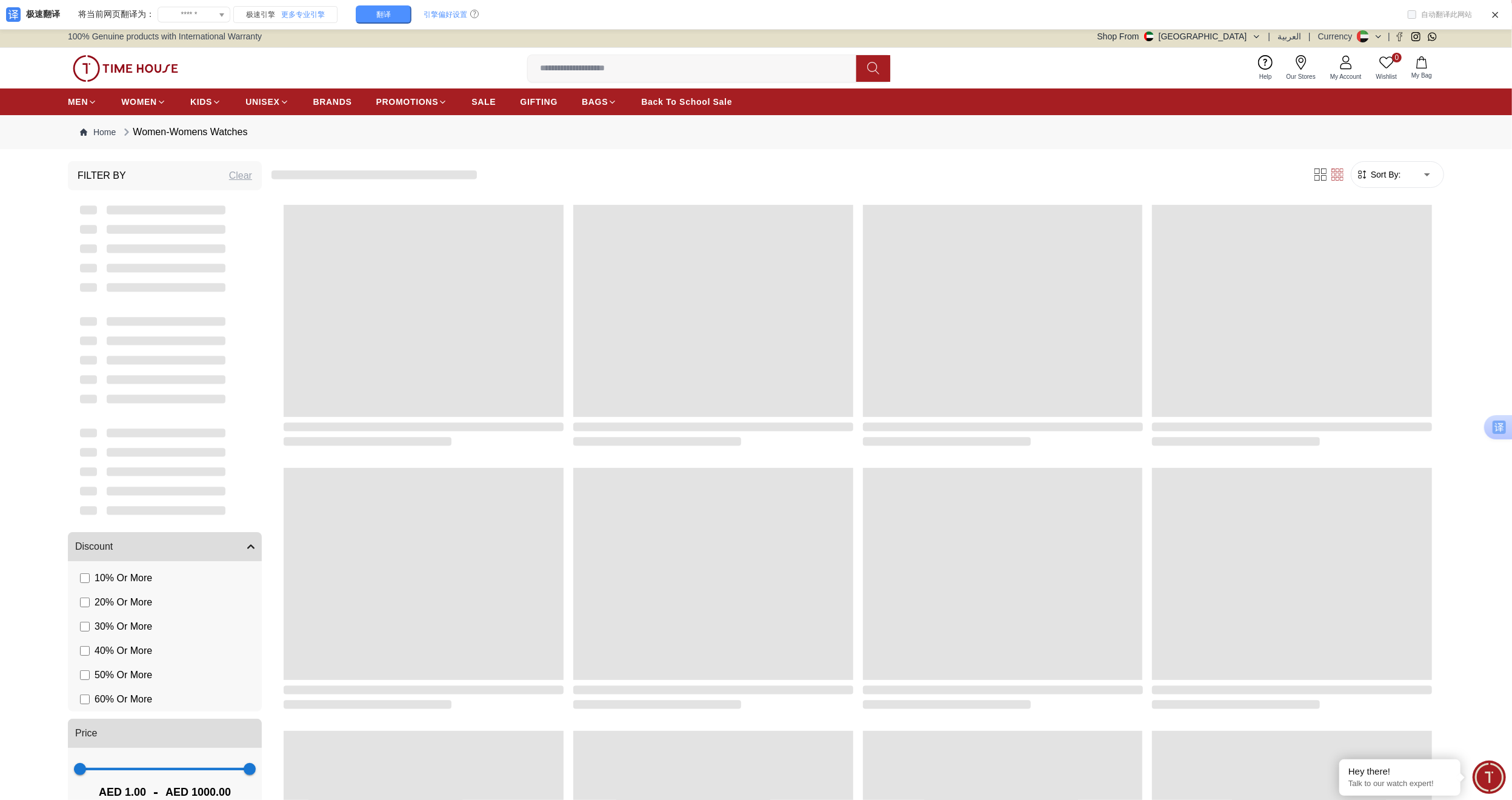
click at [52, 102] on div "MEN WOMEN KIDS UNISEX BRANDS PROMOTIONS SALE GIFTING BAGS Back To School Sale" at bounding box center [756, 102] width 1512 height 26
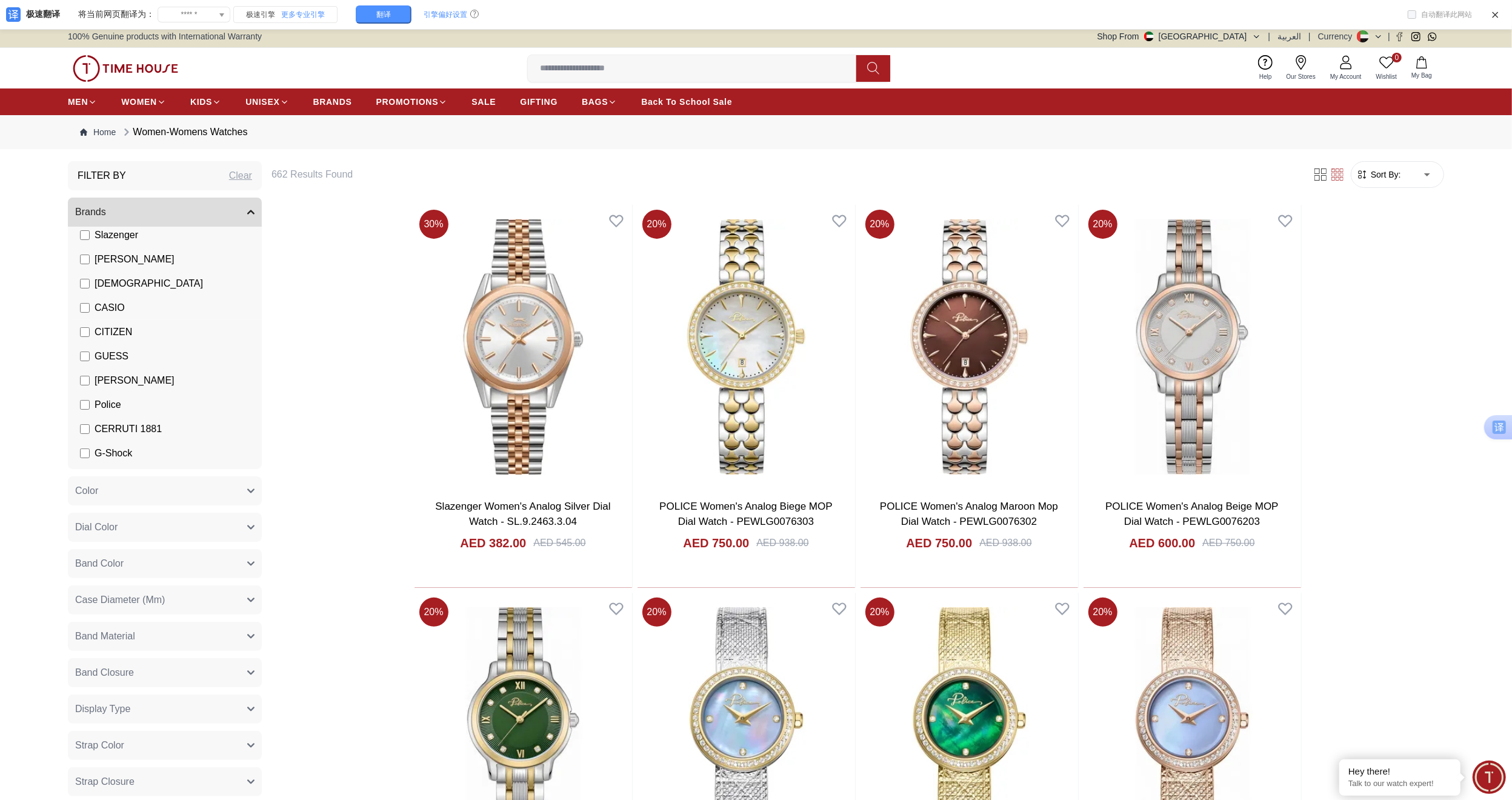
scroll to position [91, 0]
click at [147, 409] on span "CERRUTI 1881" at bounding box center [127, 408] width 67 height 14
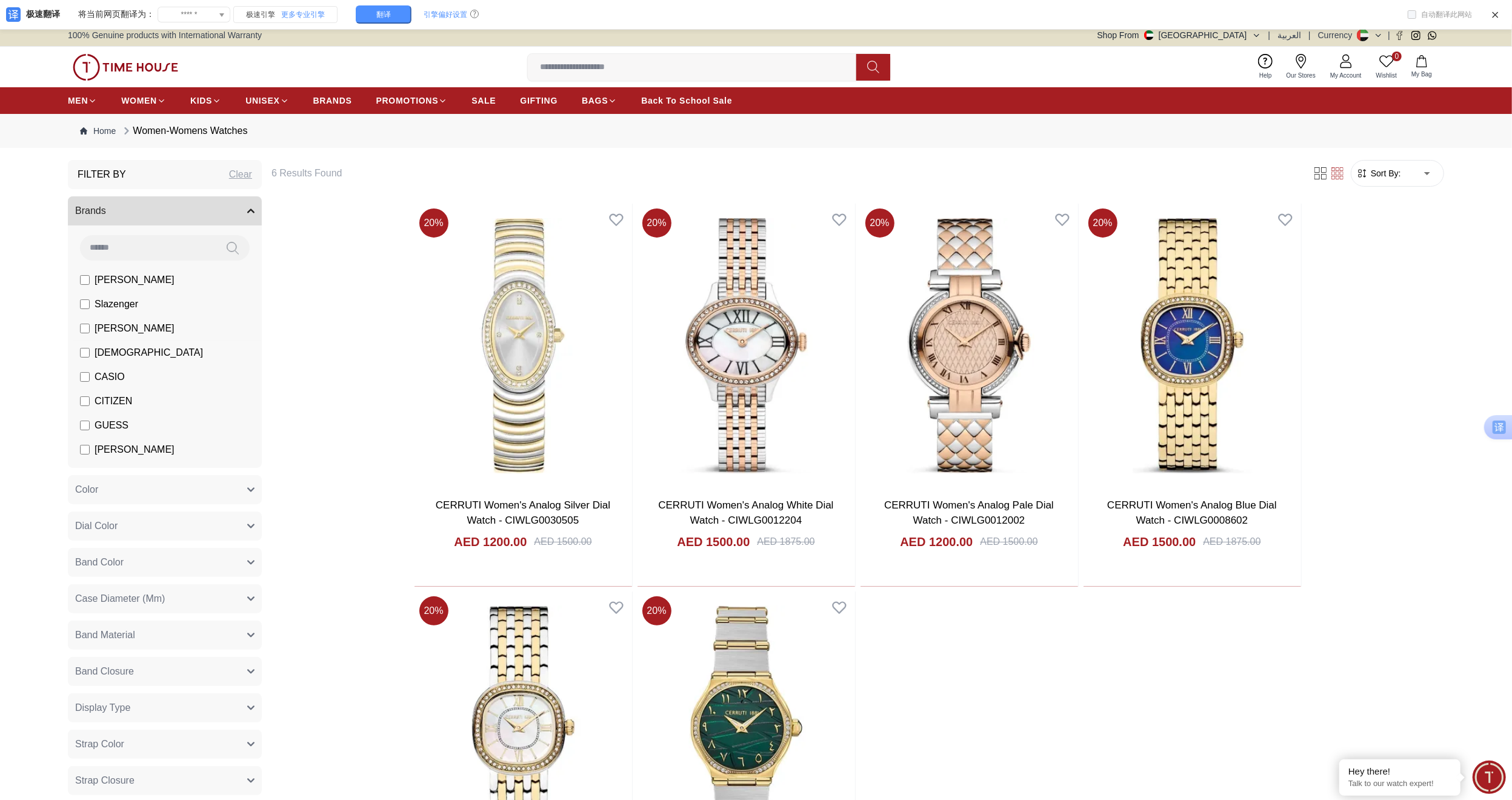
click at [151, 327] on span "[PERSON_NAME]" at bounding box center [134, 328] width 80 height 14
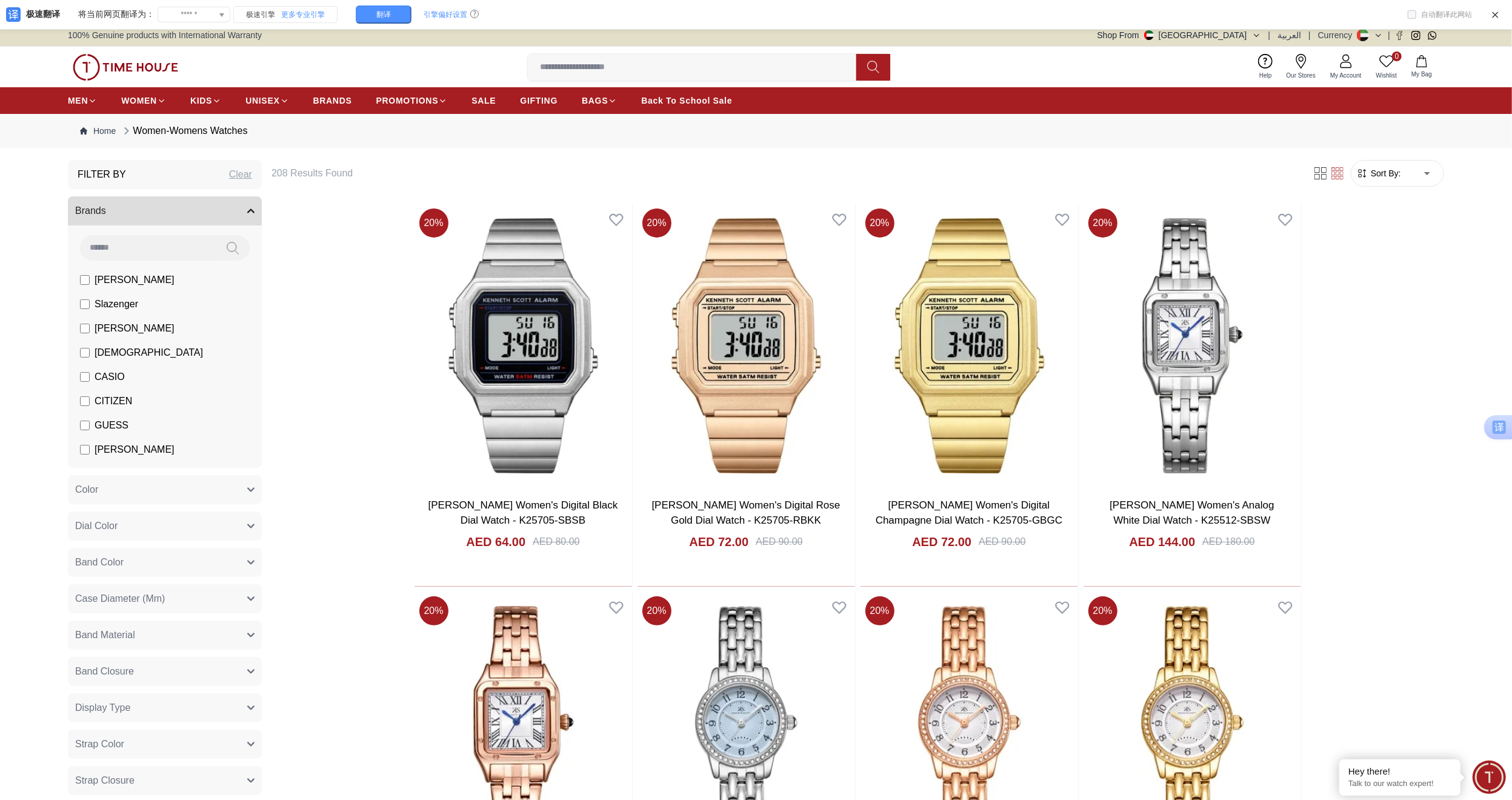
click at [129, 283] on span "[PERSON_NAME]" at bounding box center [134, 280] width 80 height 14
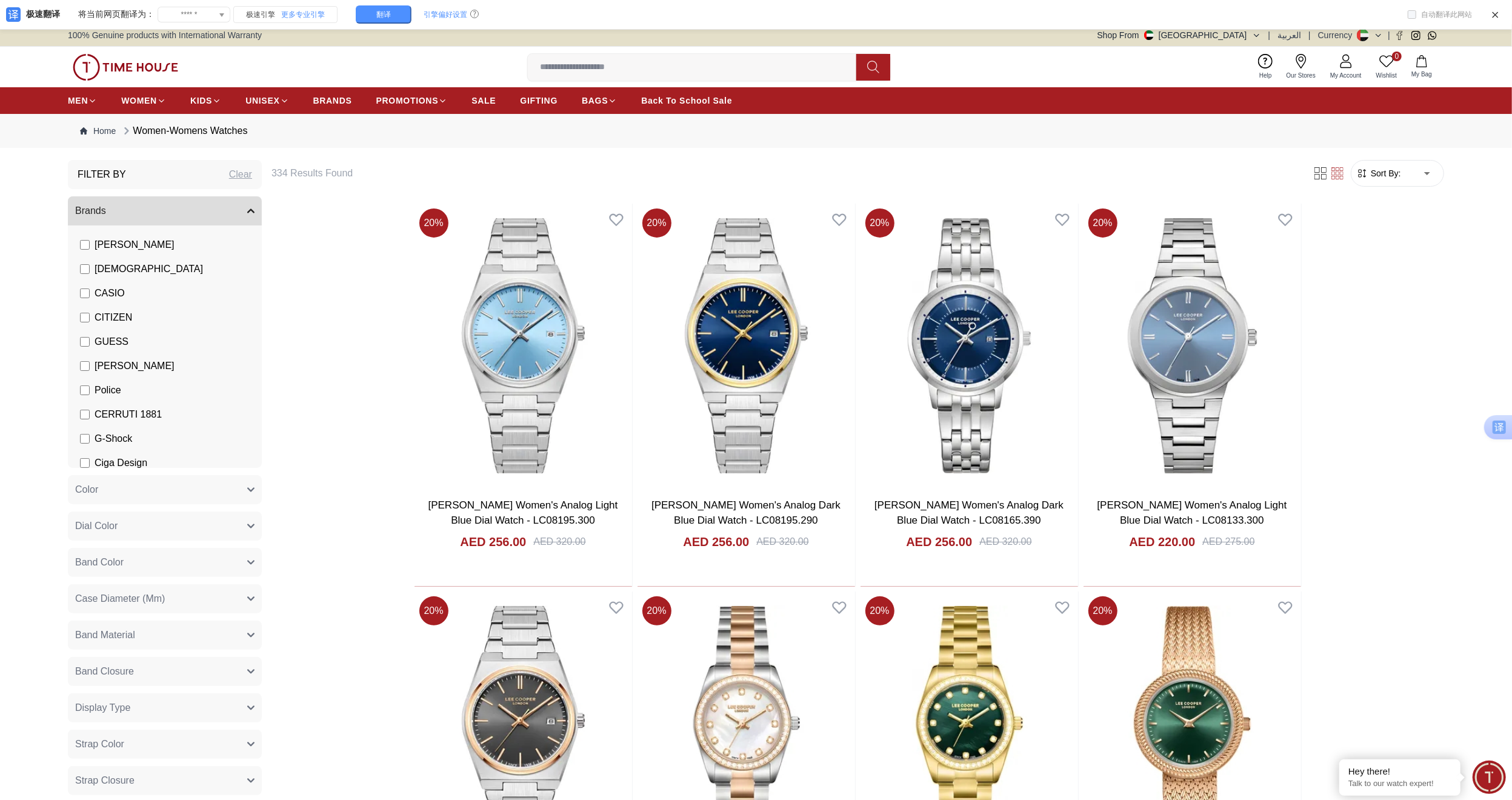
scroll to position [91, 0]
click at [117, 330] on span "GUESS" at bounding box center [111, 334] width 34 height 14
click at [117, 383] on span "Police" at bounding box center [107, 382] width 26 height 14
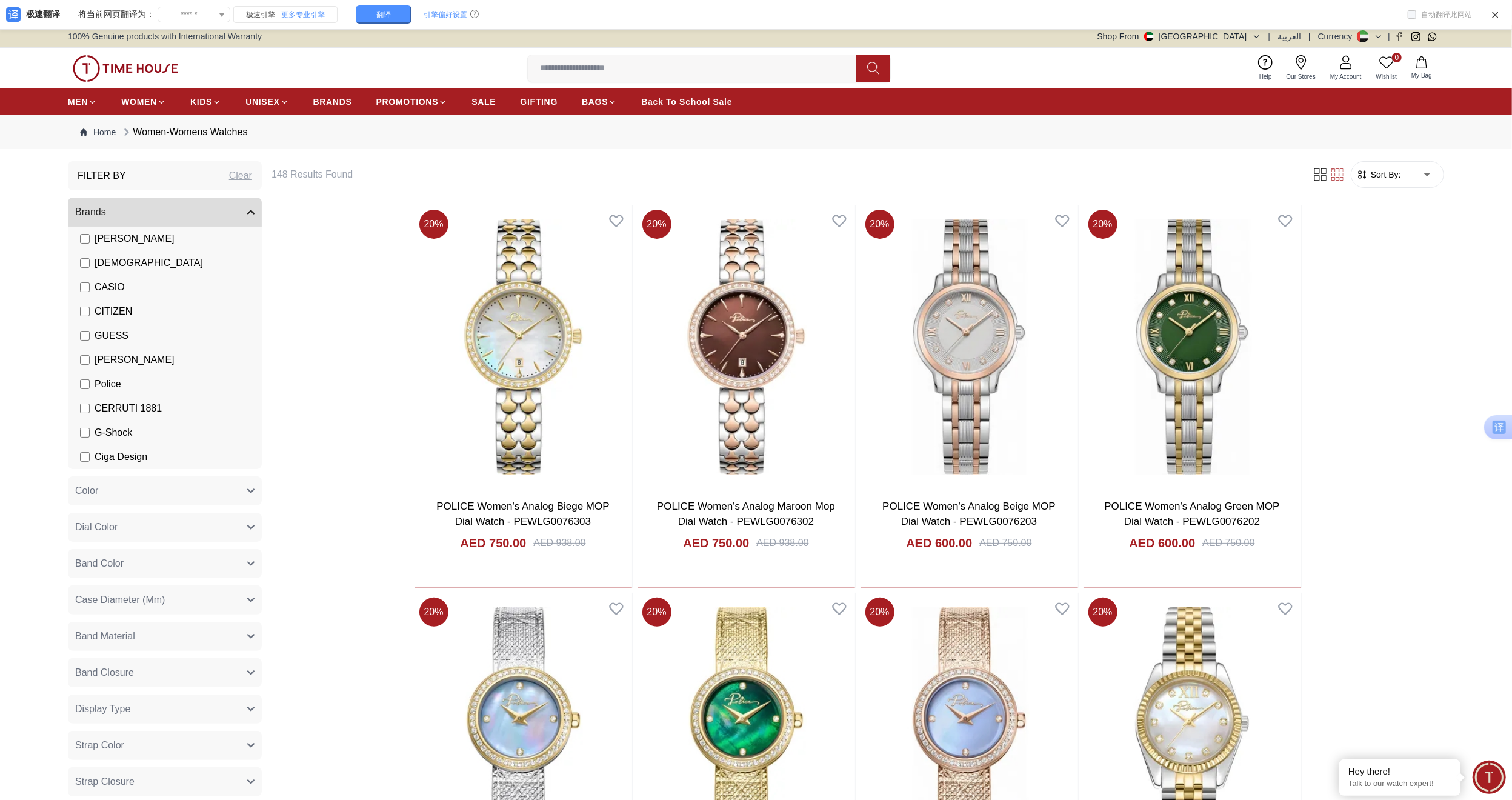
click at [113, 382] on span "Police" at bounding box center [107, 383] width 26 height 14
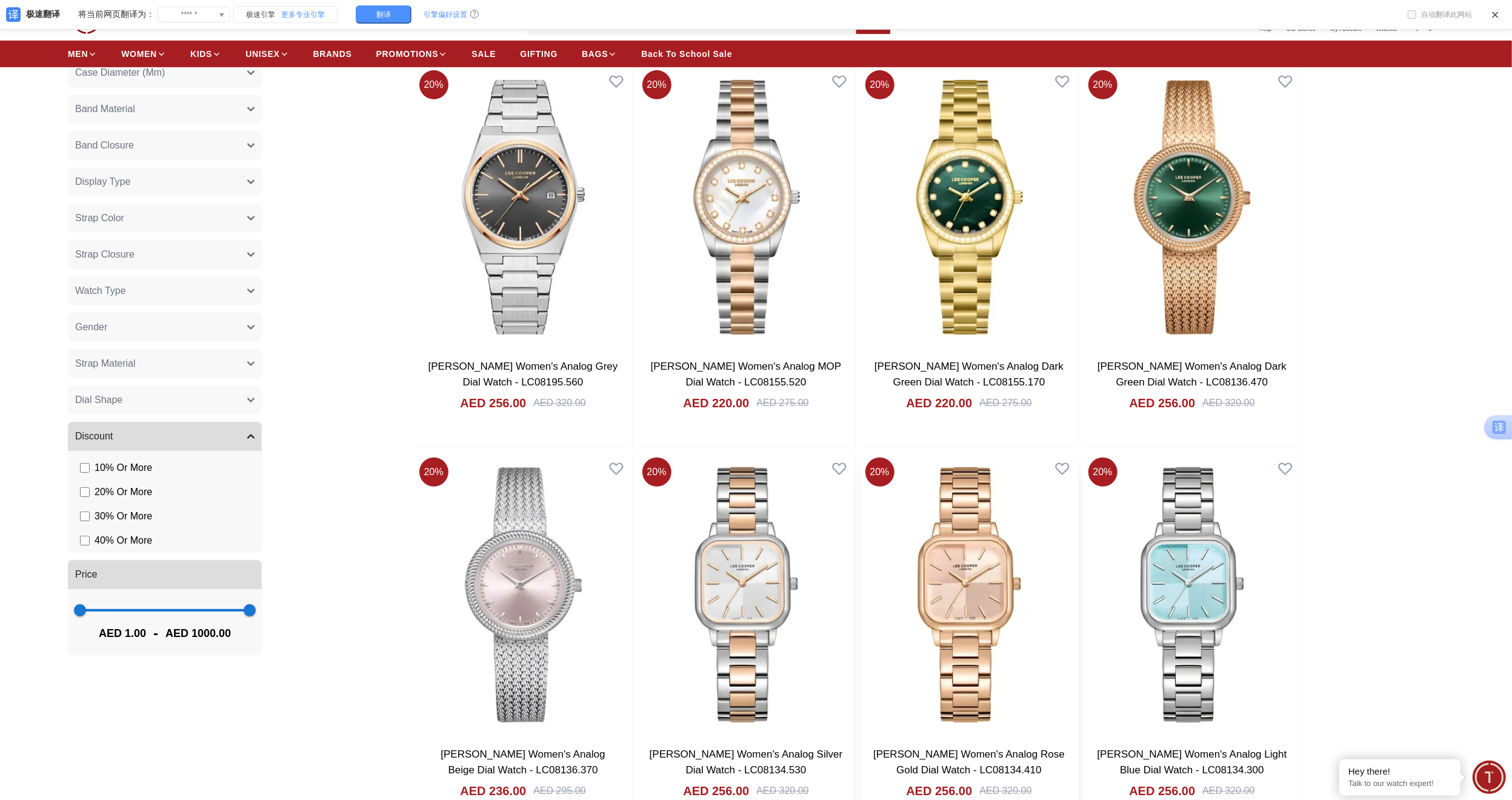
scroll to position [544, 0]
